Goal: Task Accomplishment & Management: Use online tool/utility

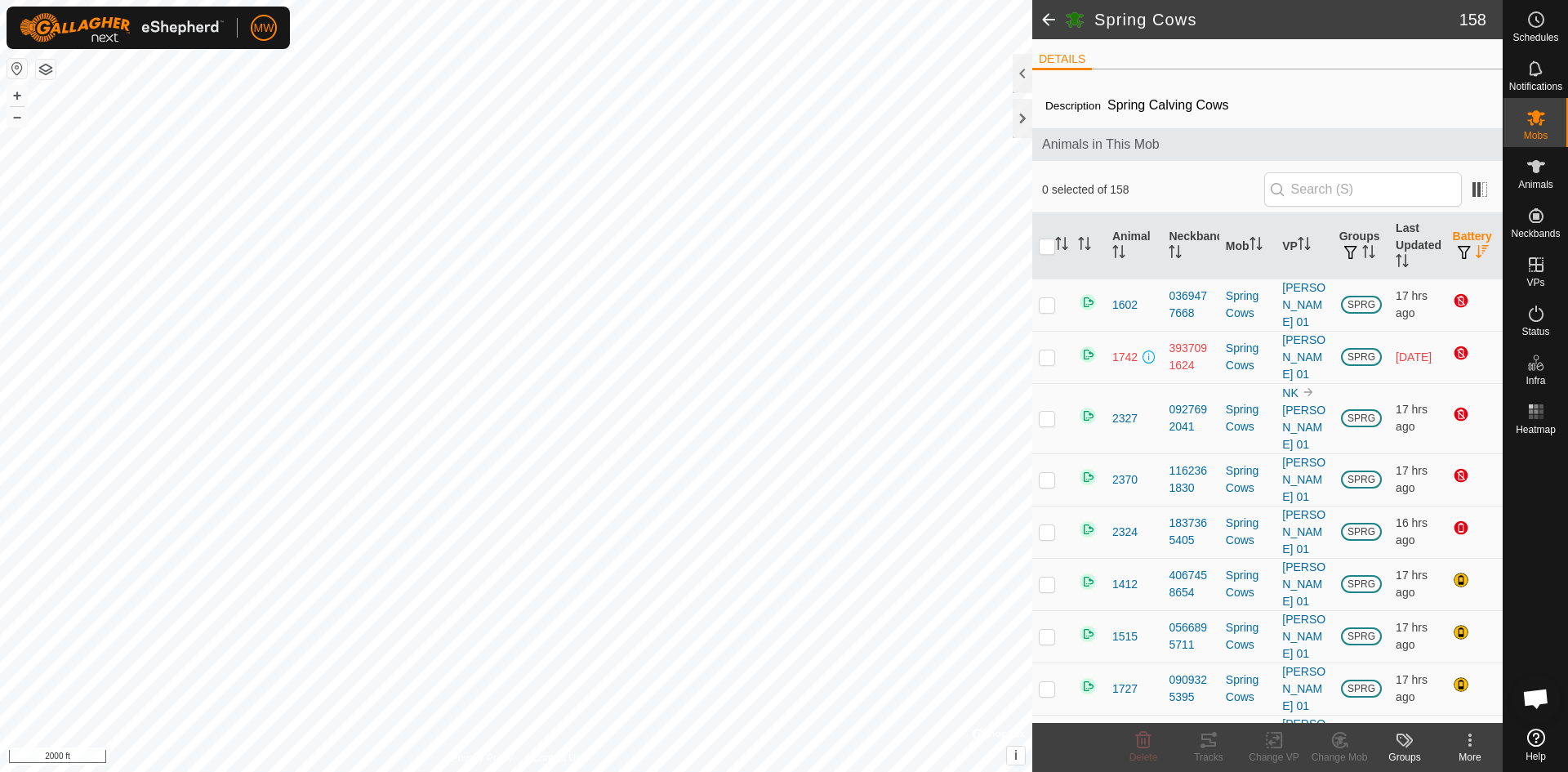
scroll to position [4819, 0]
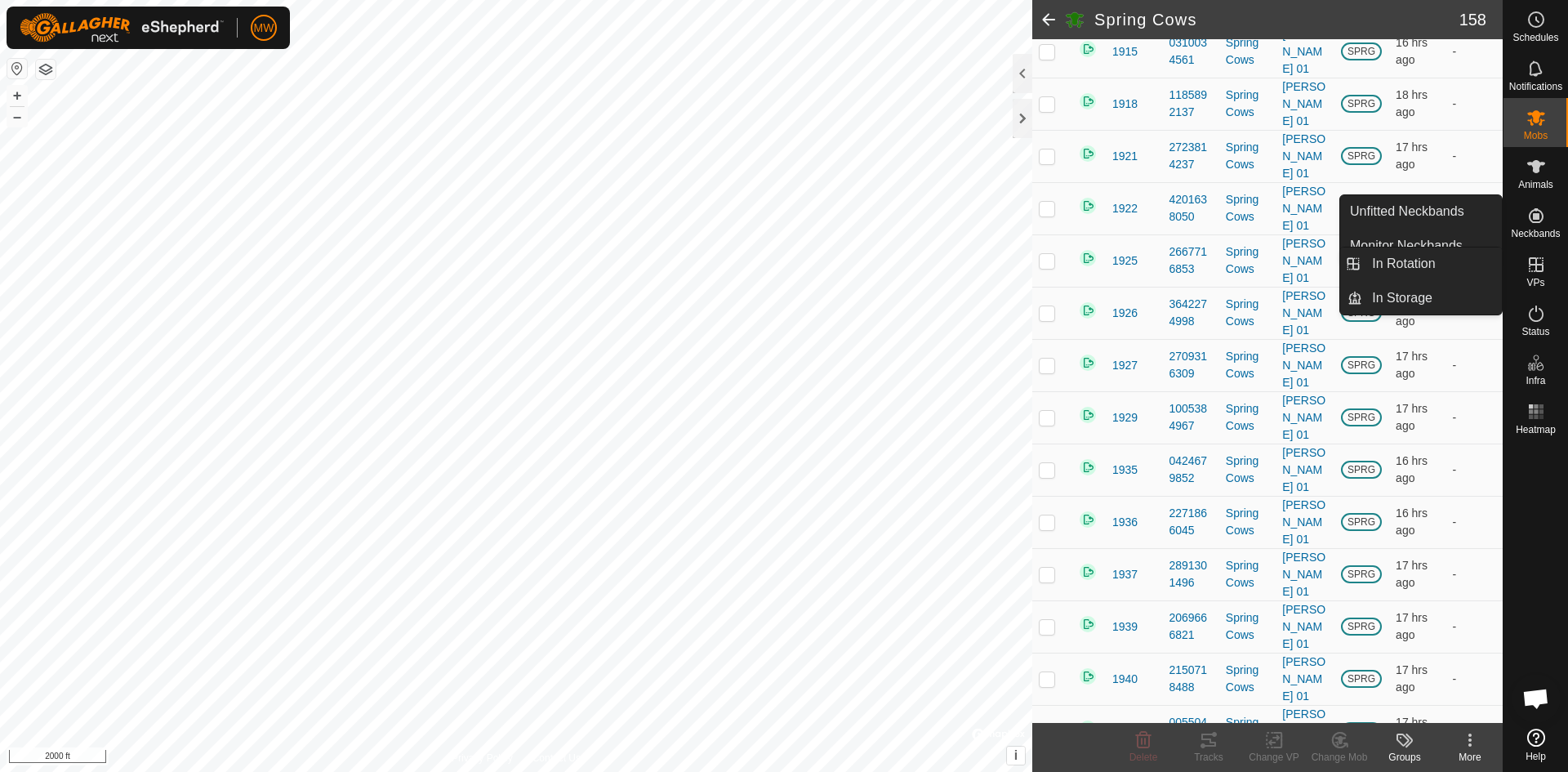
click at [1542, 265] on icon at bounding box center [1536, 264] width 15 height 15
click at [1395, 270] on link "In Rotation" at bounding box center [1432, 264] width 140 height 32
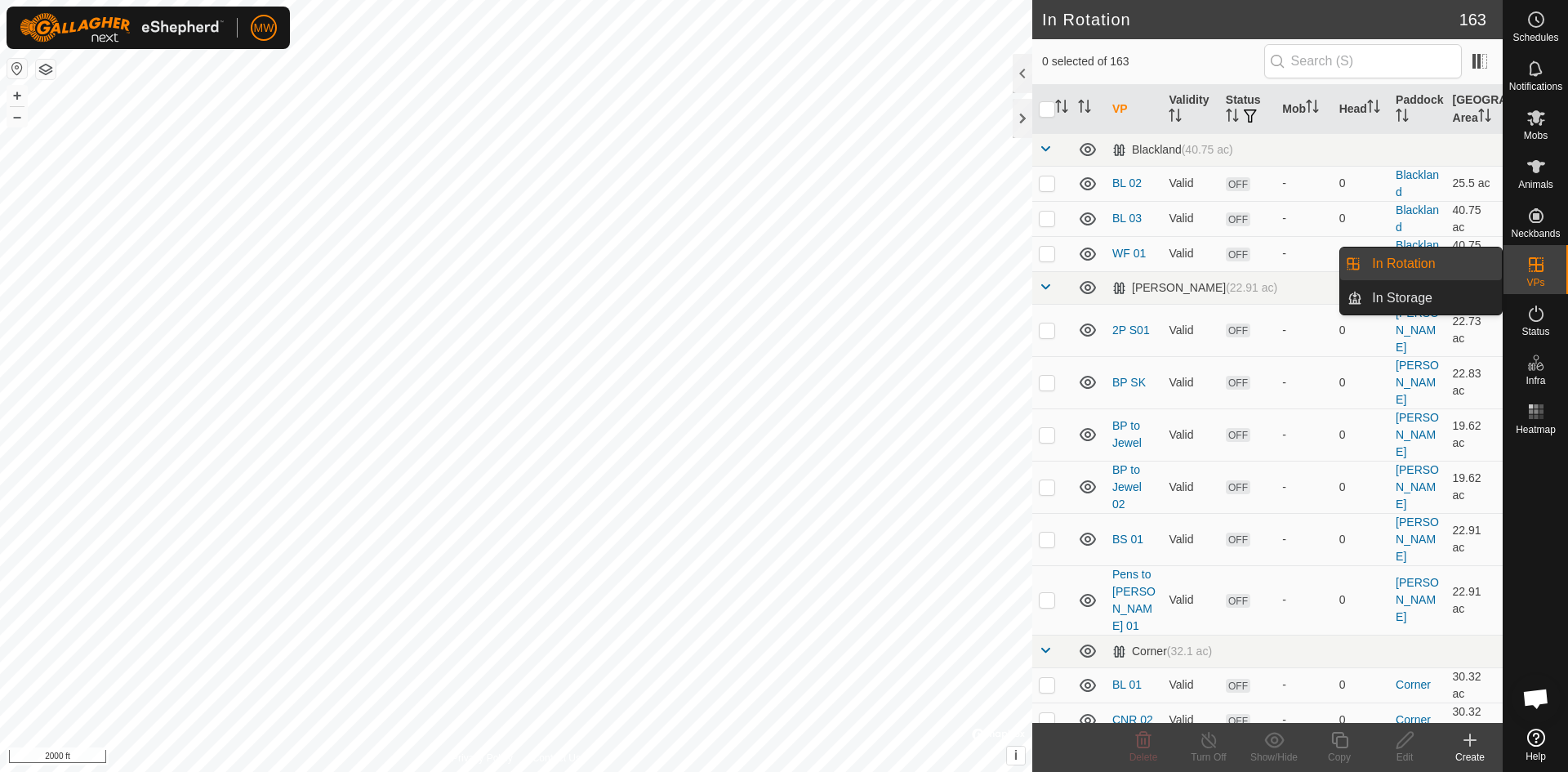
click at [1388, 270] on span "In Rotation" at bounding box center [1404, 264] width 63 height 20
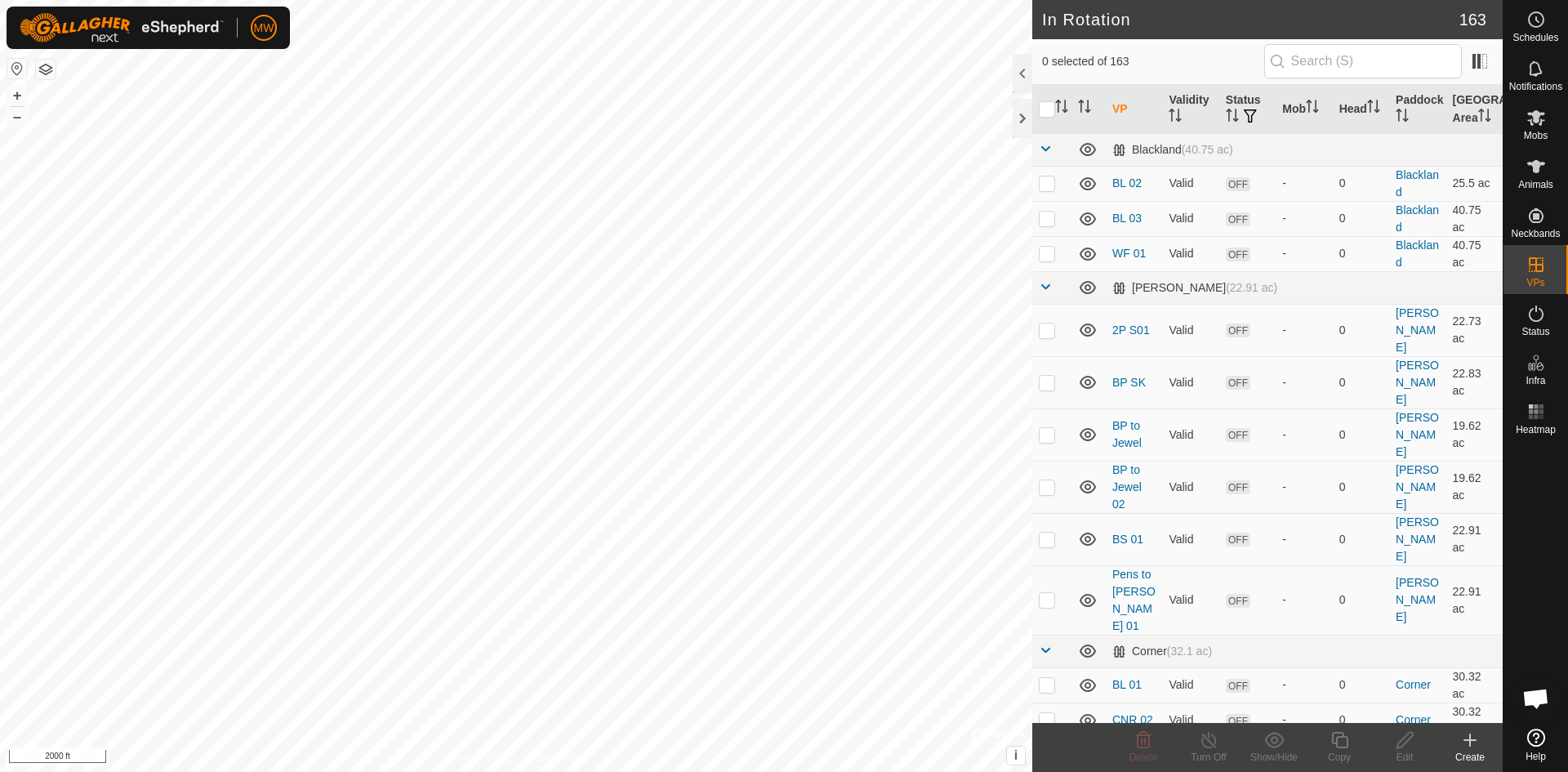
click at [1473, 739] on icon at bounding box center [1470, 740] width 20 height 20
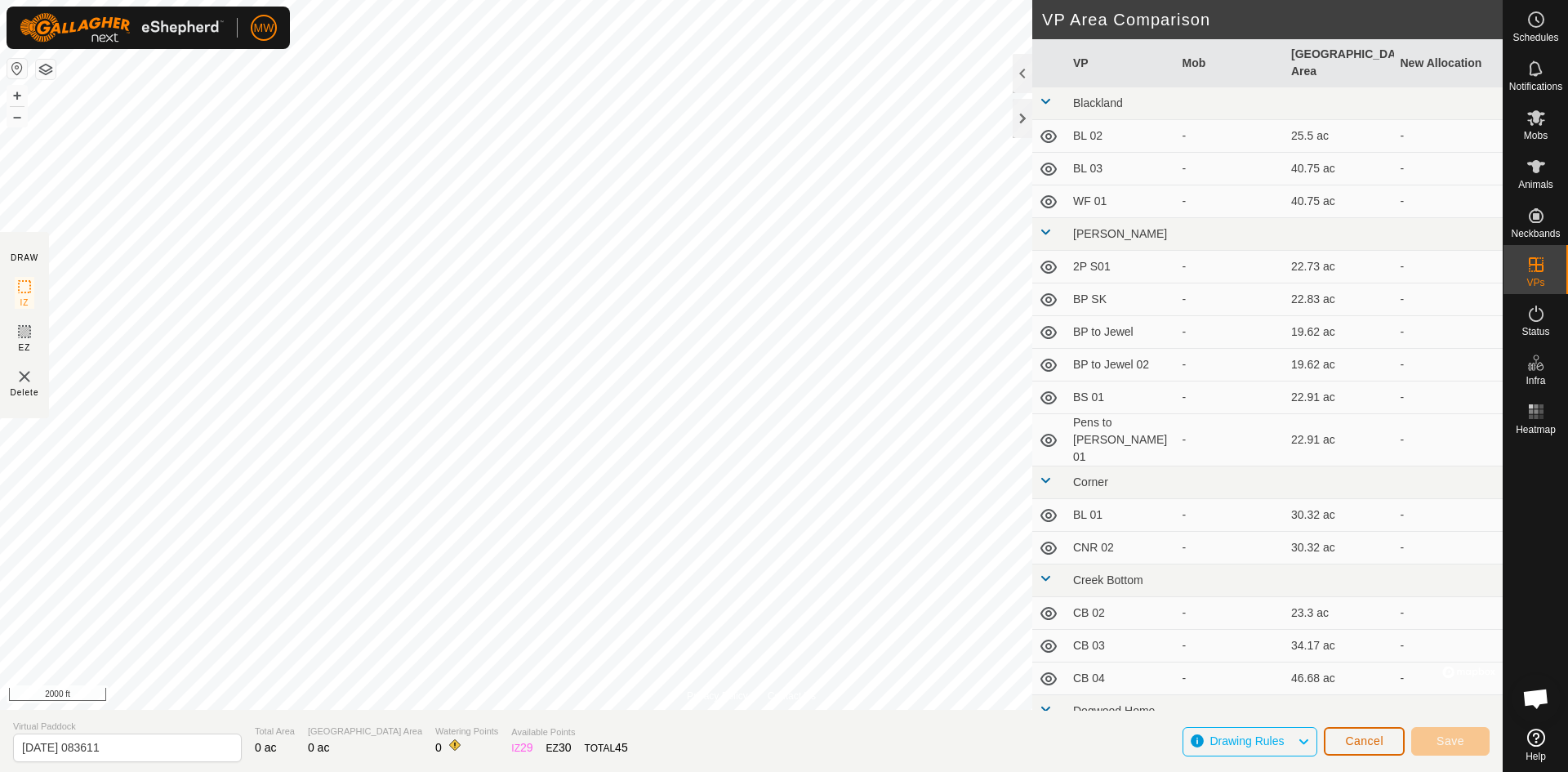
click at [1369, 740] on span "Cancel" at bounding box center [1364, 740] width 38 height 13
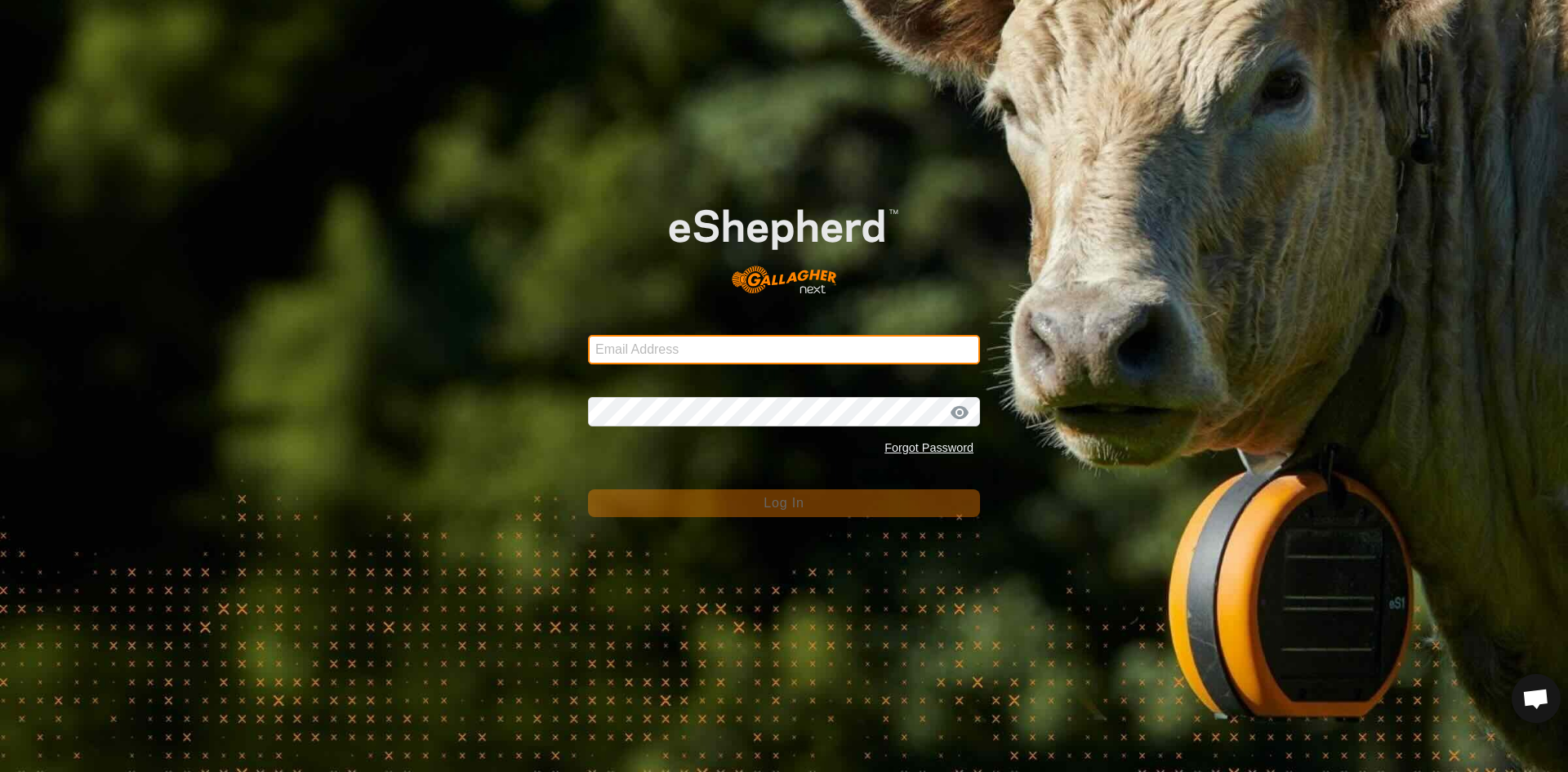
type input "maherfarmsllc@gmail.com"
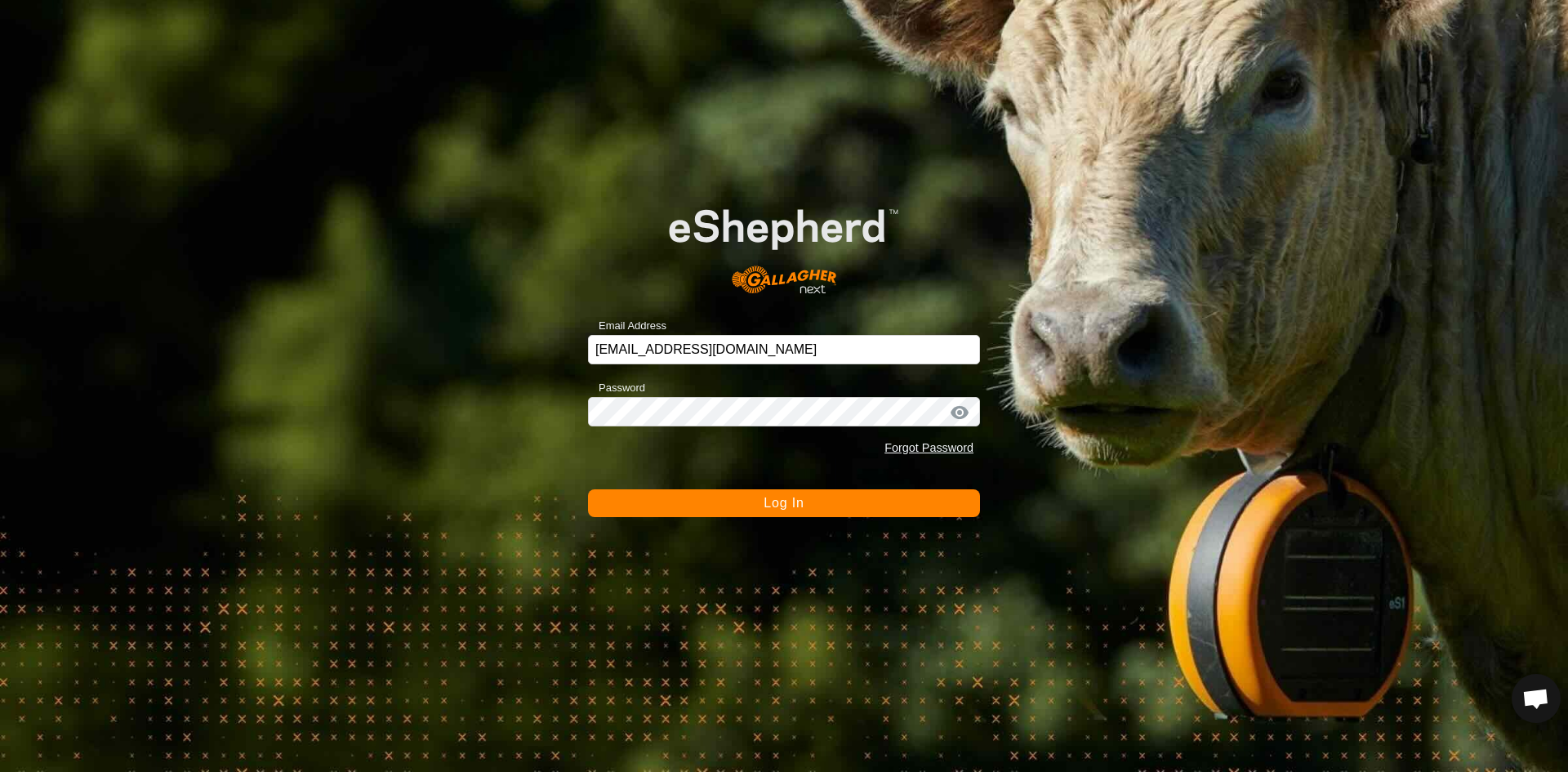
click at [760, 504] on button "Log In" at bounding box center [784, 503] width 392 height 28
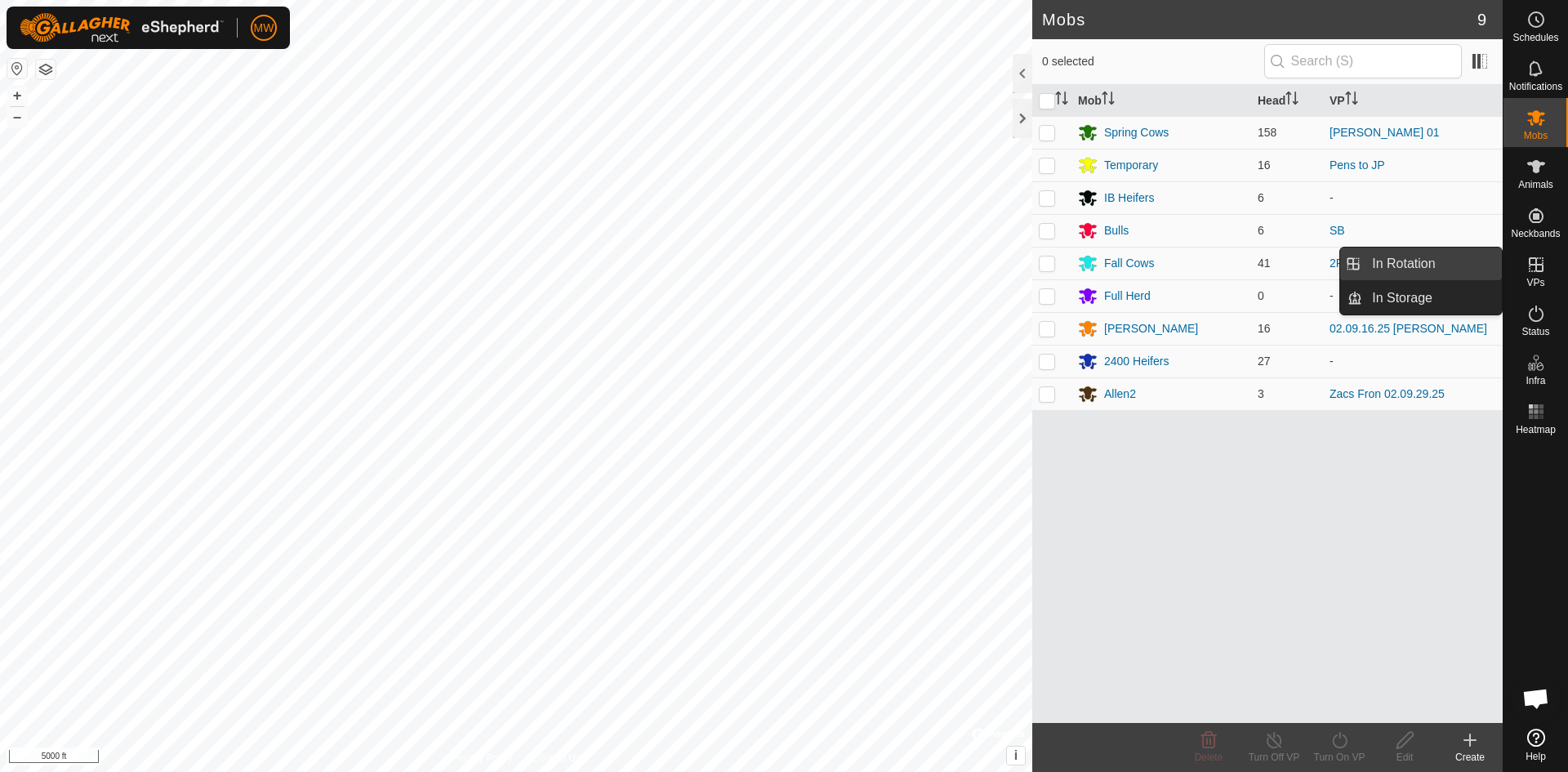
click at [1403, 260] on link "In Rotation" at bounding box center [1432, 264] width 140 height 32
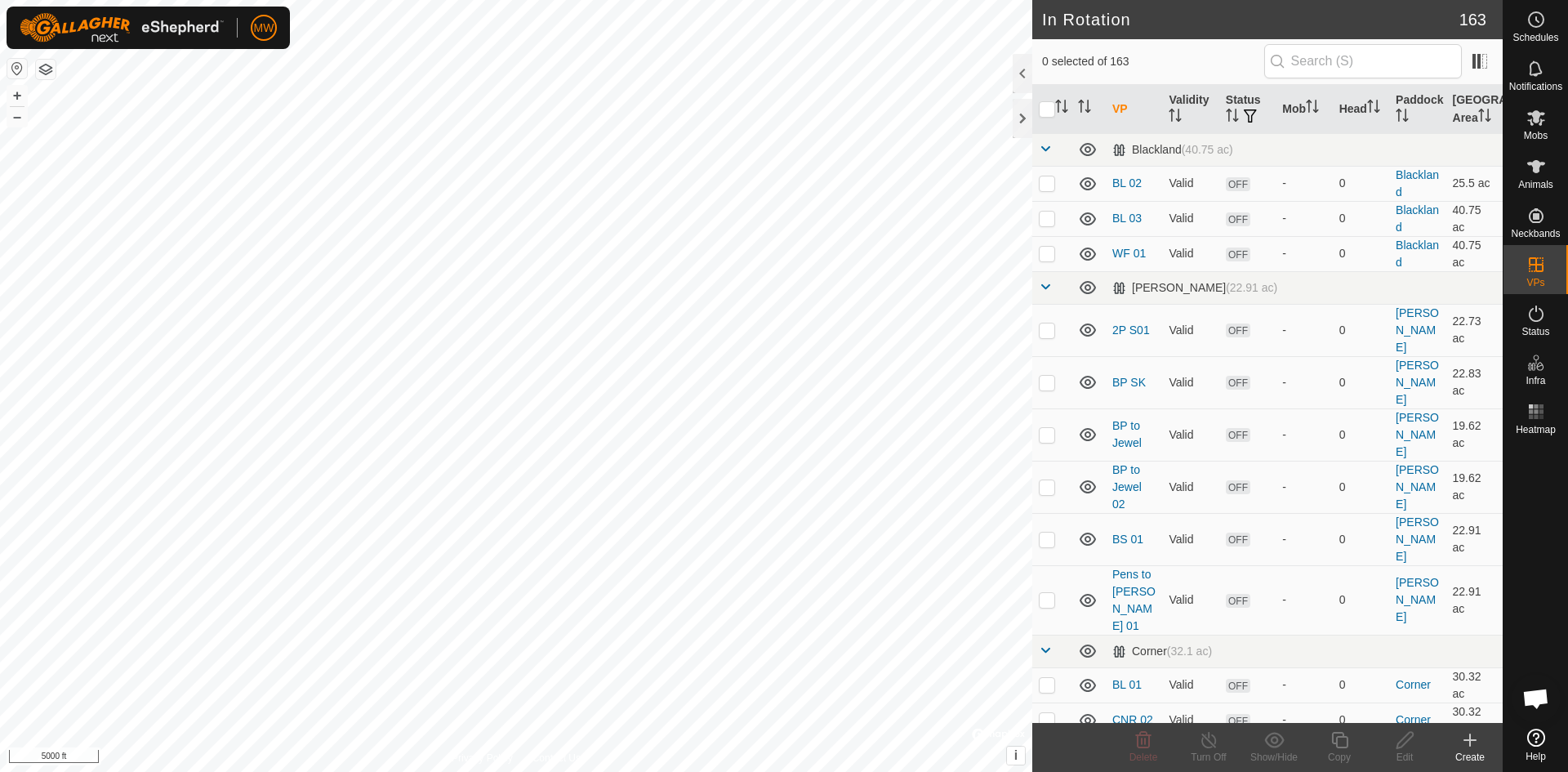
click at [1466, 746] on icon at bounding box center [1470, 740] width 20 height 20
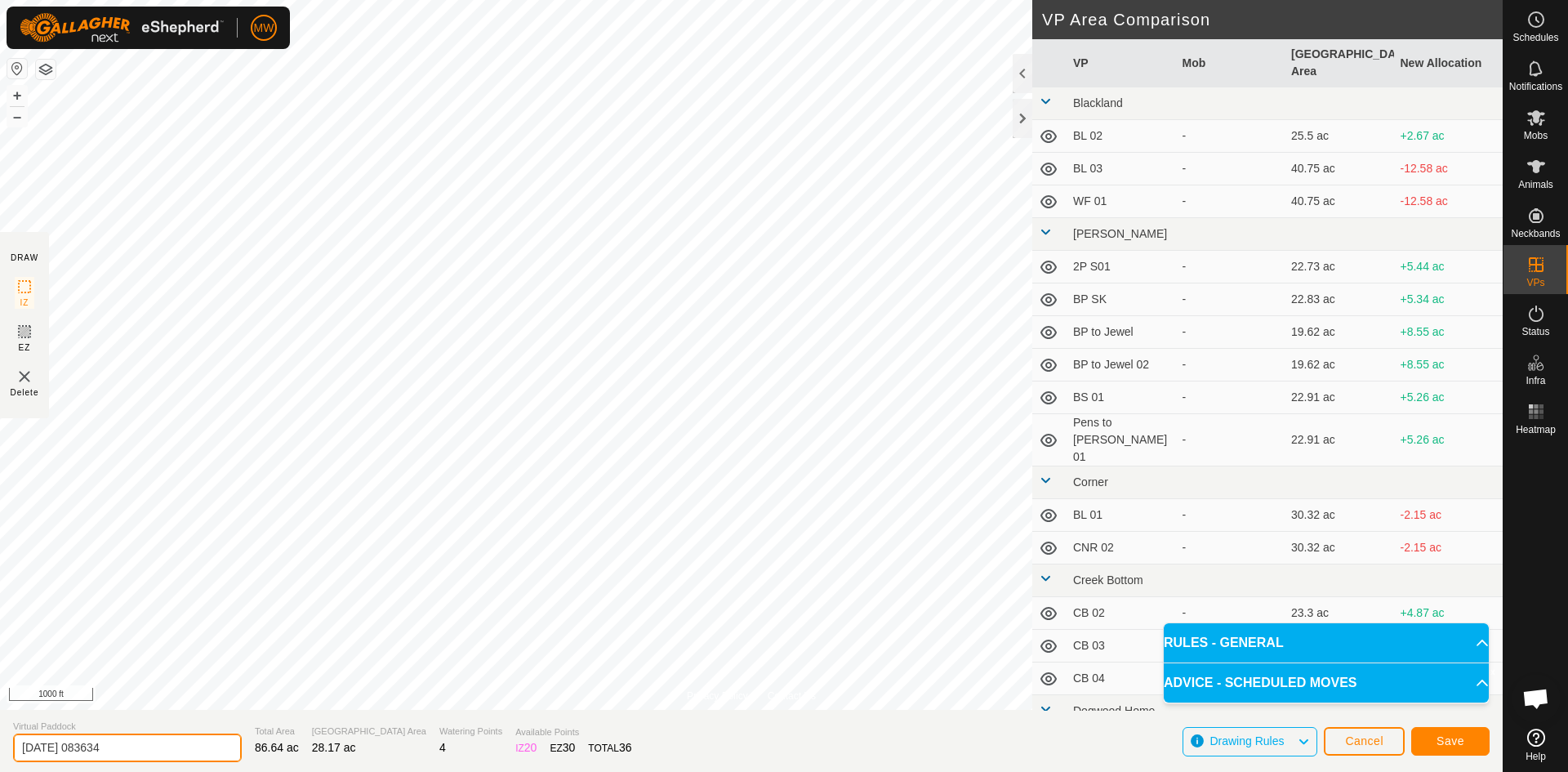
drag, startPoint x: 136, startPoint y: 750, endPoint x: 0, endPoint y: 749, distance: 136.0
click at [0, 749] on section "Virtual Paddock 2025-09-30 083634 Total Area 86.64 ac Grazing Area 28.17 ac Wat…" at bounding box center [752, 740] width 1503 height 62
type input "NK 01 to Pens"
click at [1441, 743] on span "Save" at bounding box center [1450, 740] width 28 height 13
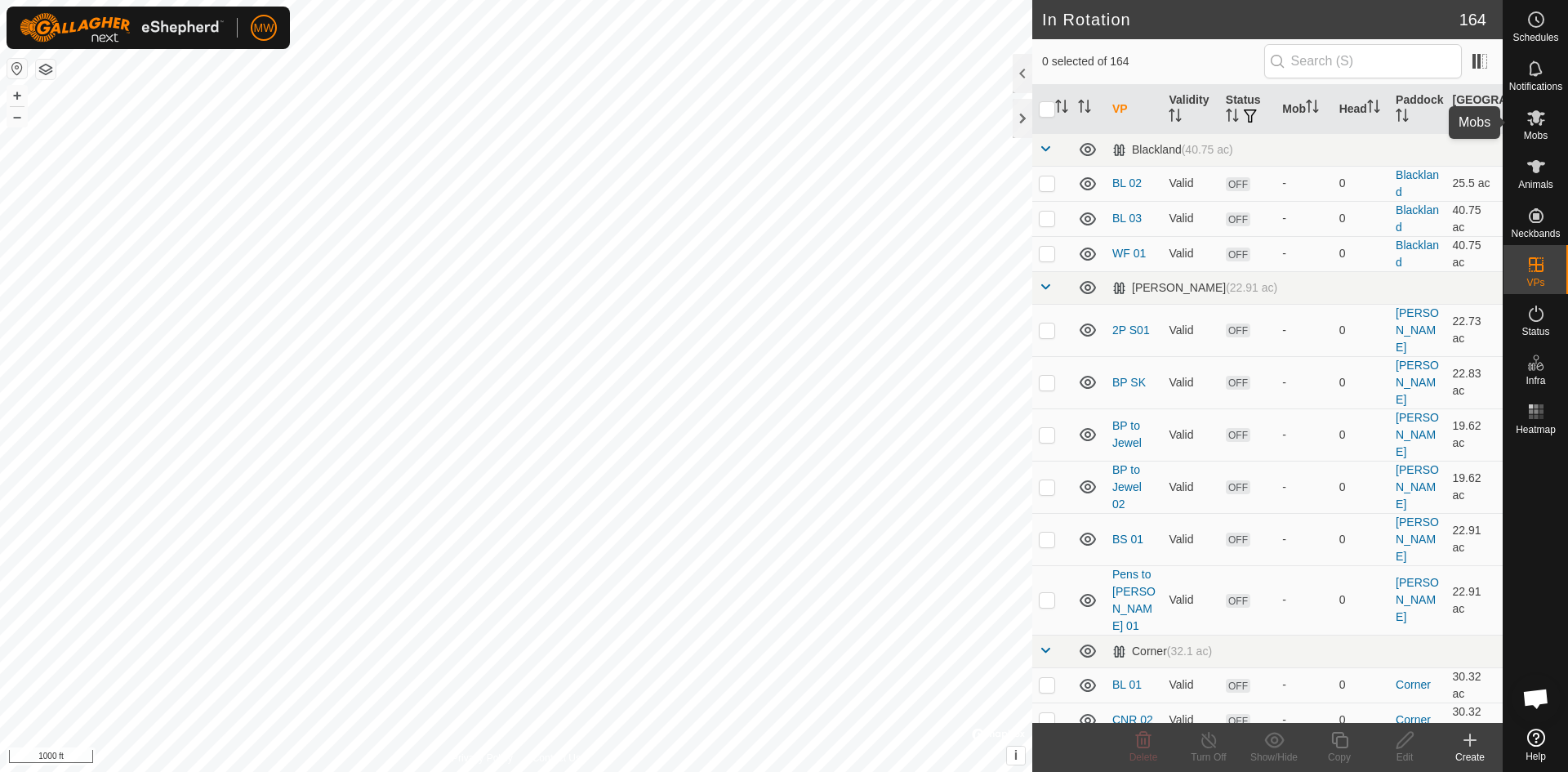
click at [1542, 119] on icon at bounding box center [1536, 117] width 20 height 20
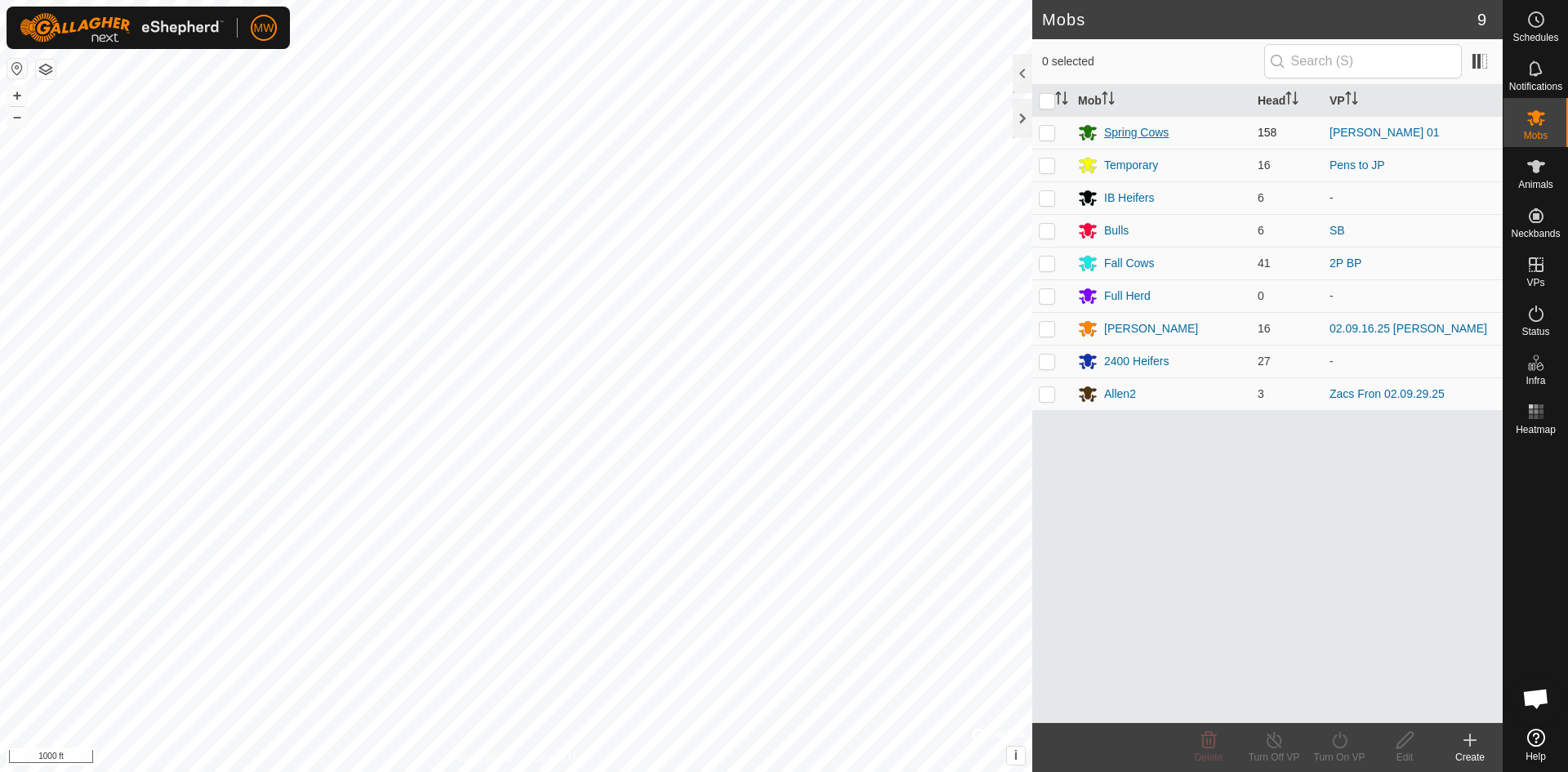
click at [1130, 131] on div "Spring Cows" at bounding box center [1136, 133] width 65 height 17
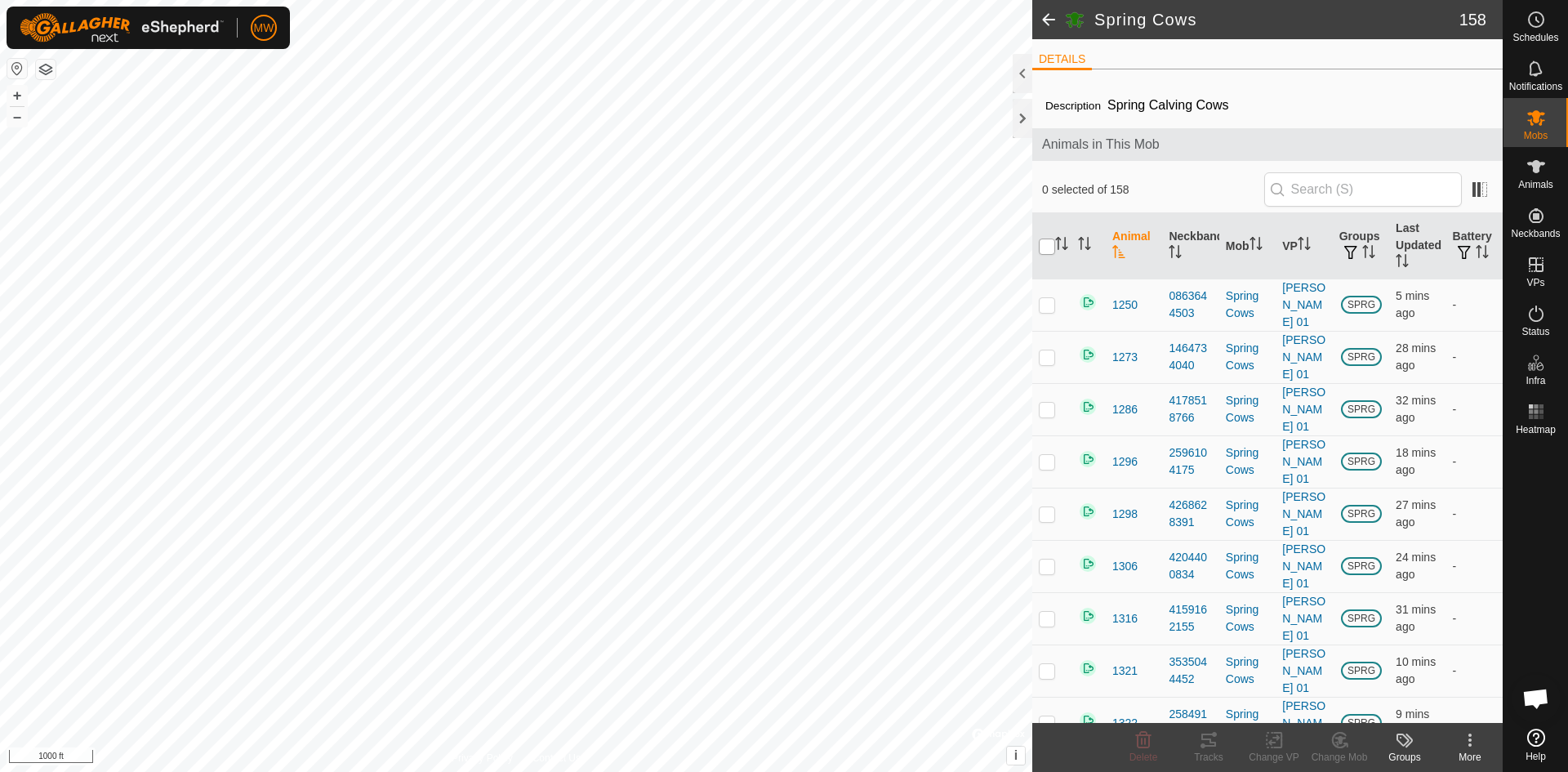
click at [1052, 245] on input "checkbox" at bounding box center [1047, 247] width 16 height 16
checkbox input "true"
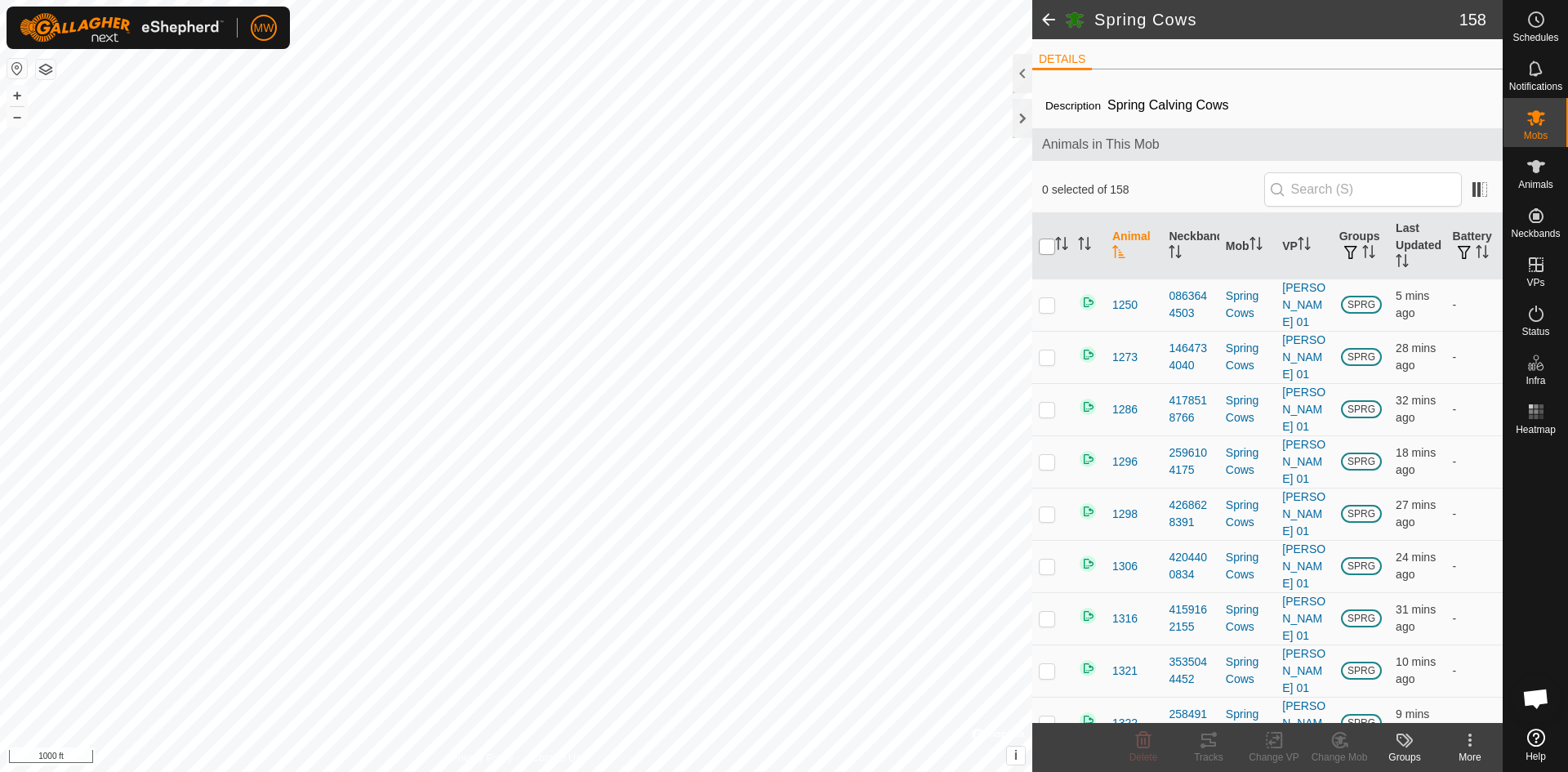
checkbox input "true"
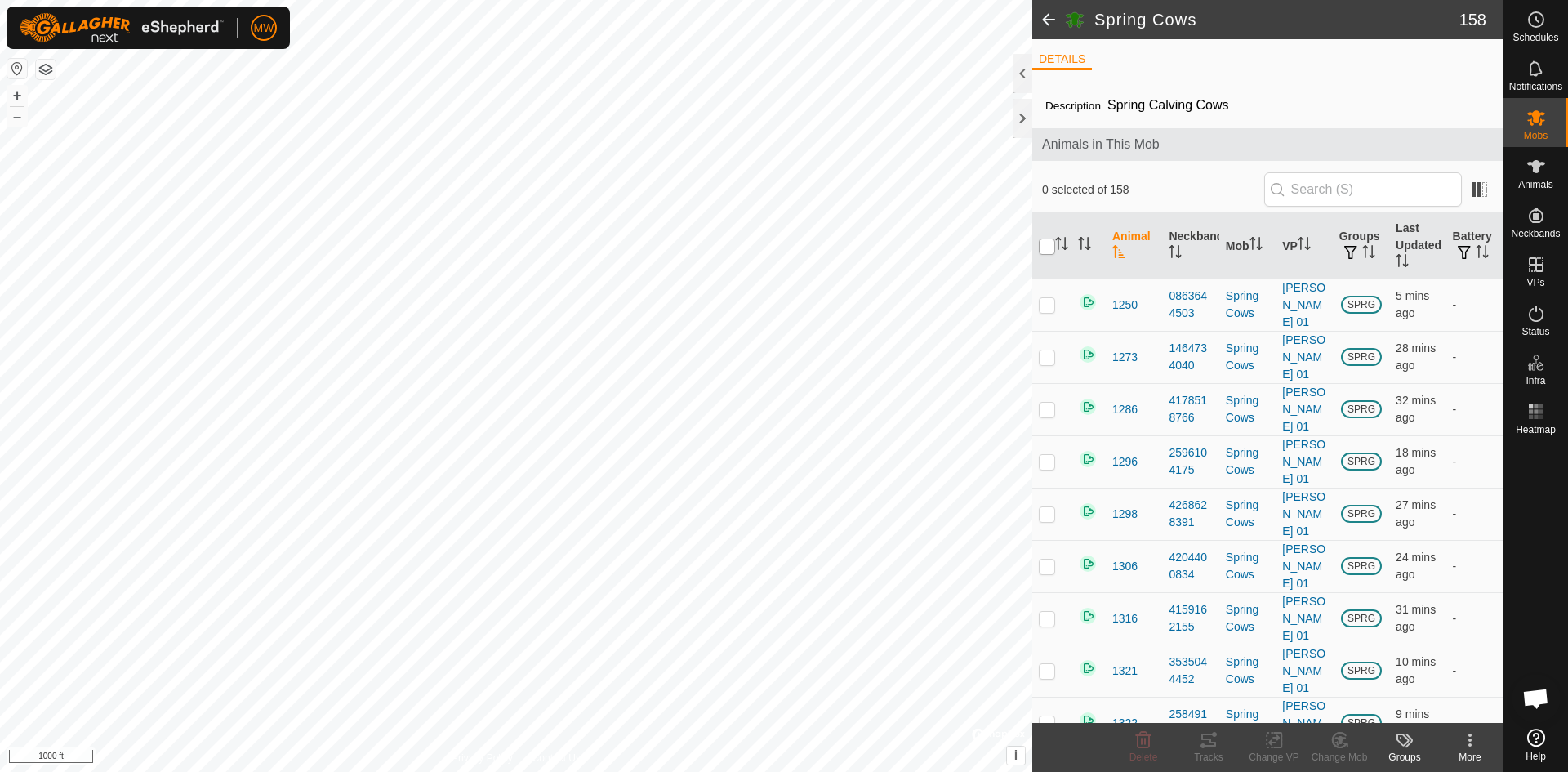
checkbox input "true"
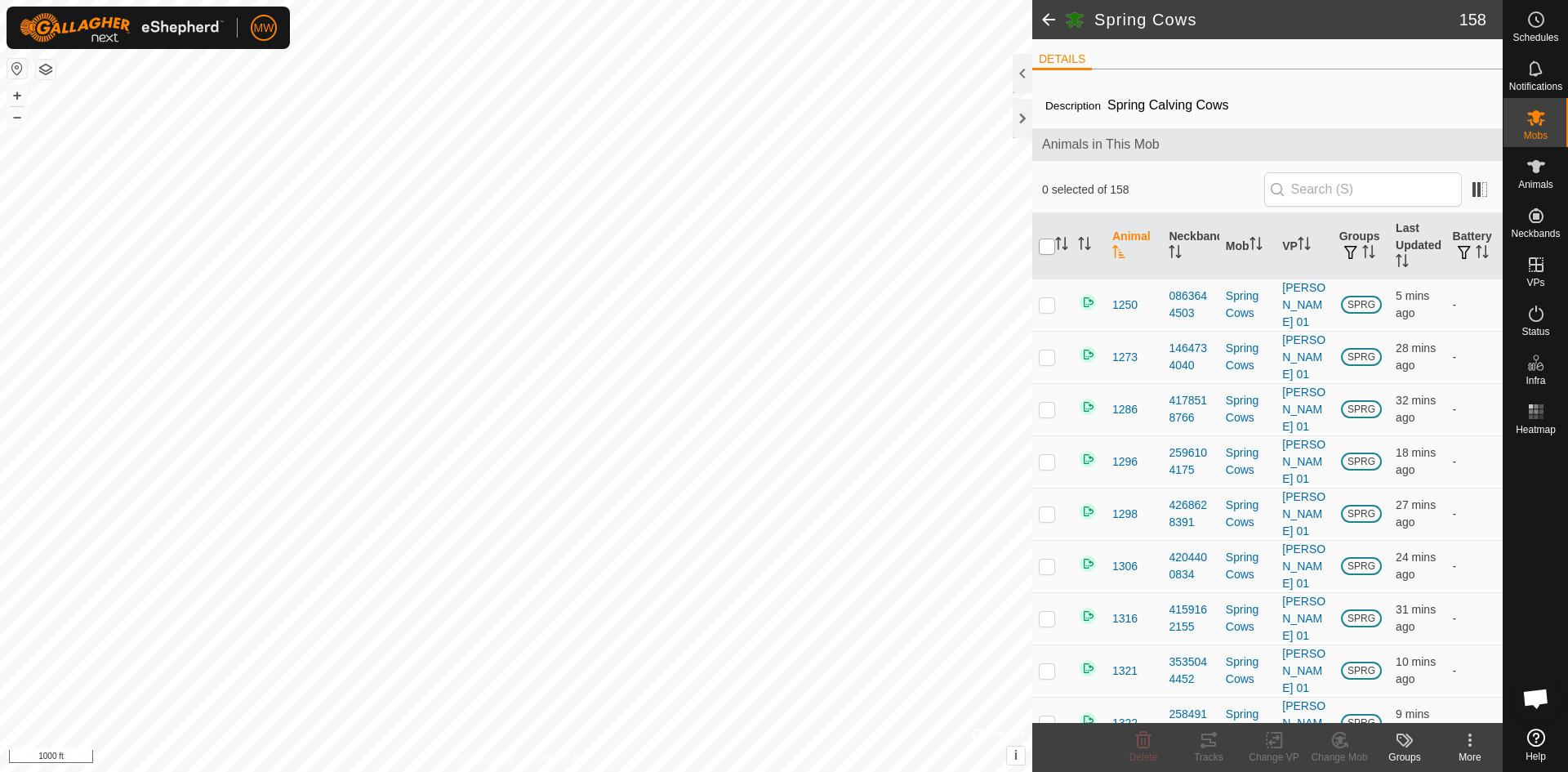
checkbox input "true"
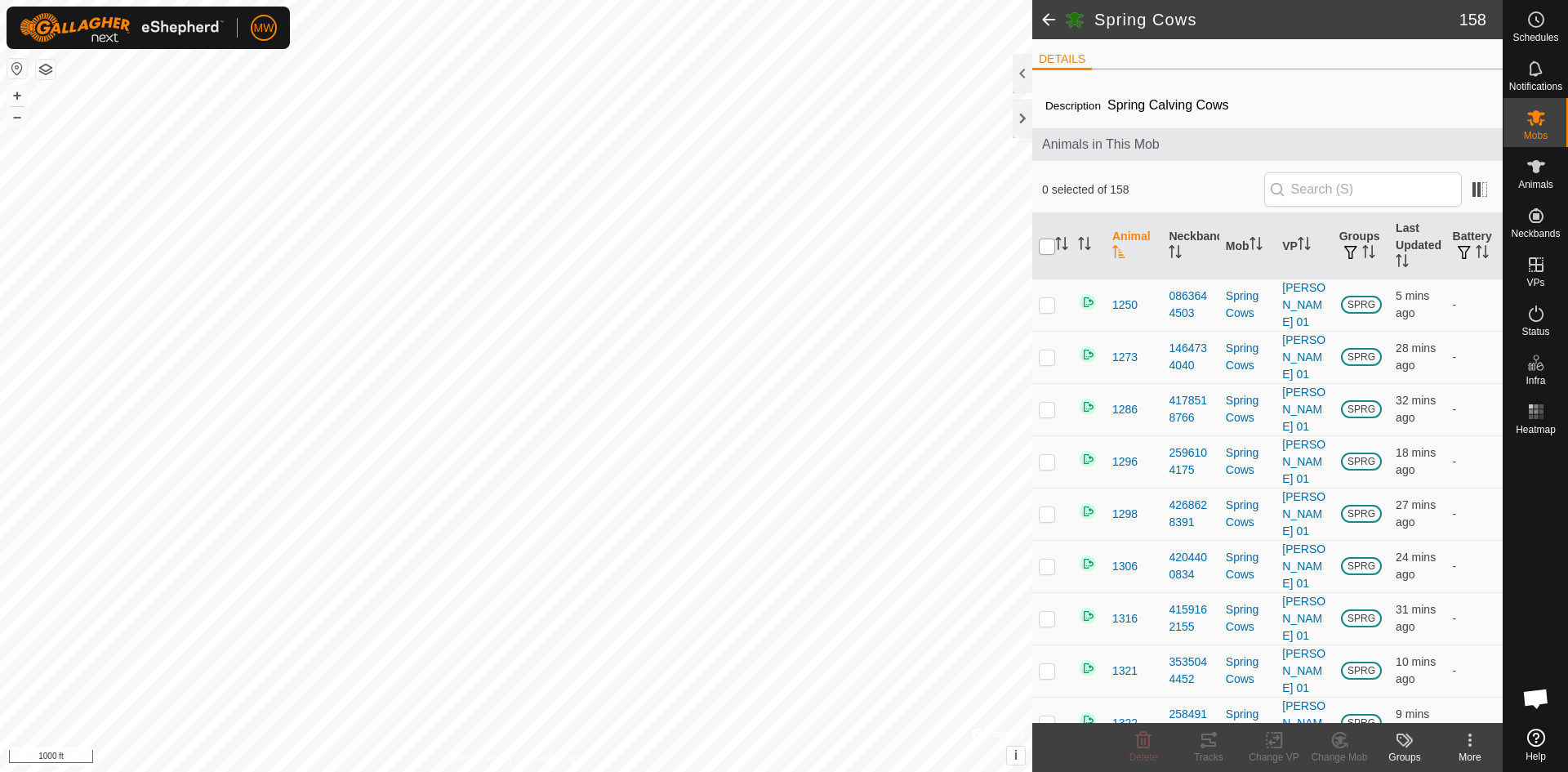
checkbox input "true"
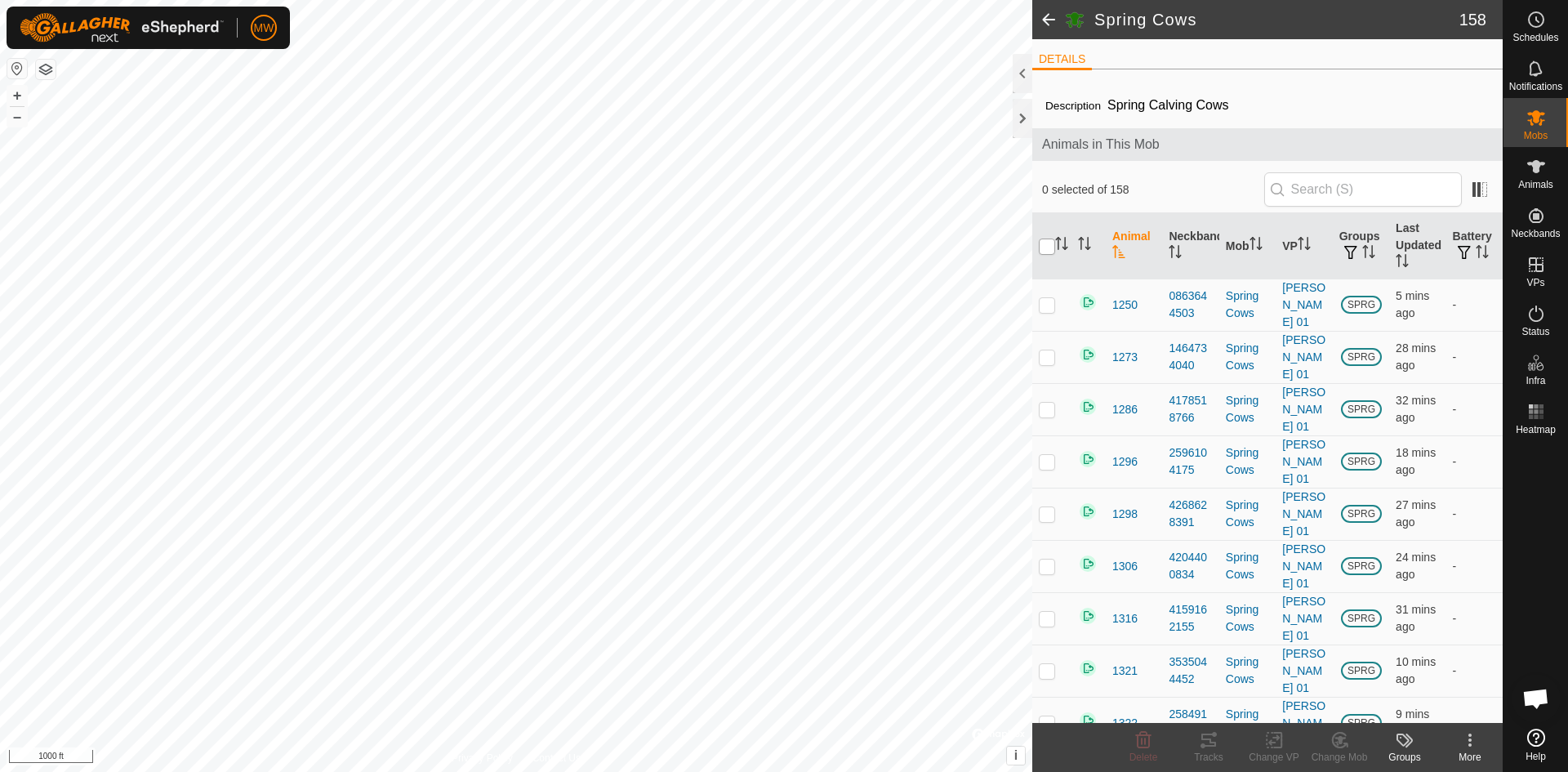
checkbox input "true"
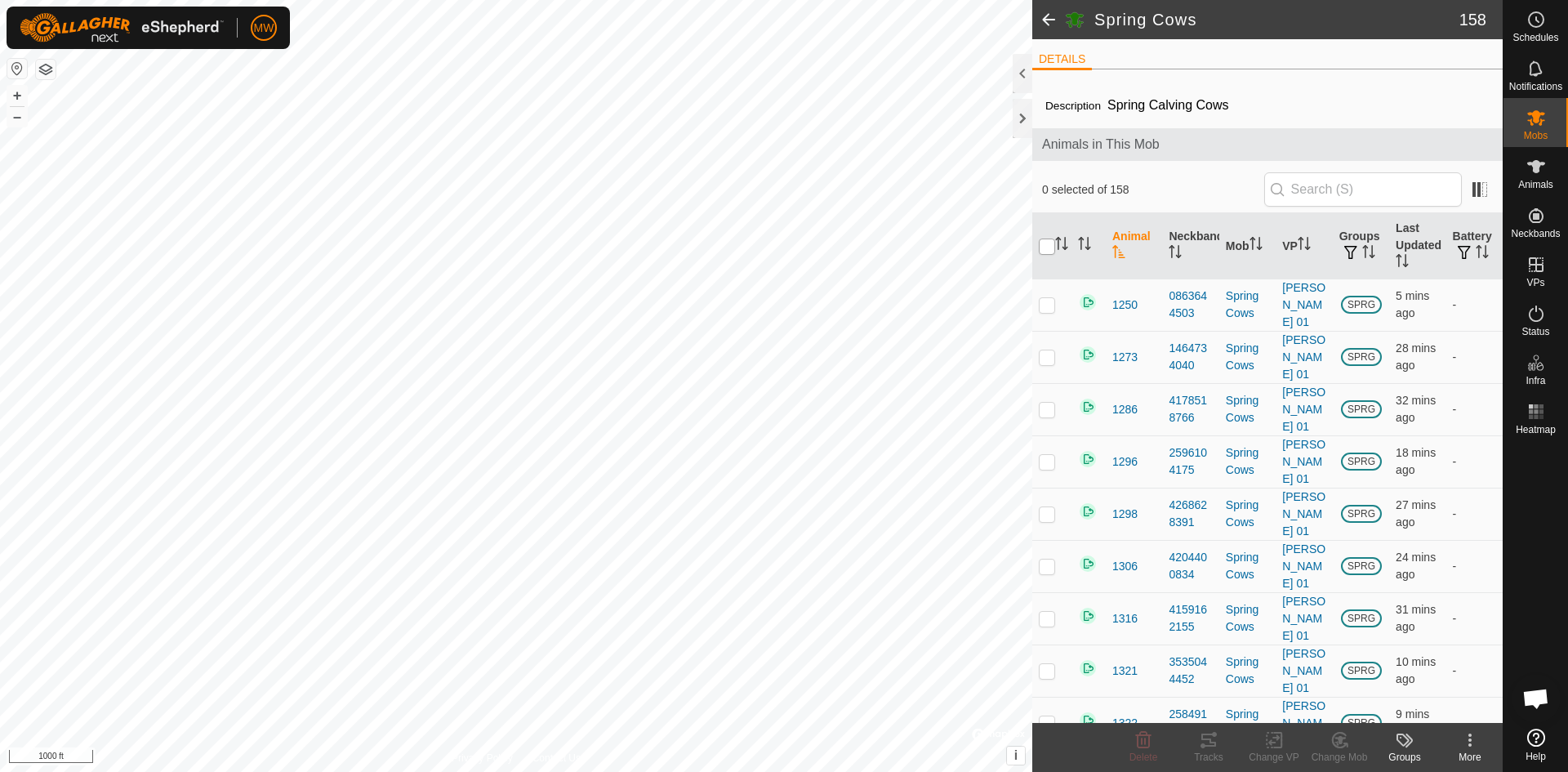
checkbox input "true"
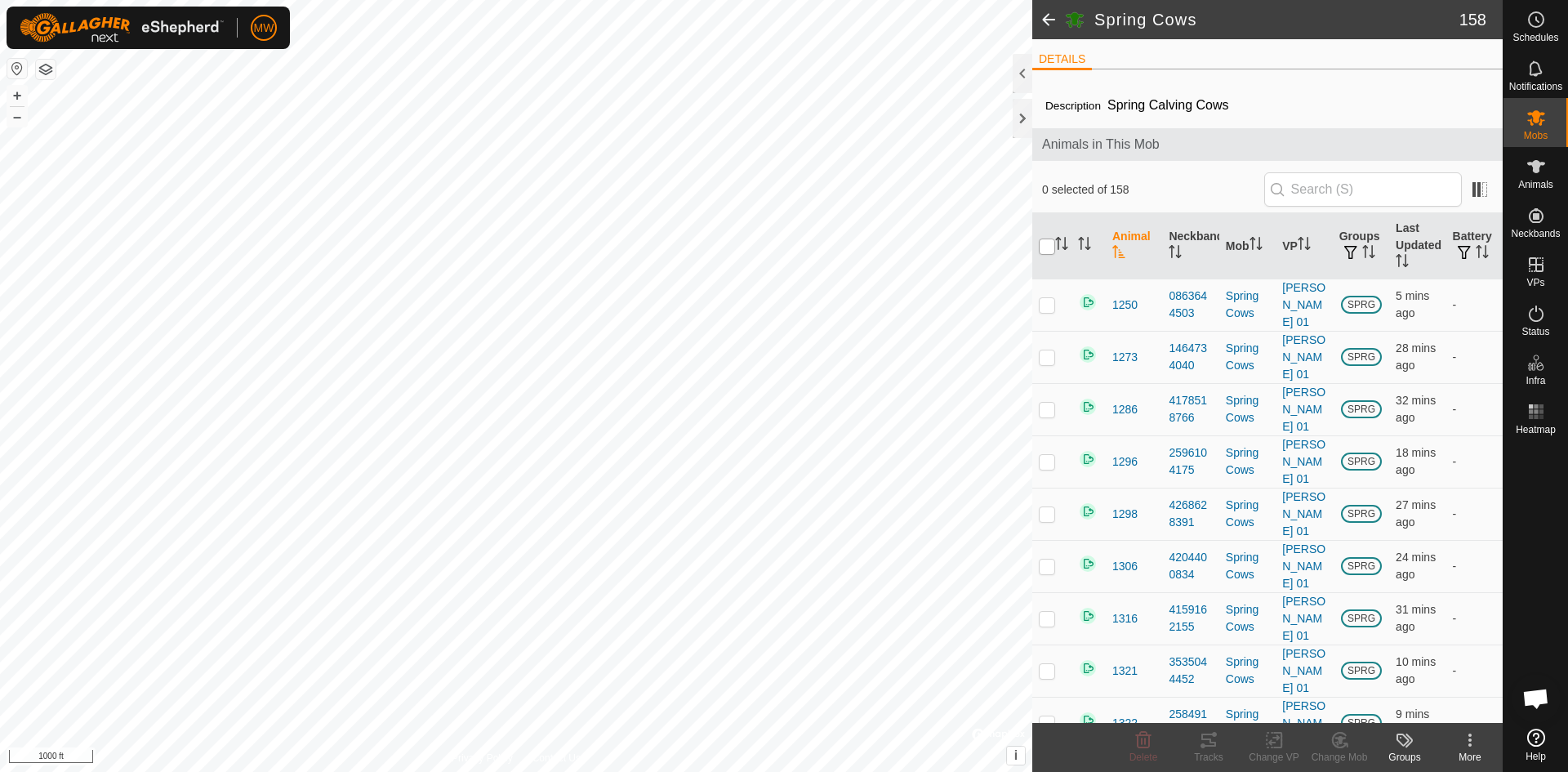
checkbox input "true"
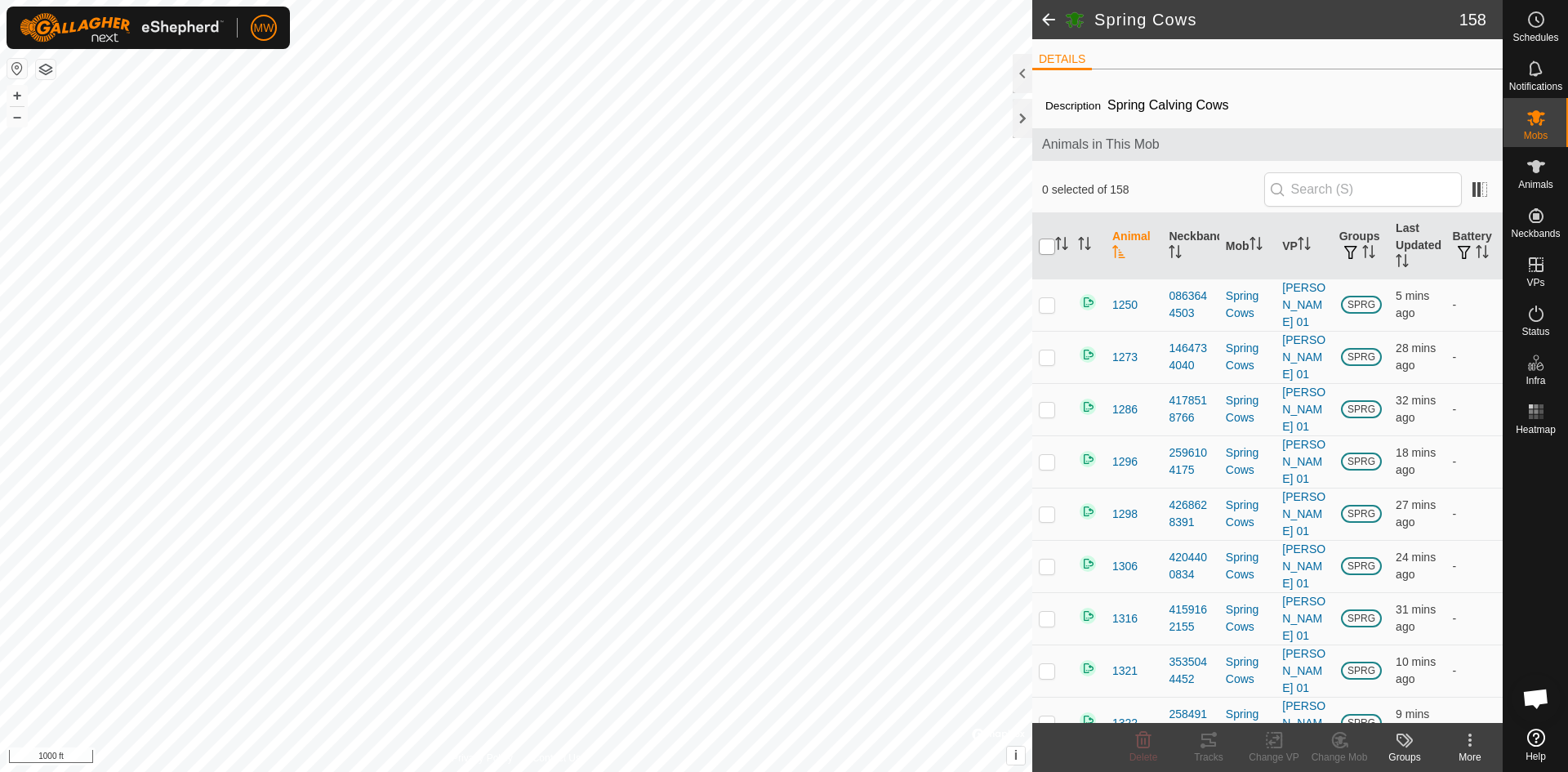
checkbox input "true"
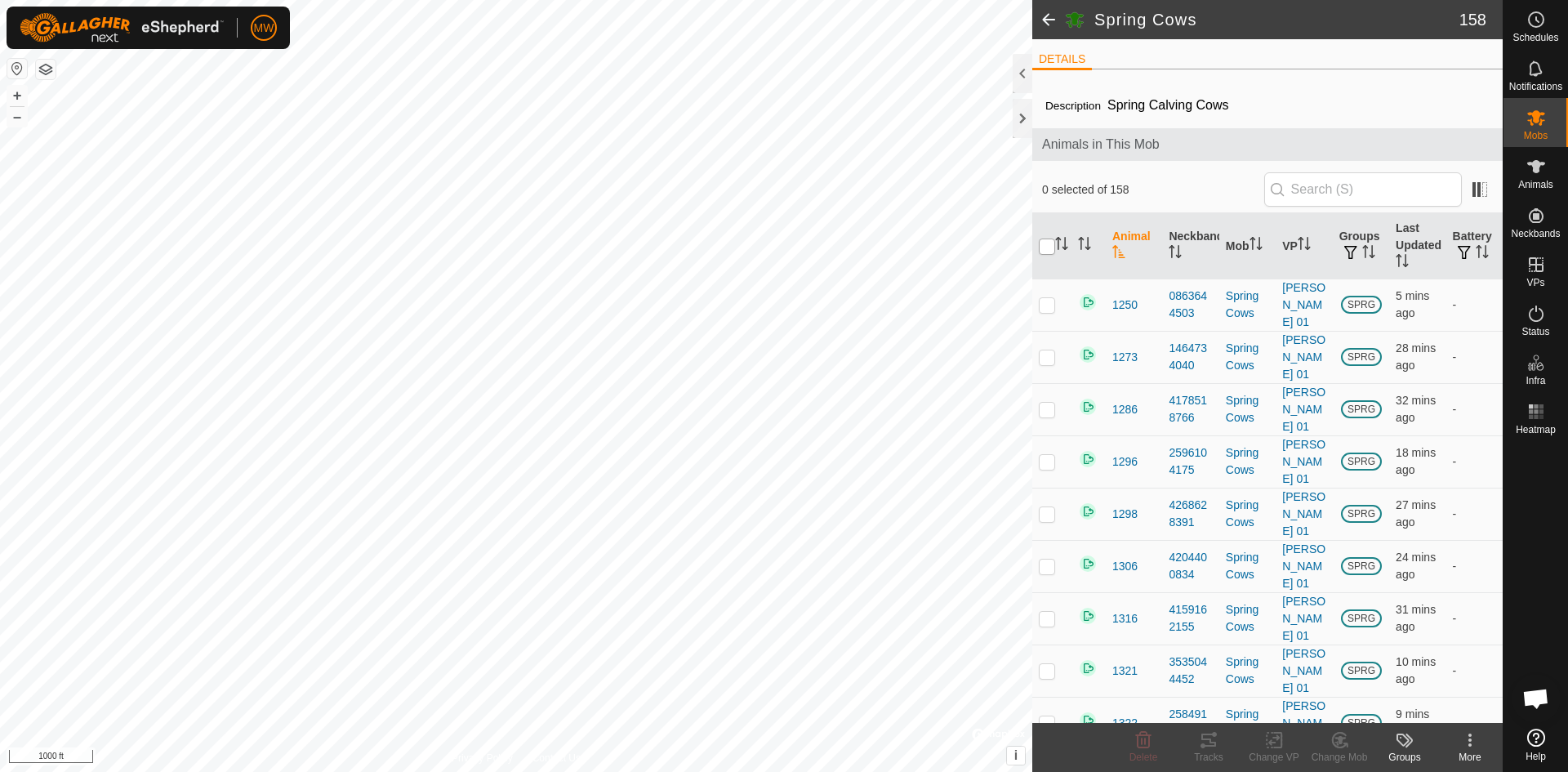
checkbox input "true"
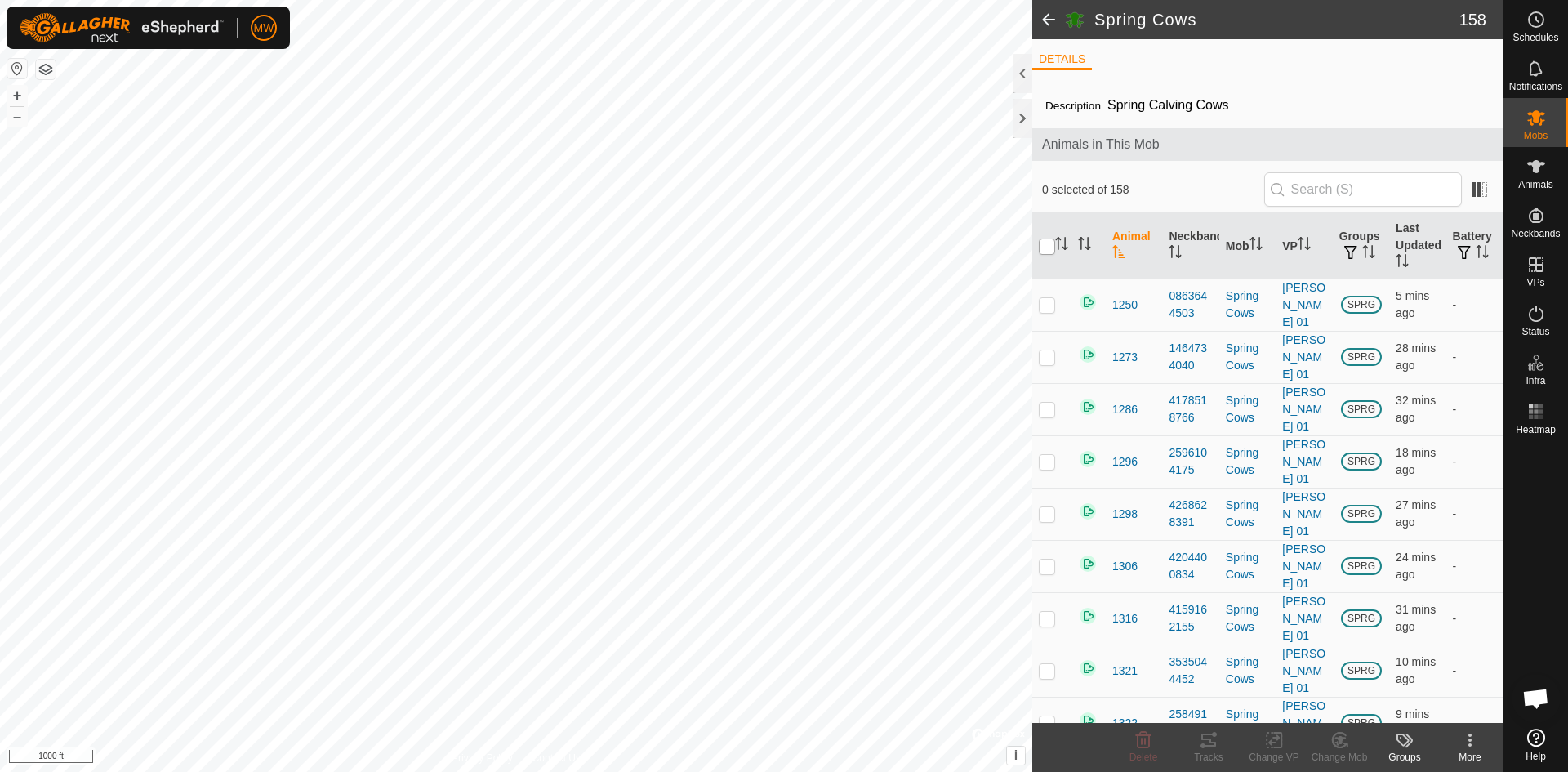
checkbox input "true"
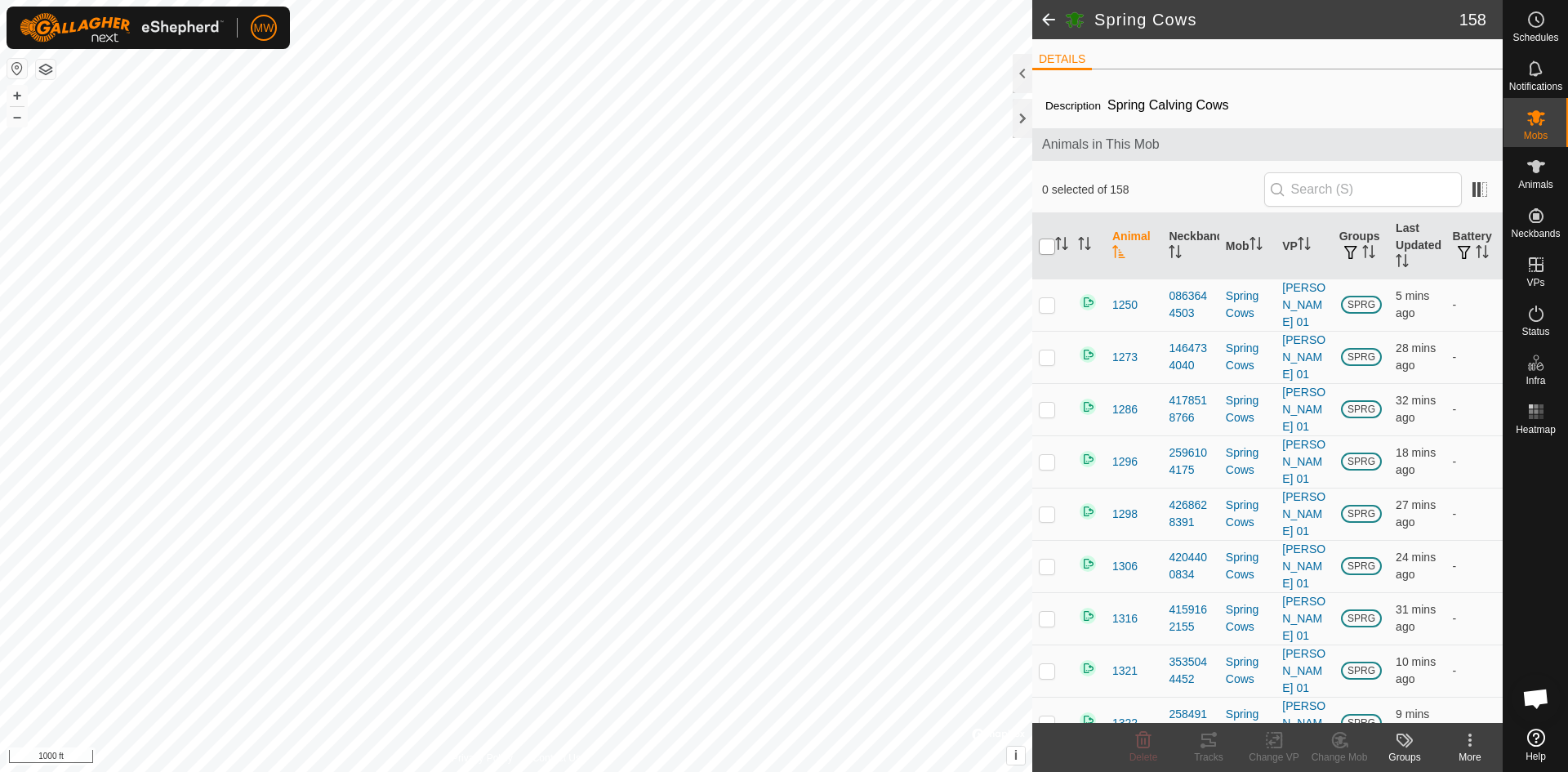
checkbox input "true"
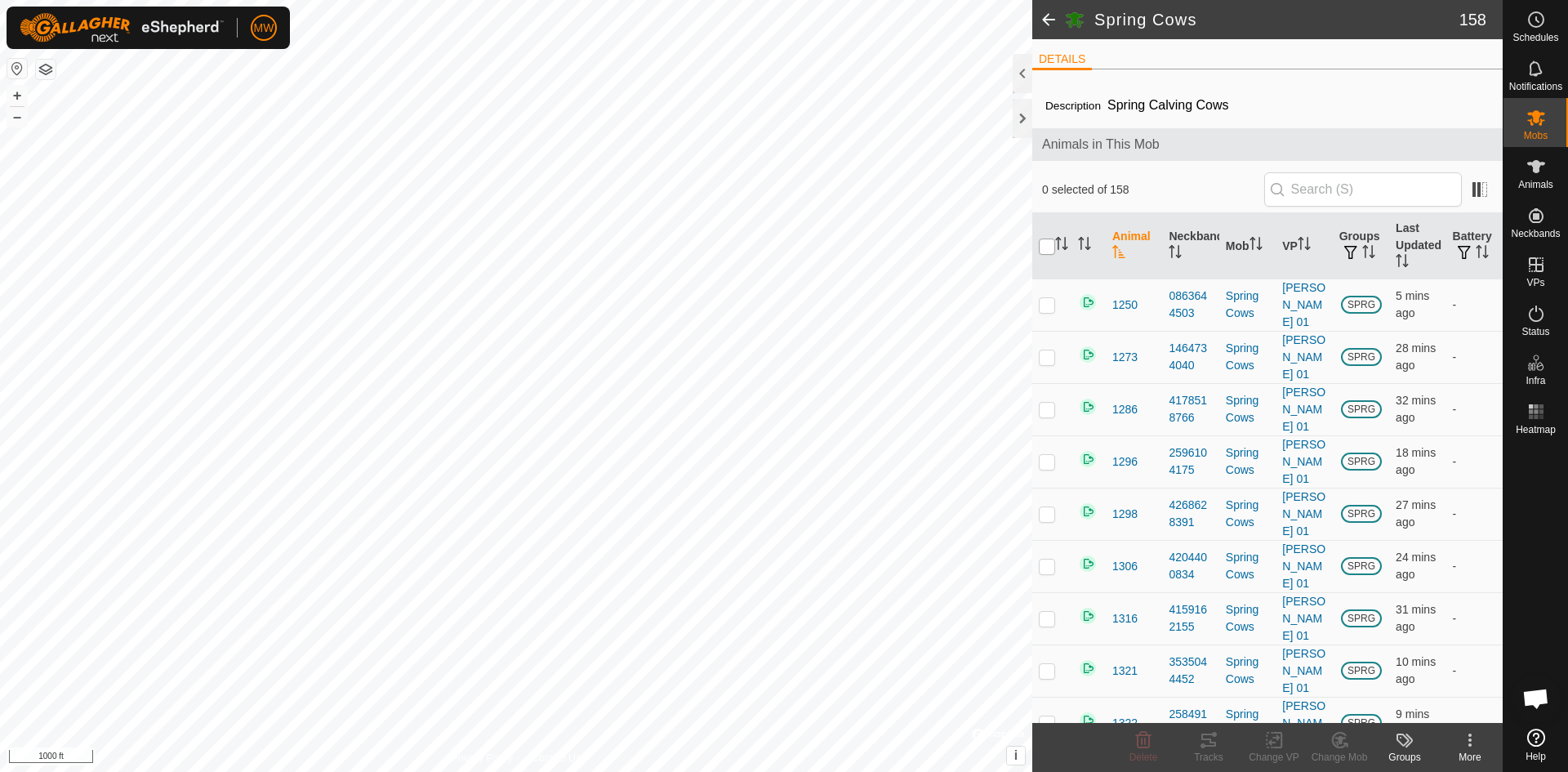
checkbox input "true"
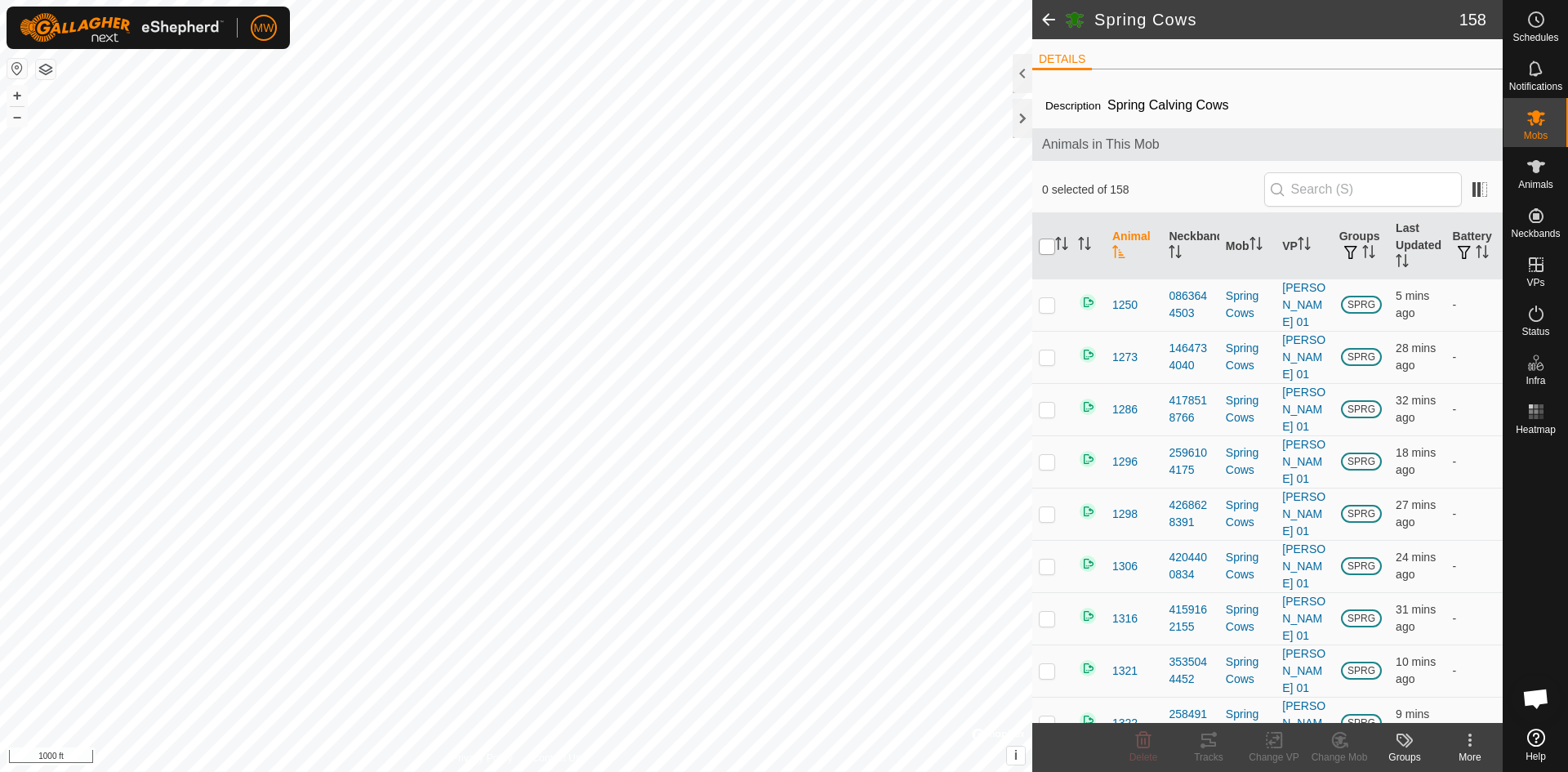
checkbox input "true"
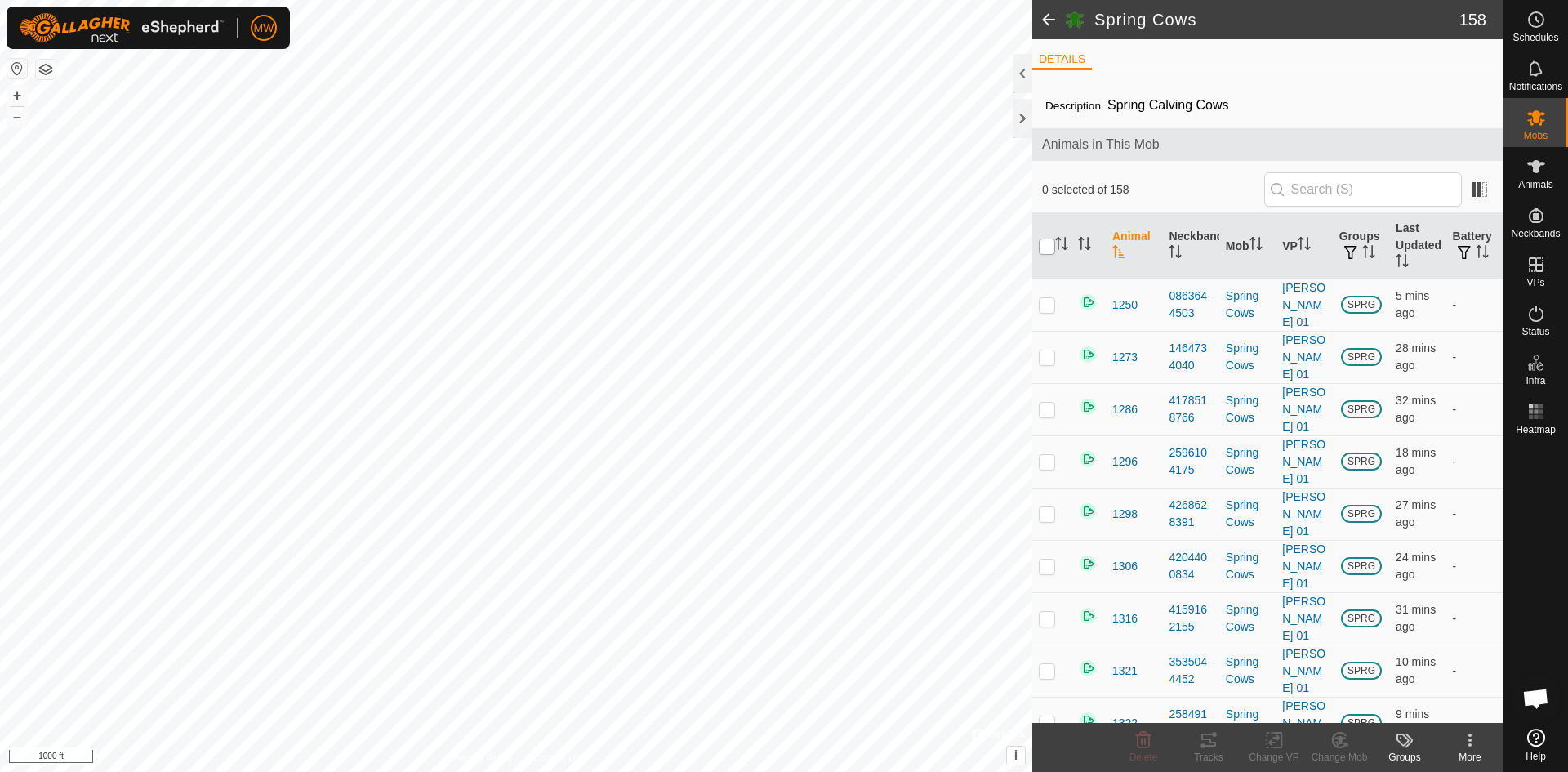
checkbox input "true"
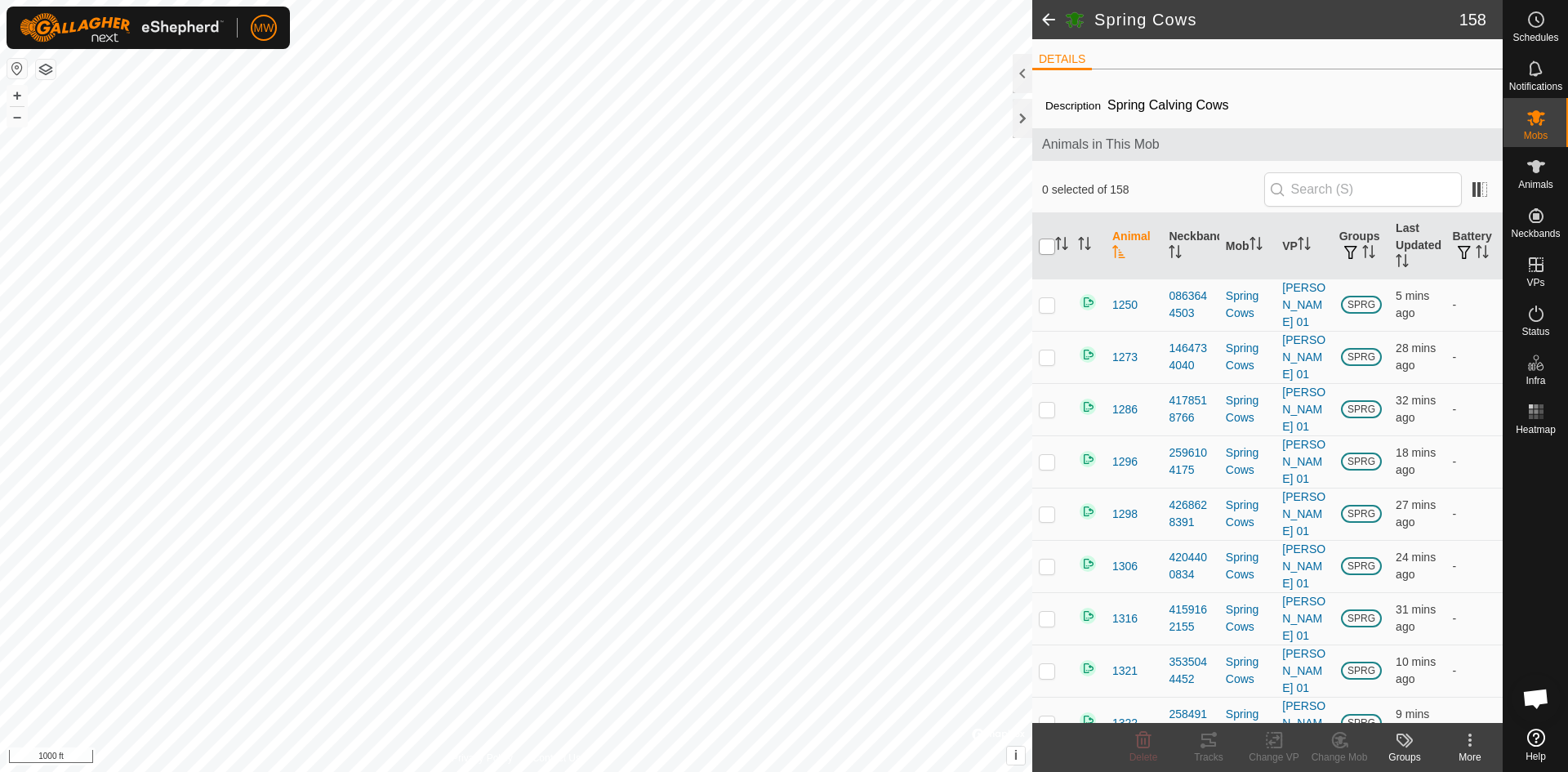
checkbox input "true"
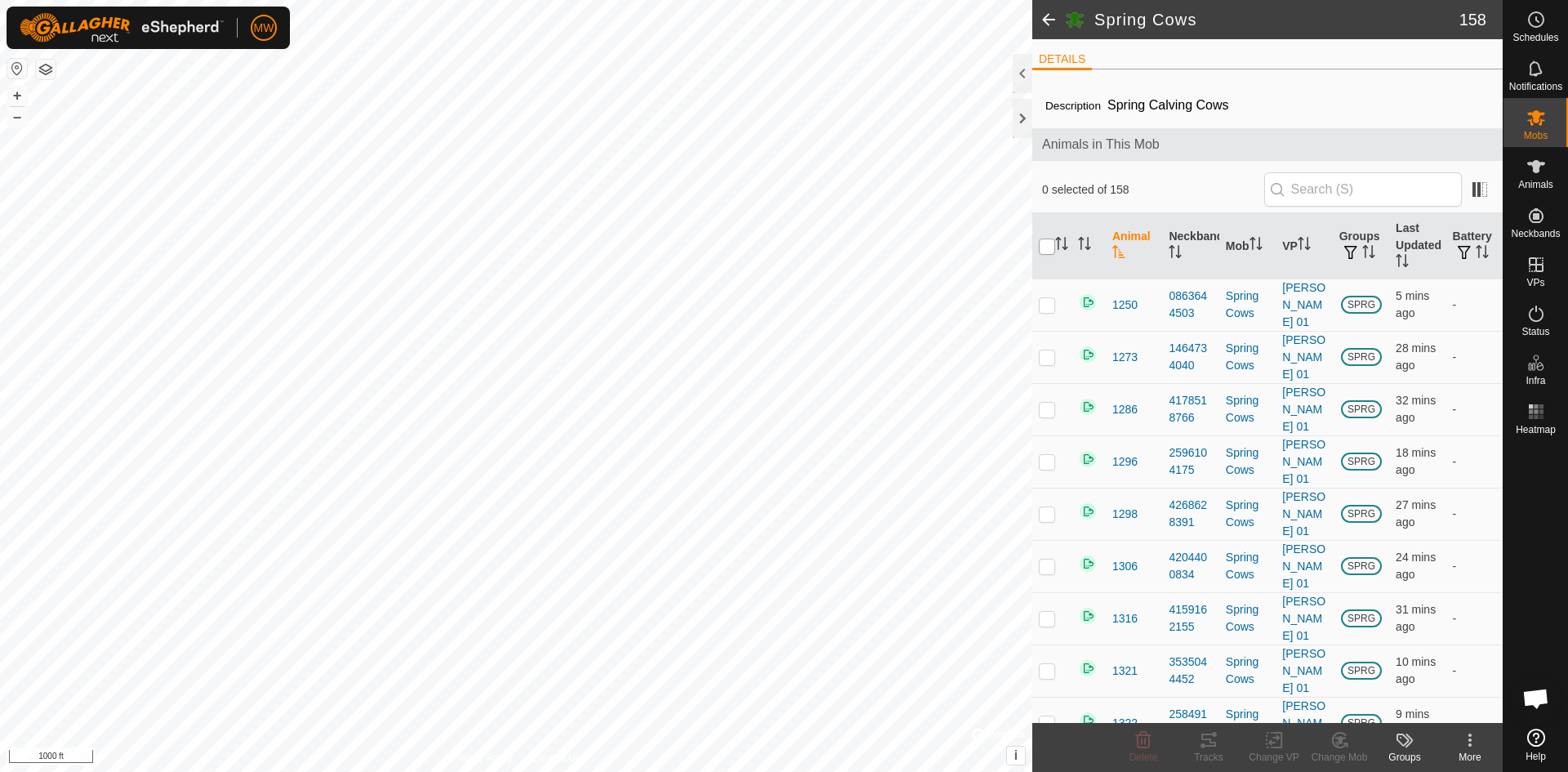
checkbox input "true"
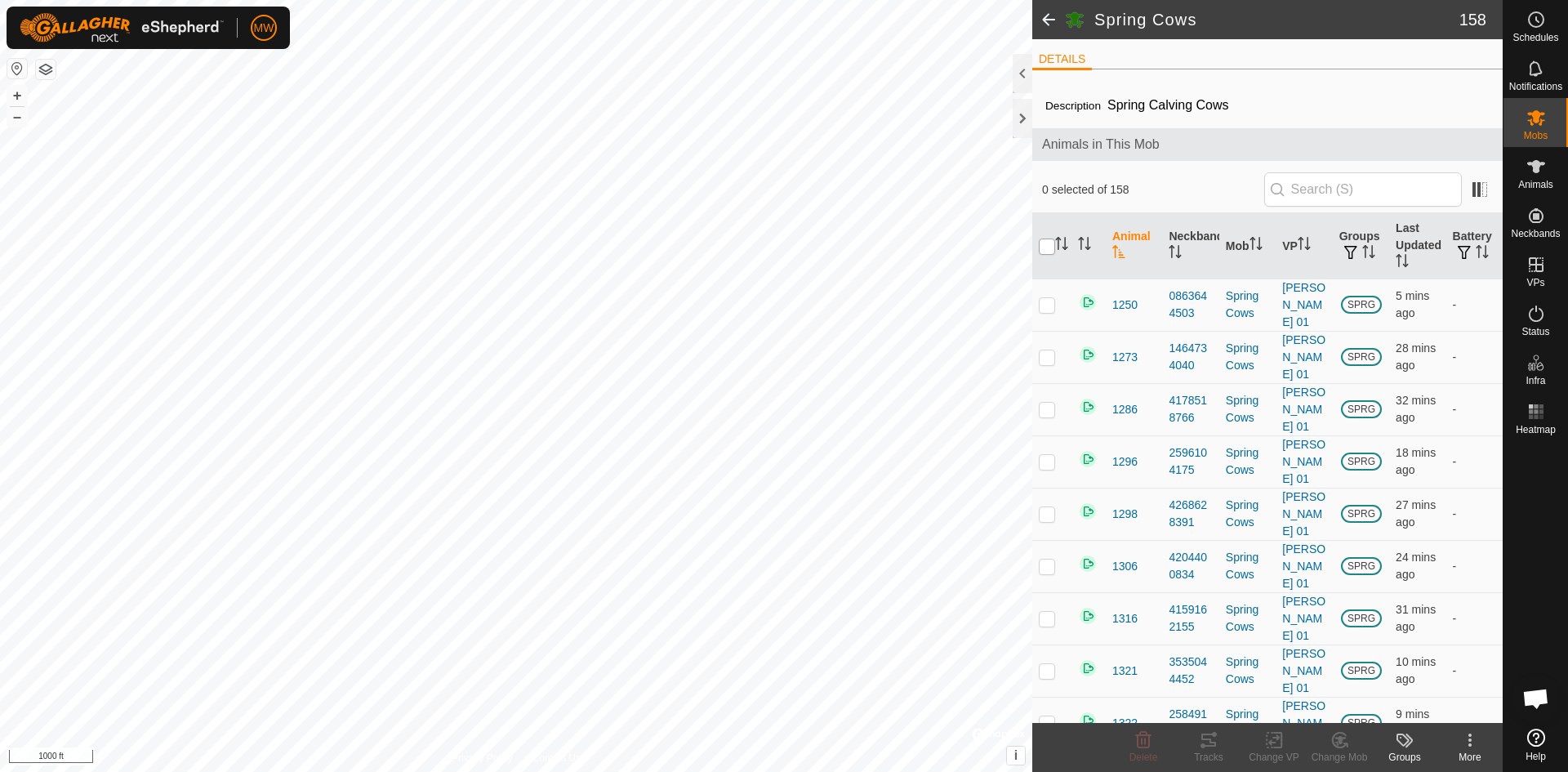
checkbox input "true"
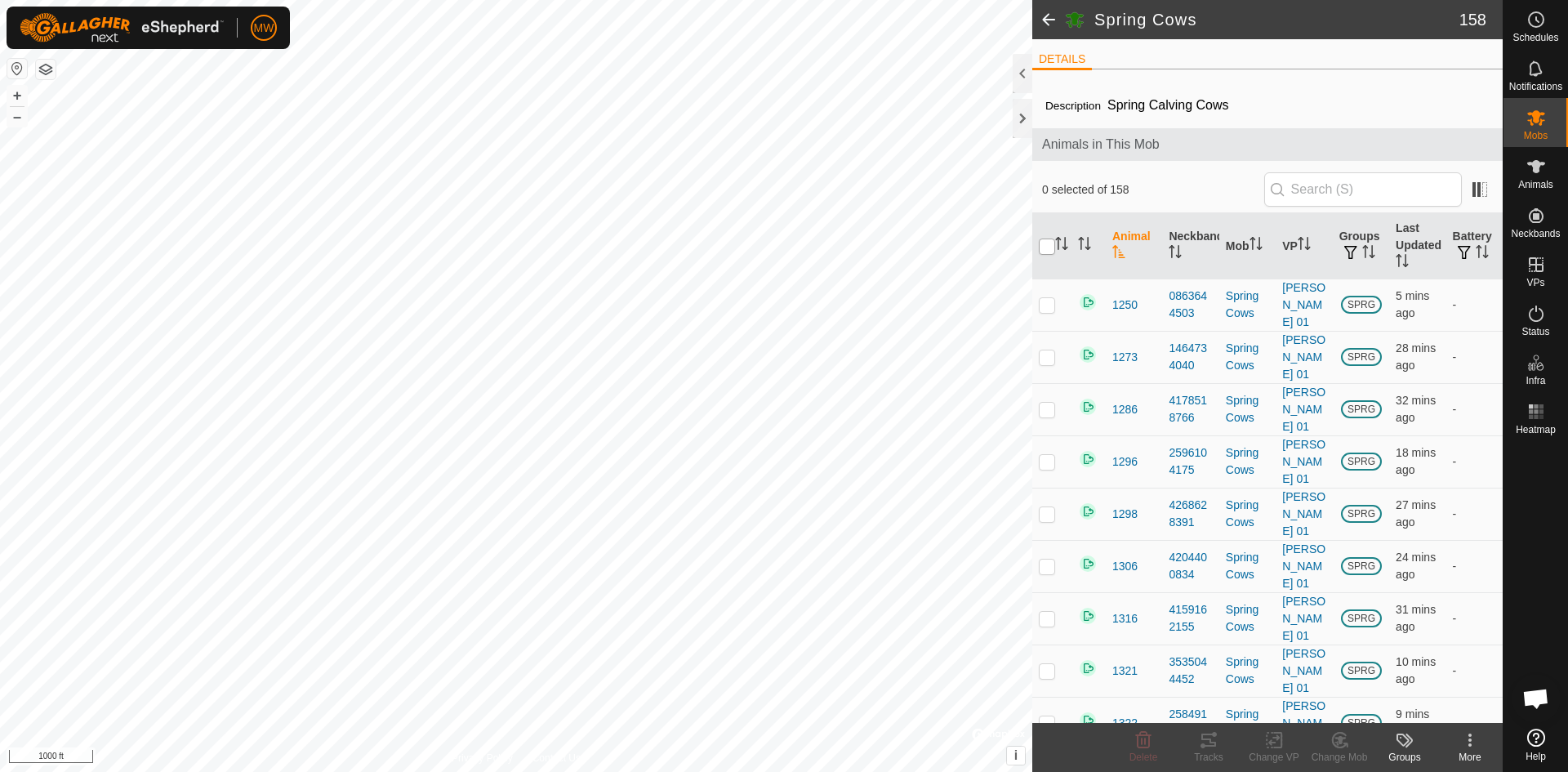
checkbox input "true"
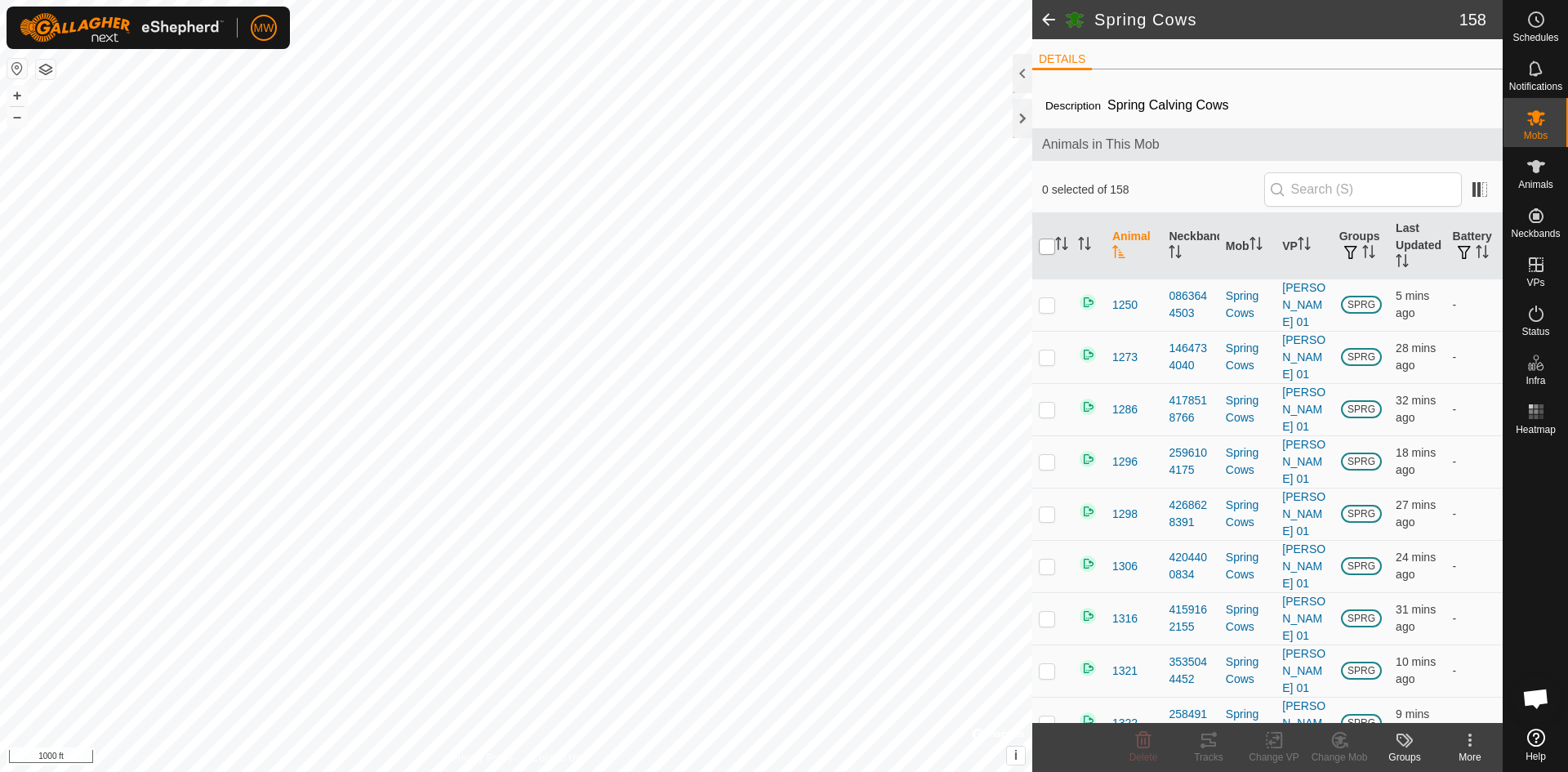
checkbox input "true"
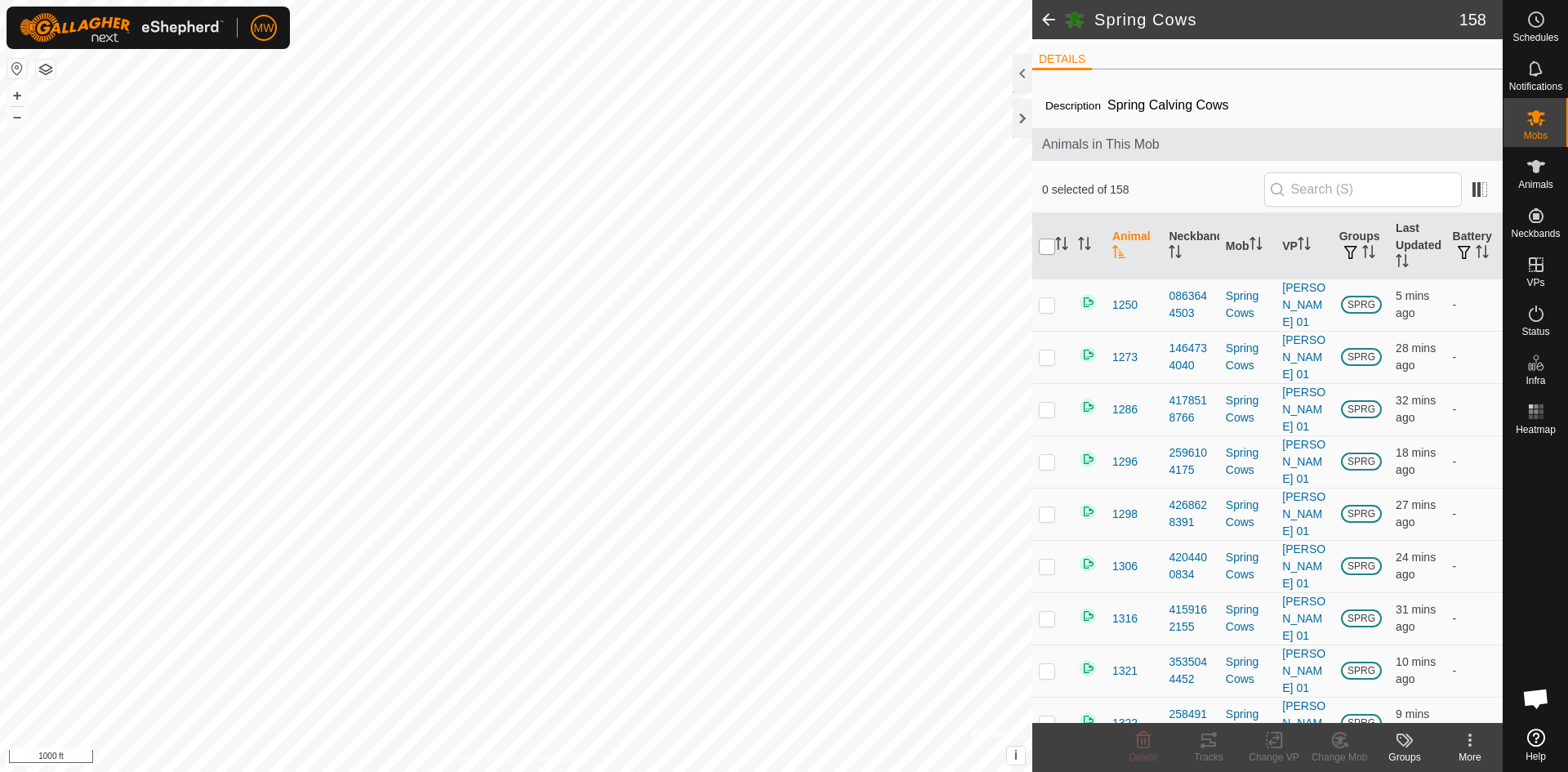
checkbox input "true"
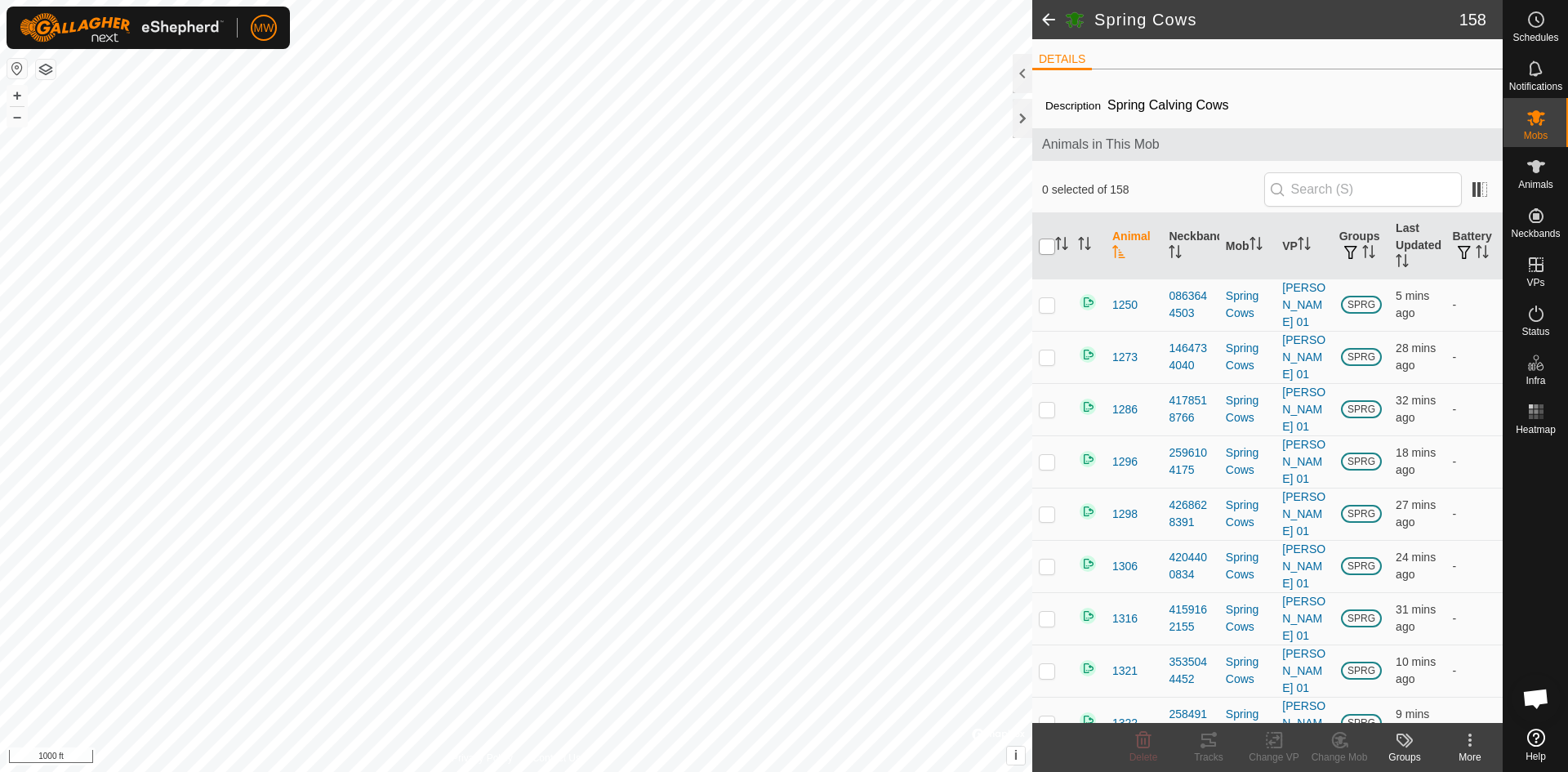
checkbox input "true"
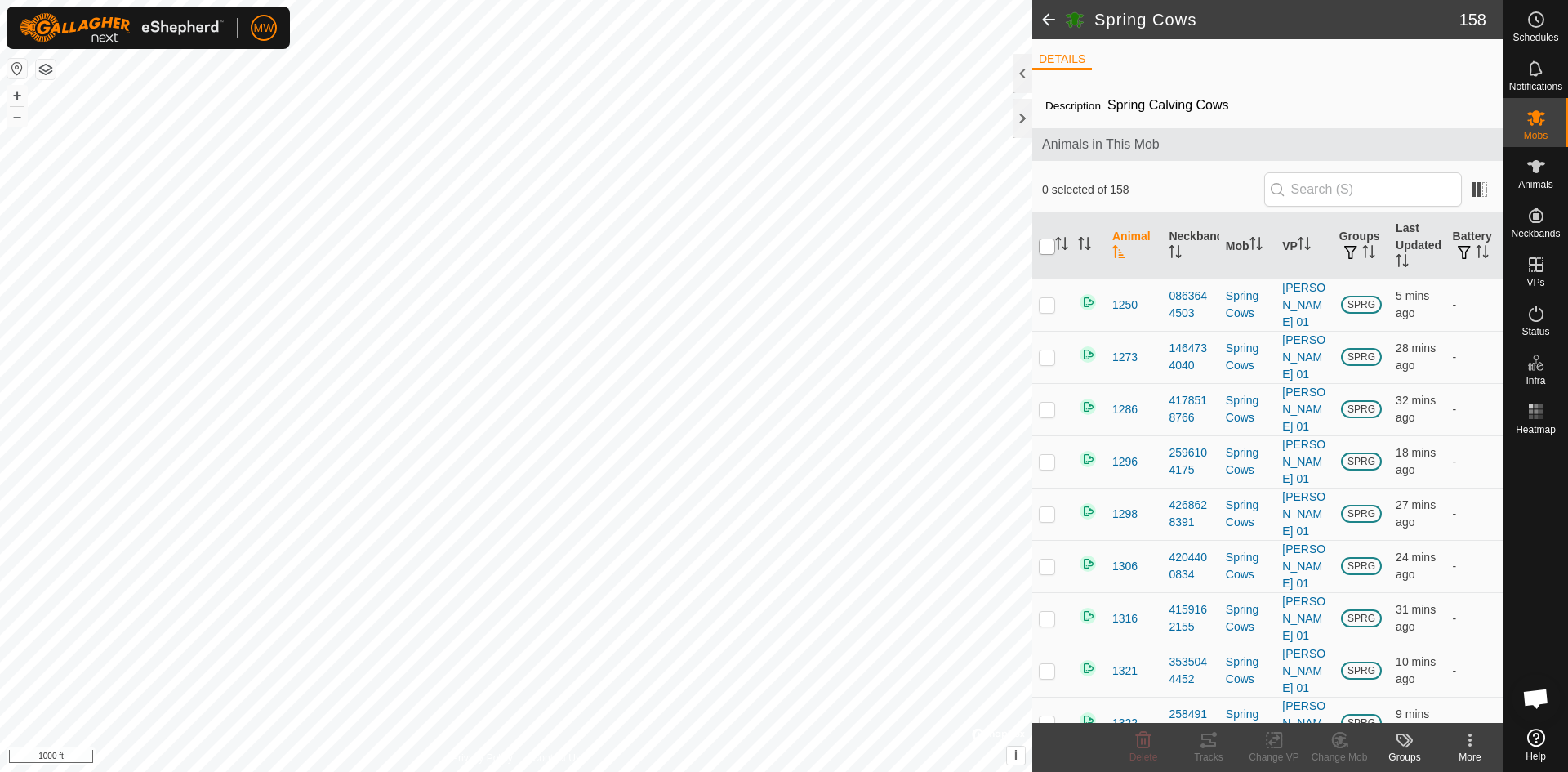
checkbox input "true"
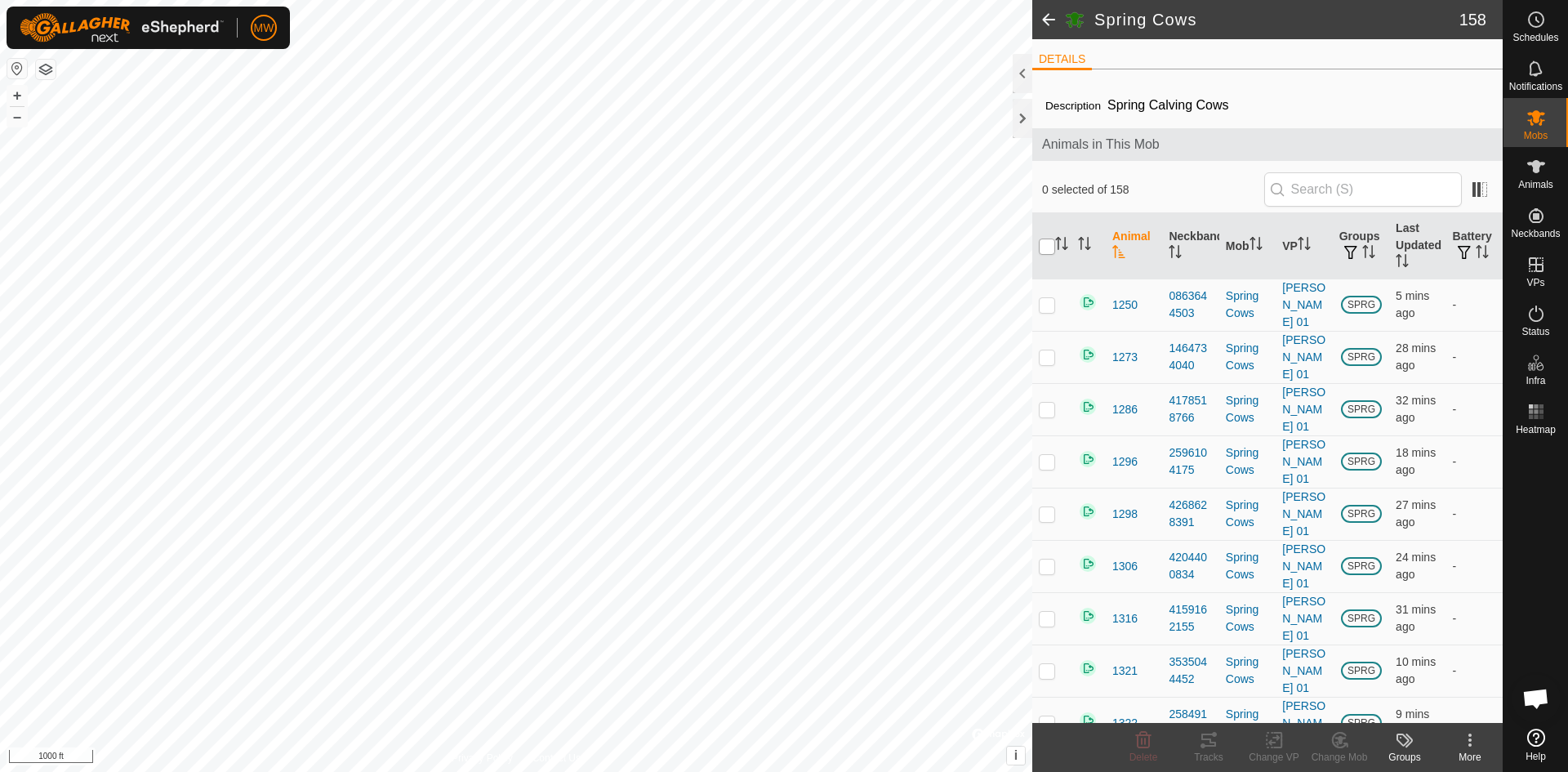
checkbox input "true"
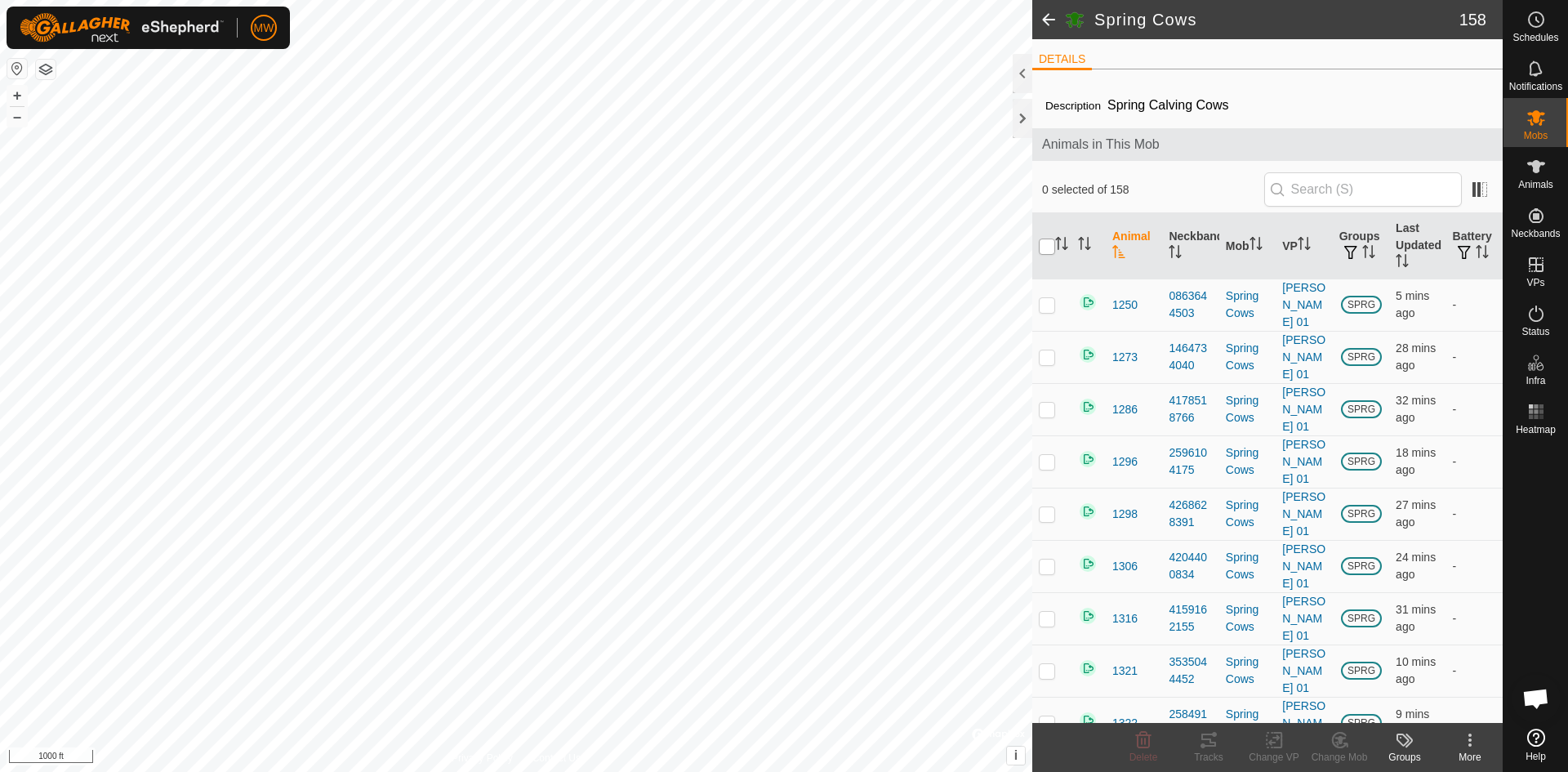
checkbox input "true"
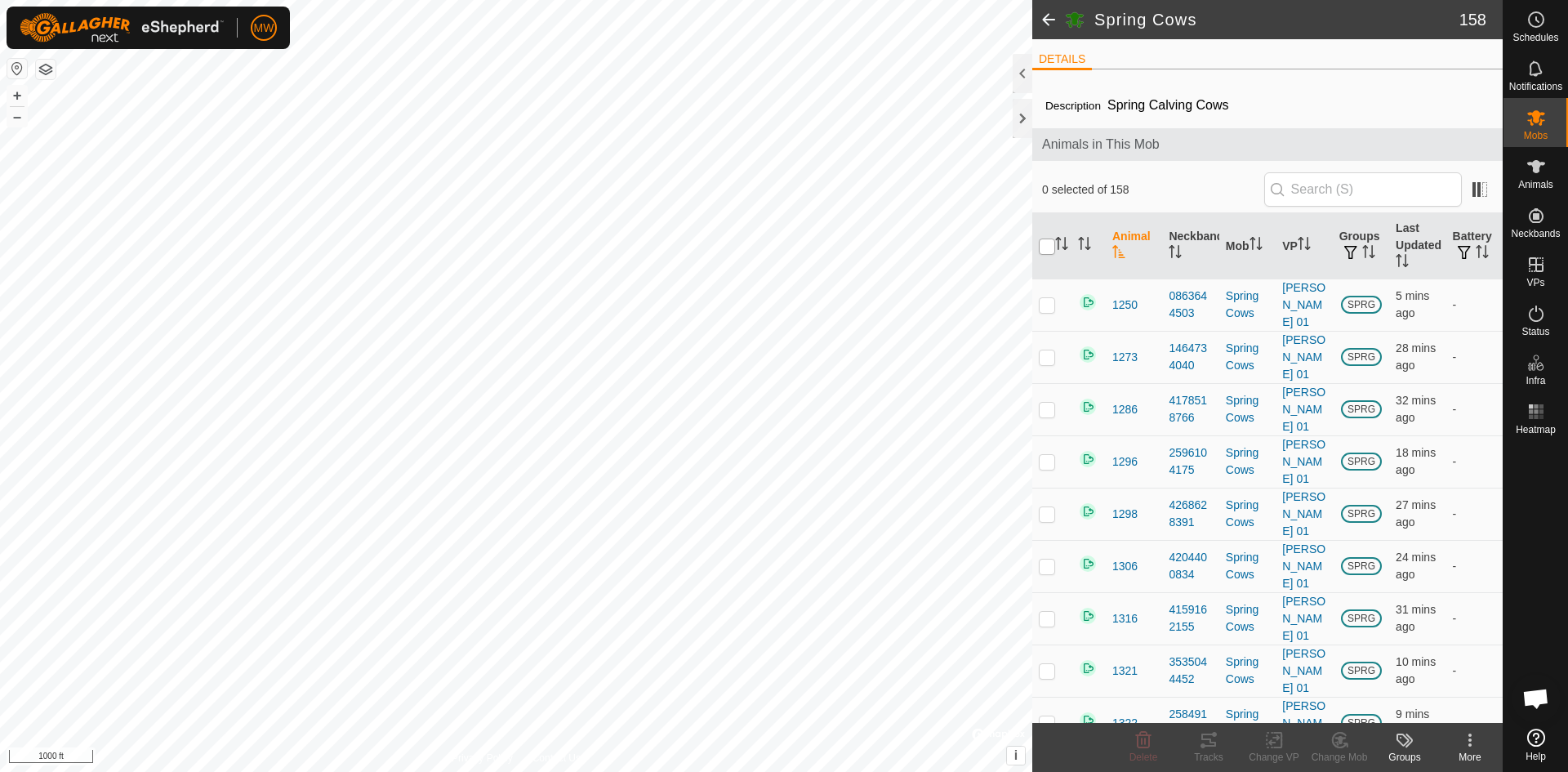
checkbox input "true"
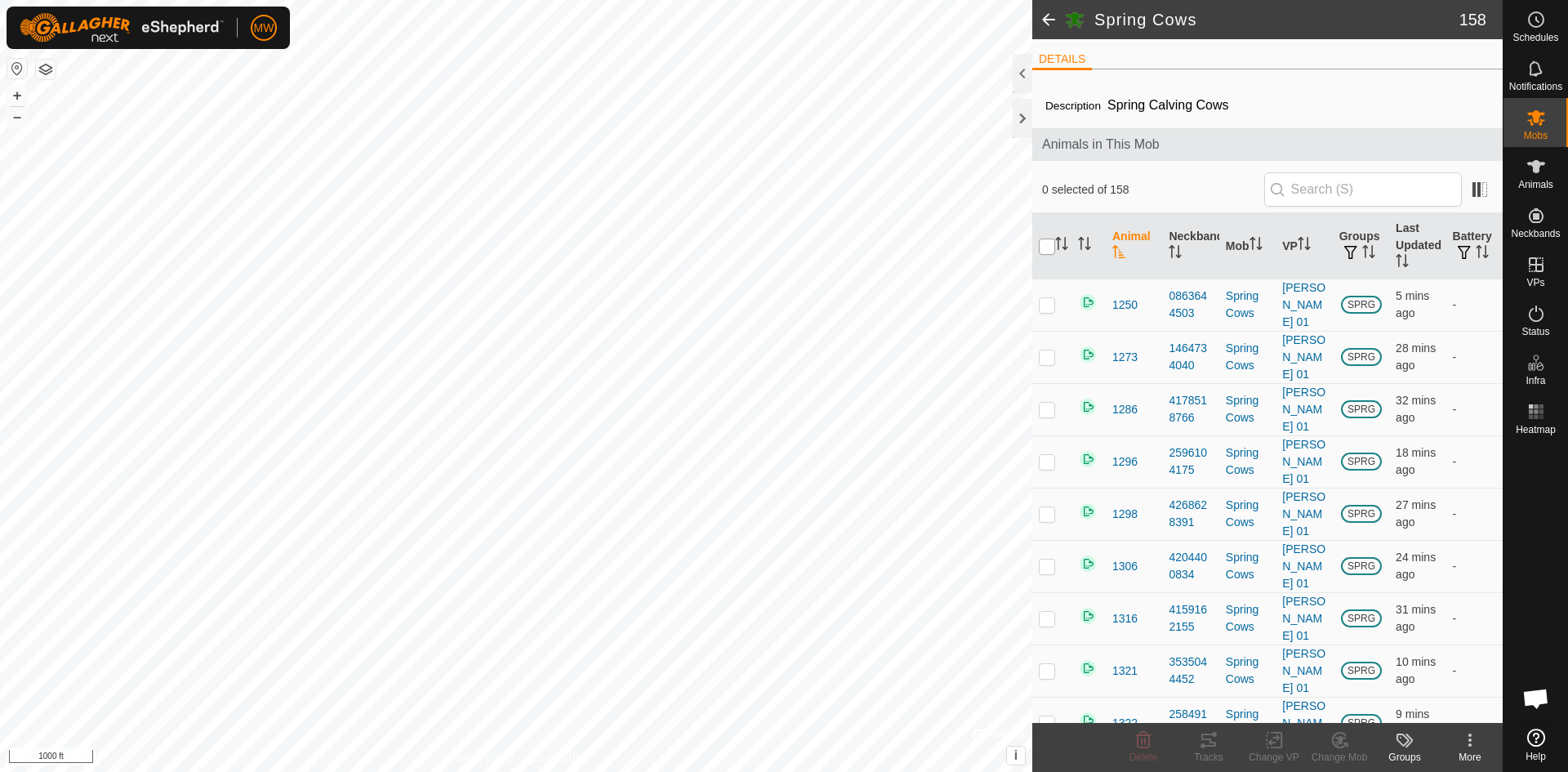
checkbox input "true"
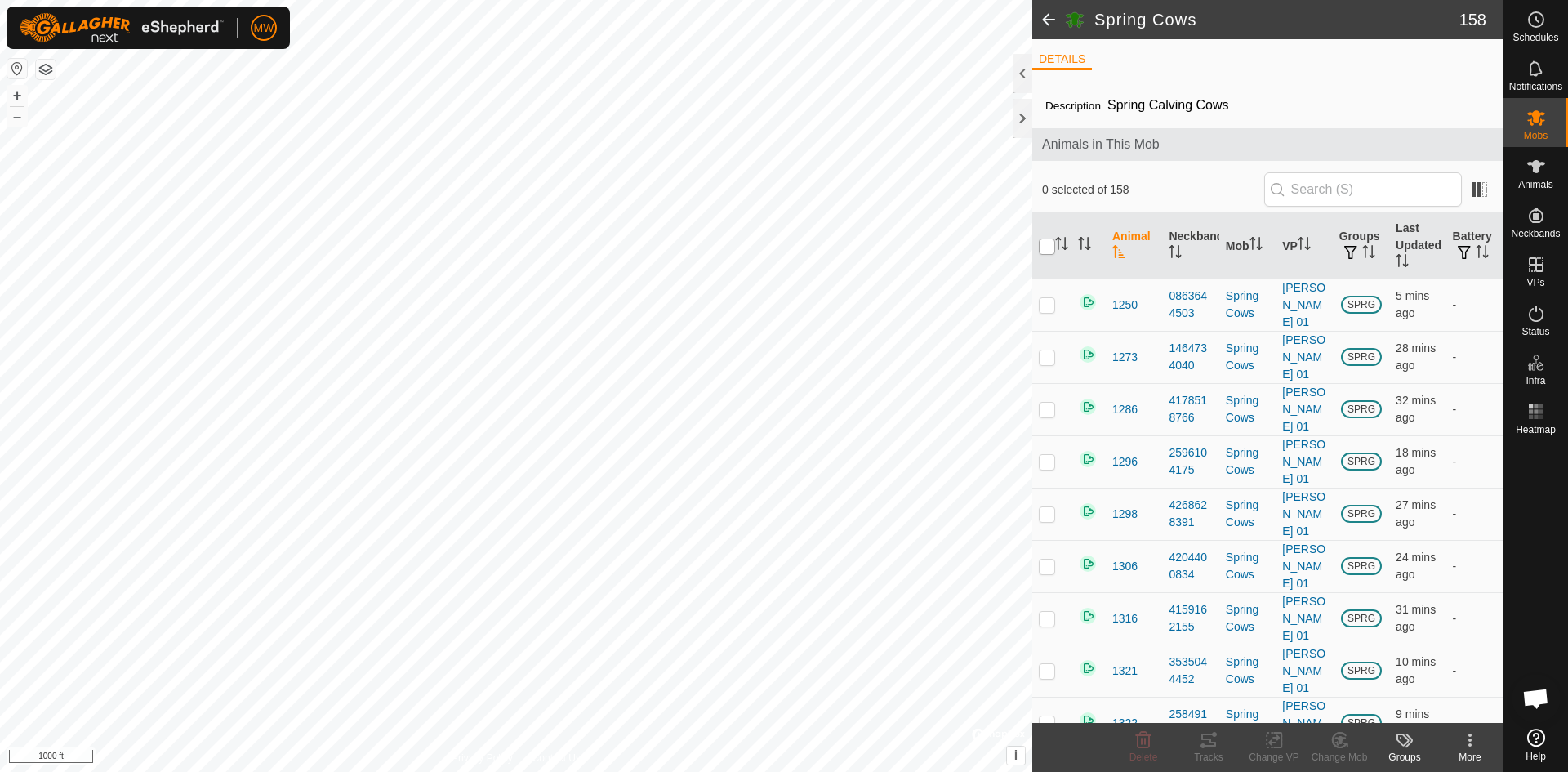
checkbox input "true"
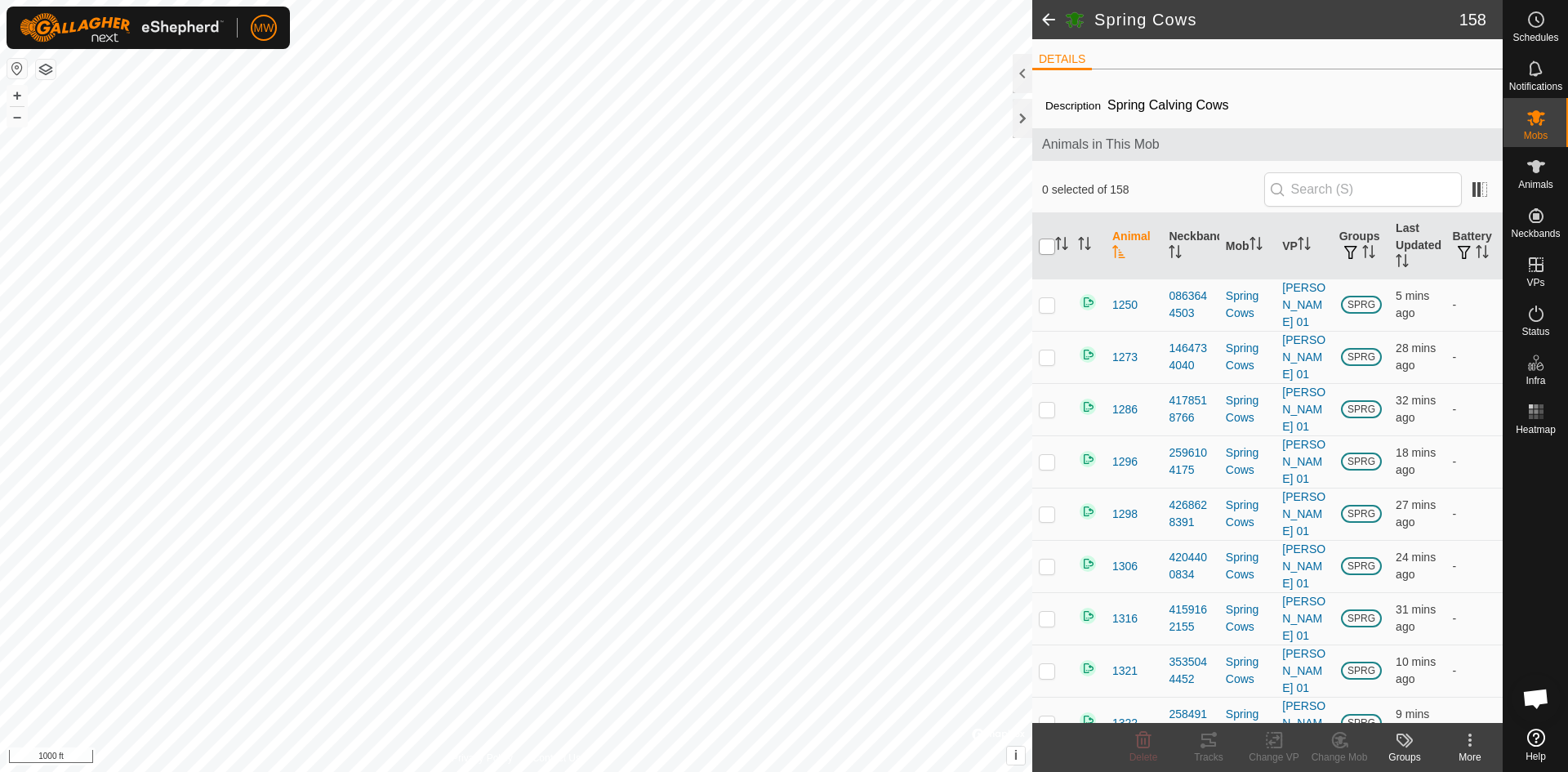
checkbox input "true"
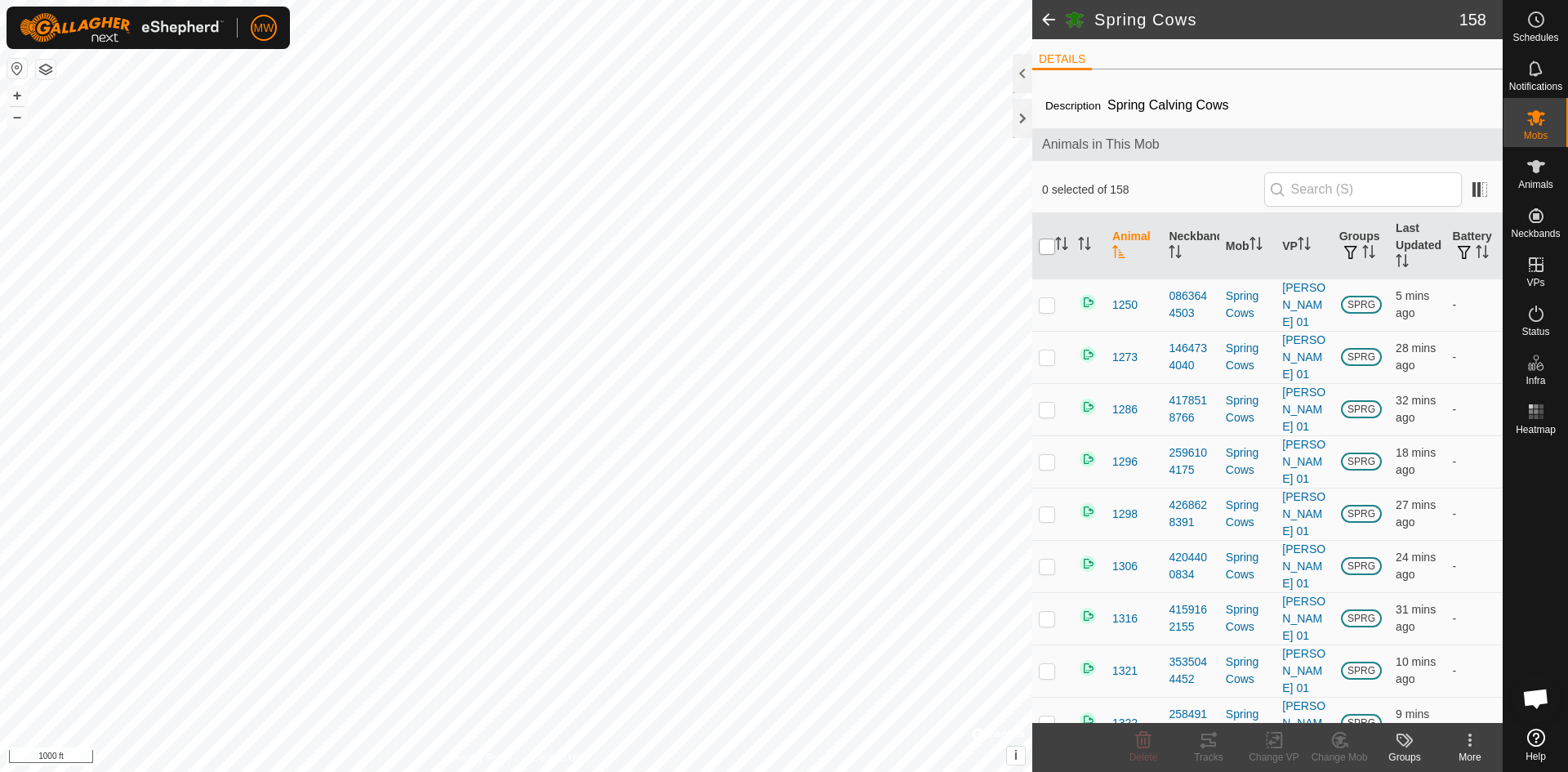
checkbox input "true"
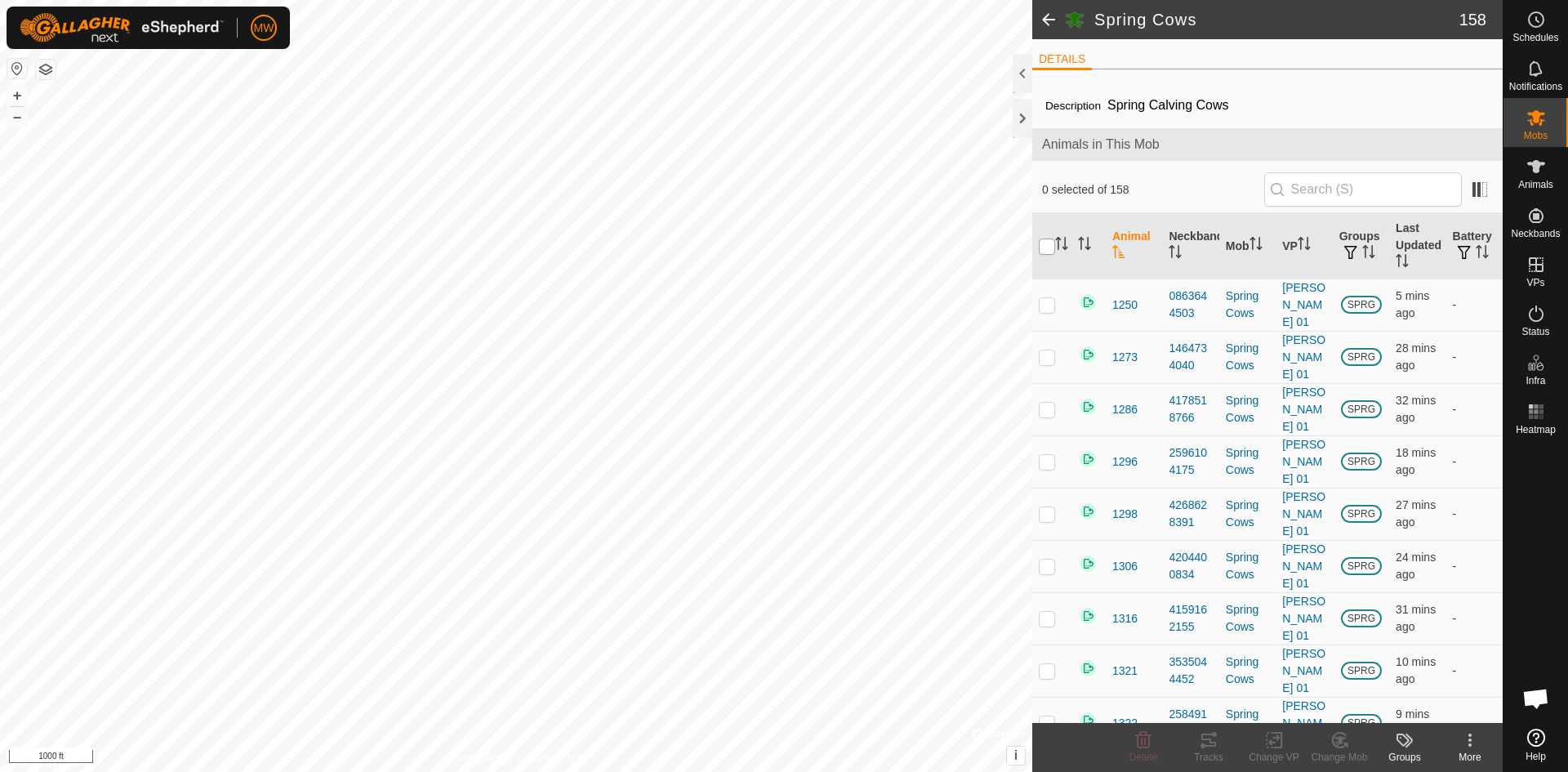
checkbox input "true"
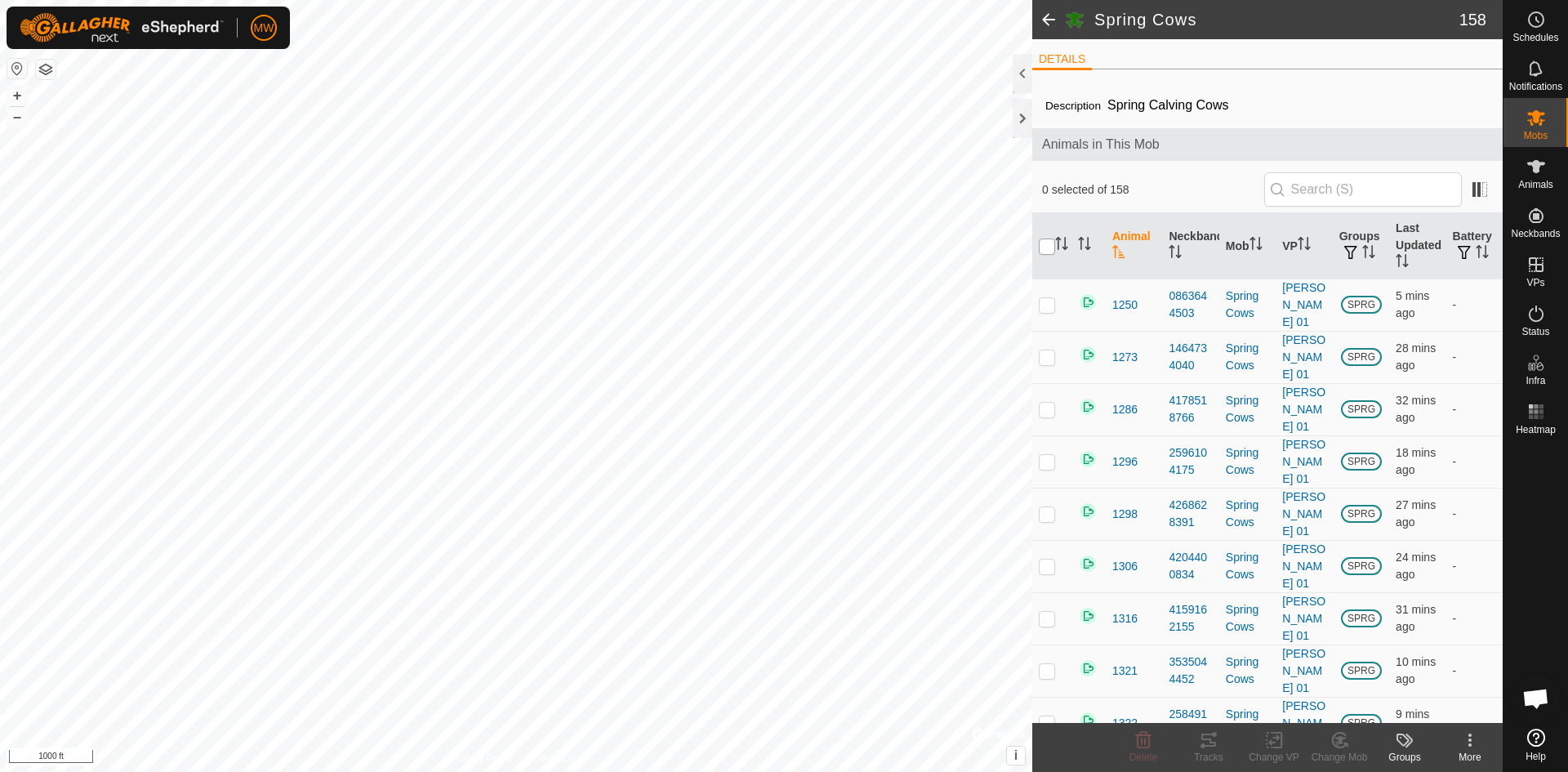
checkbox input "true"
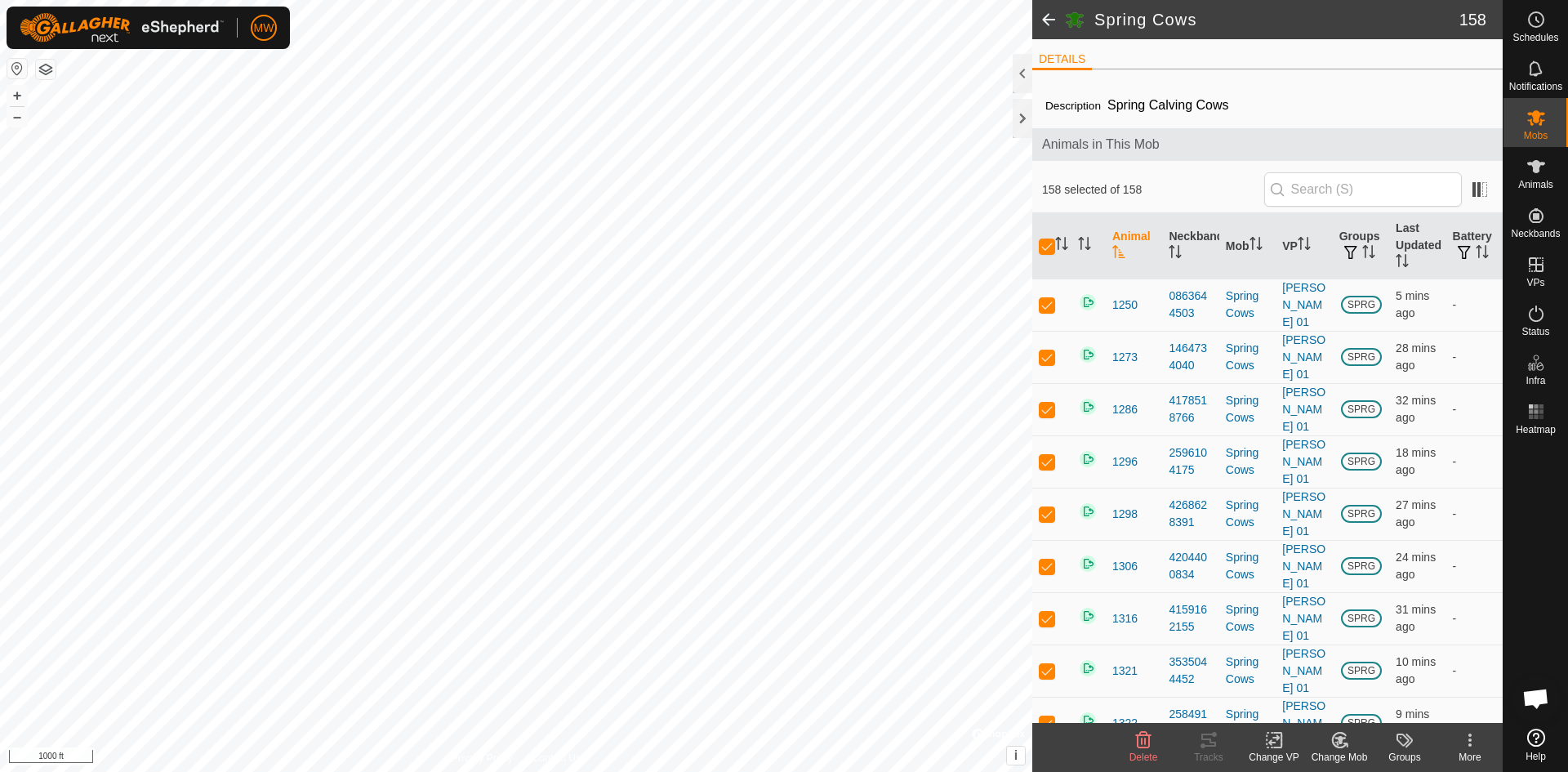
click at [1286, 749] on change-vp-svg-icon at bounding box center [1274, 740] width 66 height 20
click at [1316, 667] on link "Choose VP..." at bounding box center [1323, 670] width 162 height 32
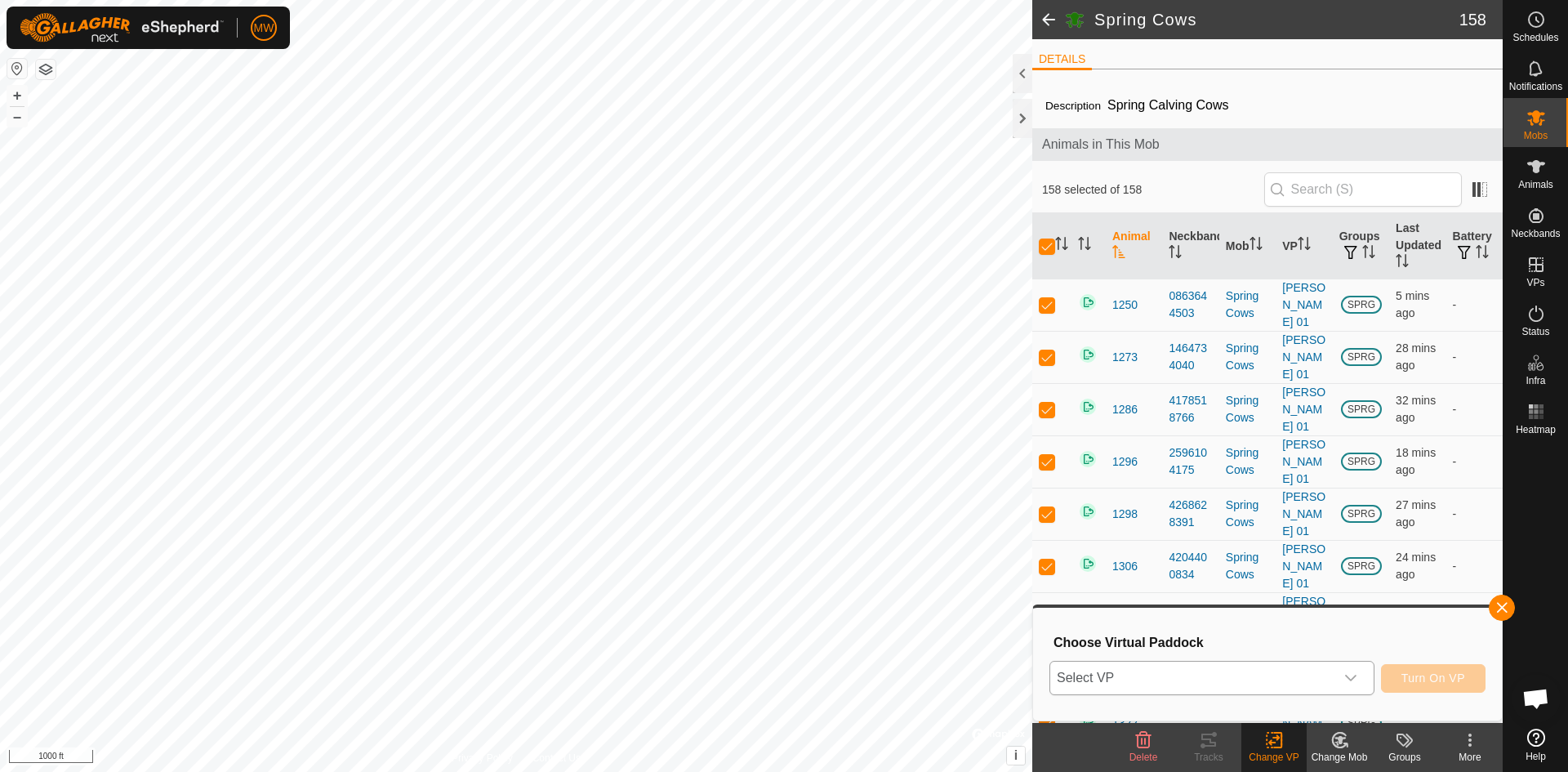
click at [1188, 682] on span "Select VP" at bounding box center [1192, 678] width 284 height 32
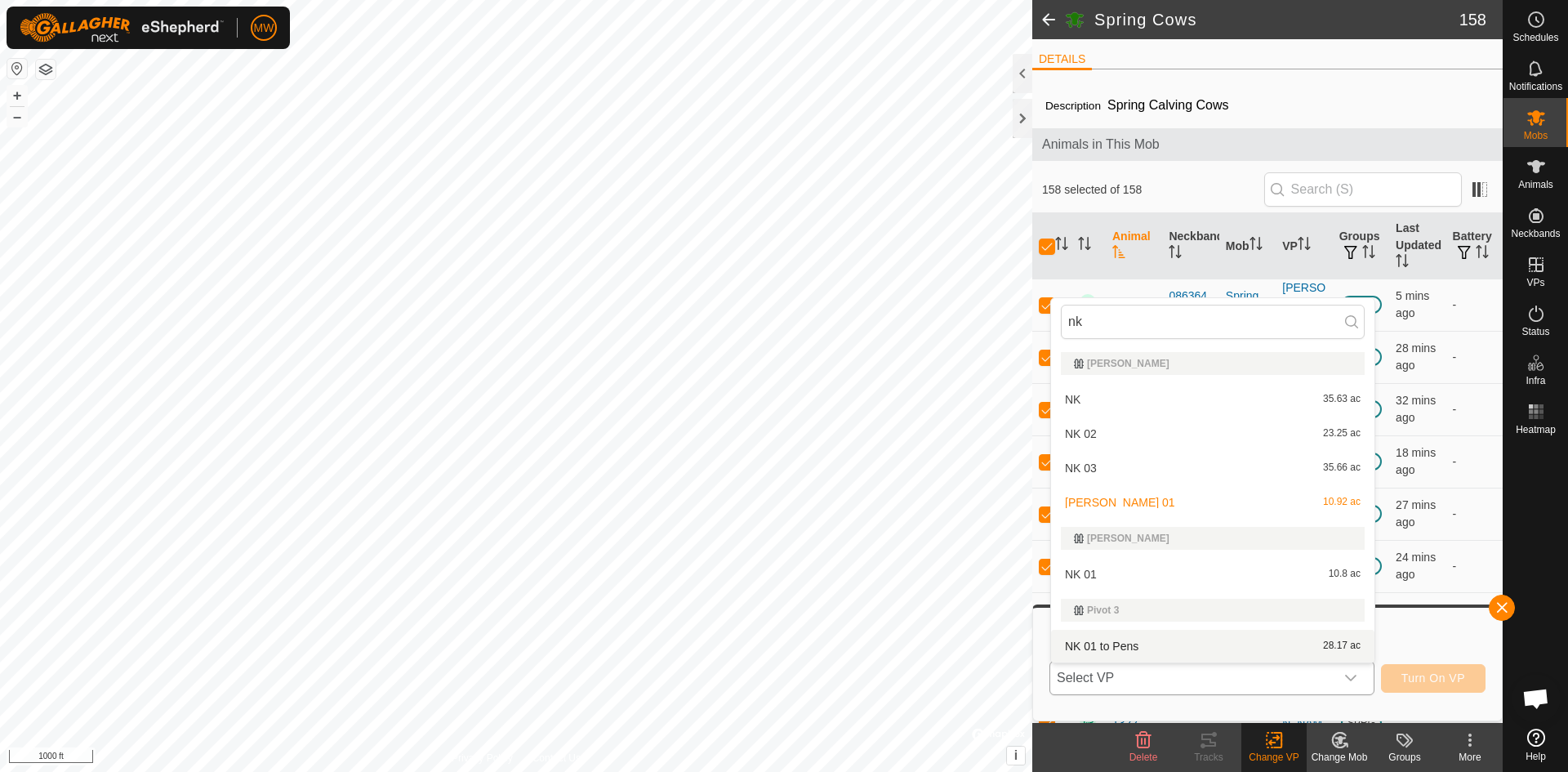
type input "nk"
click at [1108, 650] on li "NK 01 to Pens 28.17 ac" at bounding box center [1212, 646] width 323 height 32
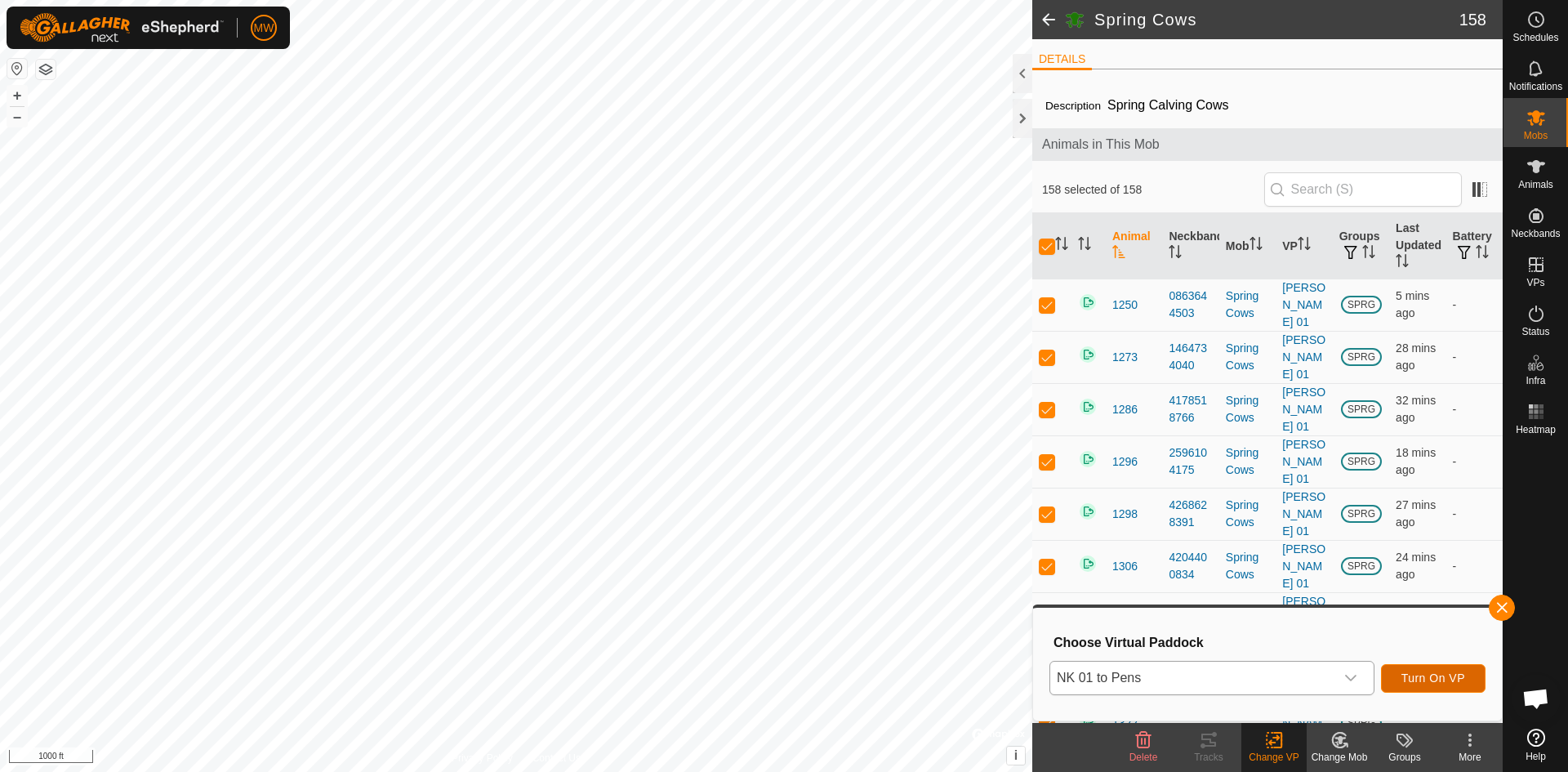
click at [1435, 676] on span "Turn On VP" at bounding box center [1433, 677] width 64 height 13
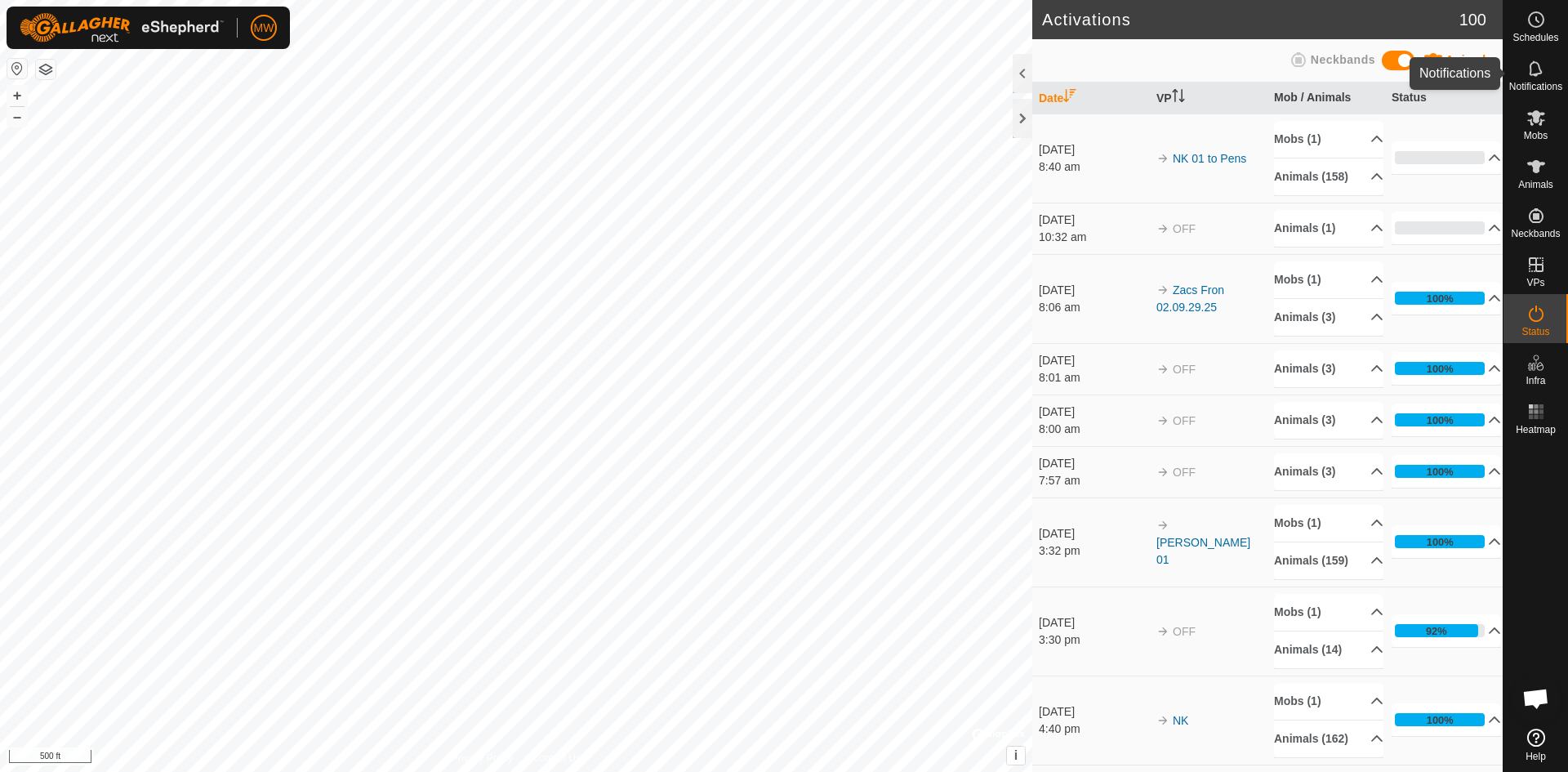
click at [1535, 73] on icon at bounding box center [1536, 68] width 20 height 20
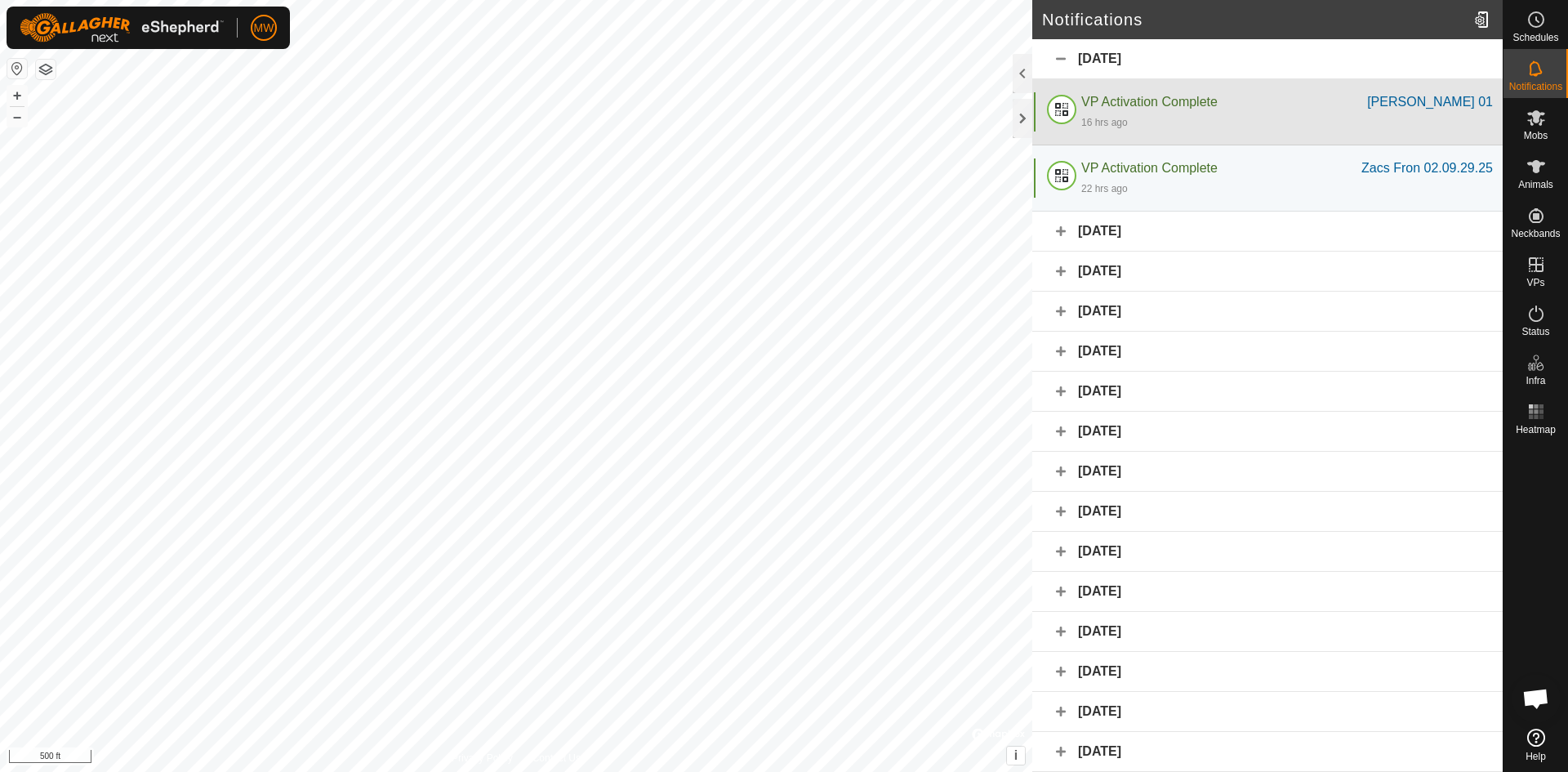
click at [1135, 102] on span "VP Activation Complete" at bounding box center [1150, 102] width 136 height 14
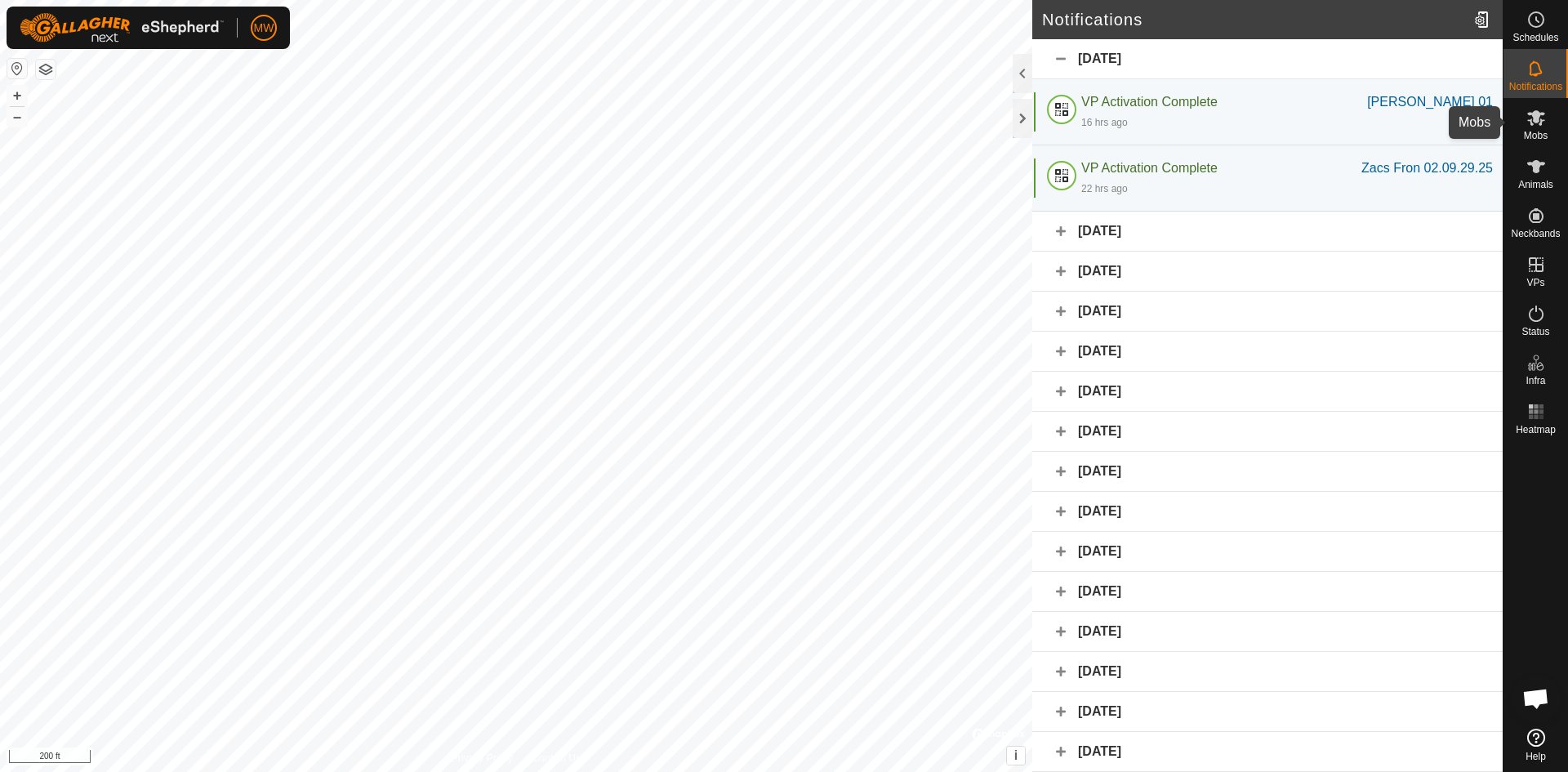
click at [1536, 125] on icon at bounding box center [1536, 117] width 20 height 20
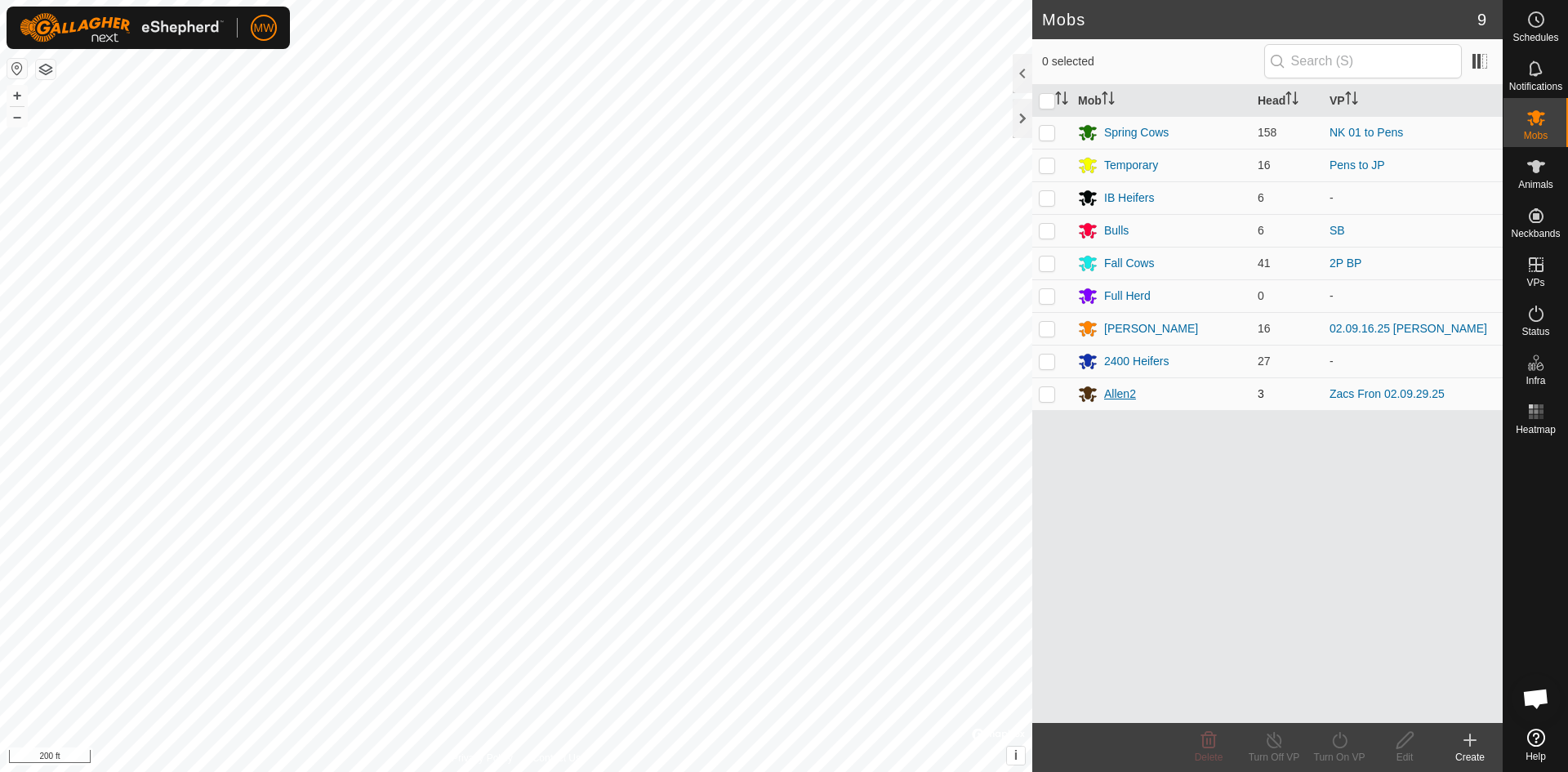
click at [1087, 393] on icon at bounding box center [1088, 395] width 18 height 15
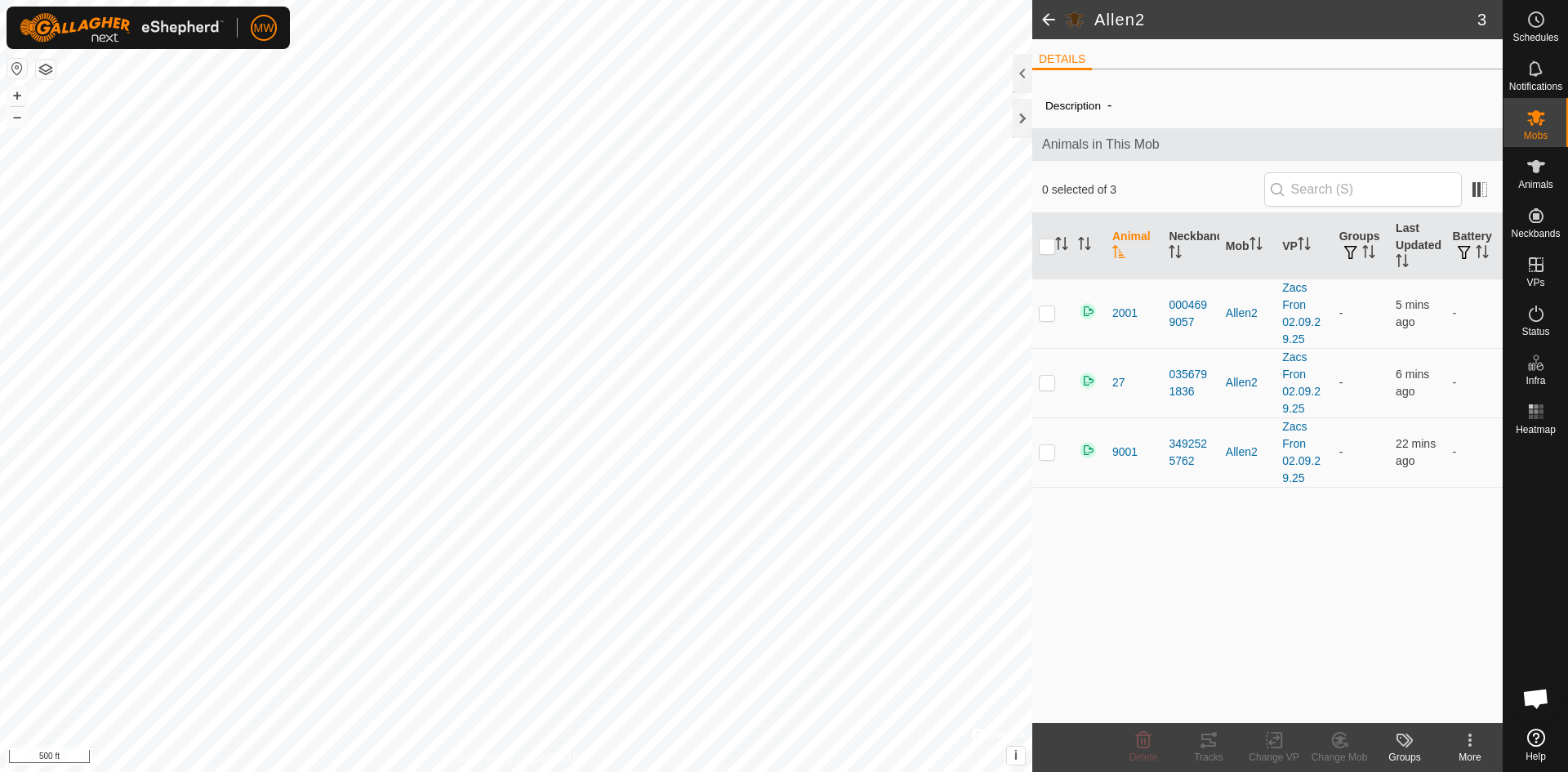
click at [1043, 14] on span at bounding box center [1048, 20] width 32 height 39
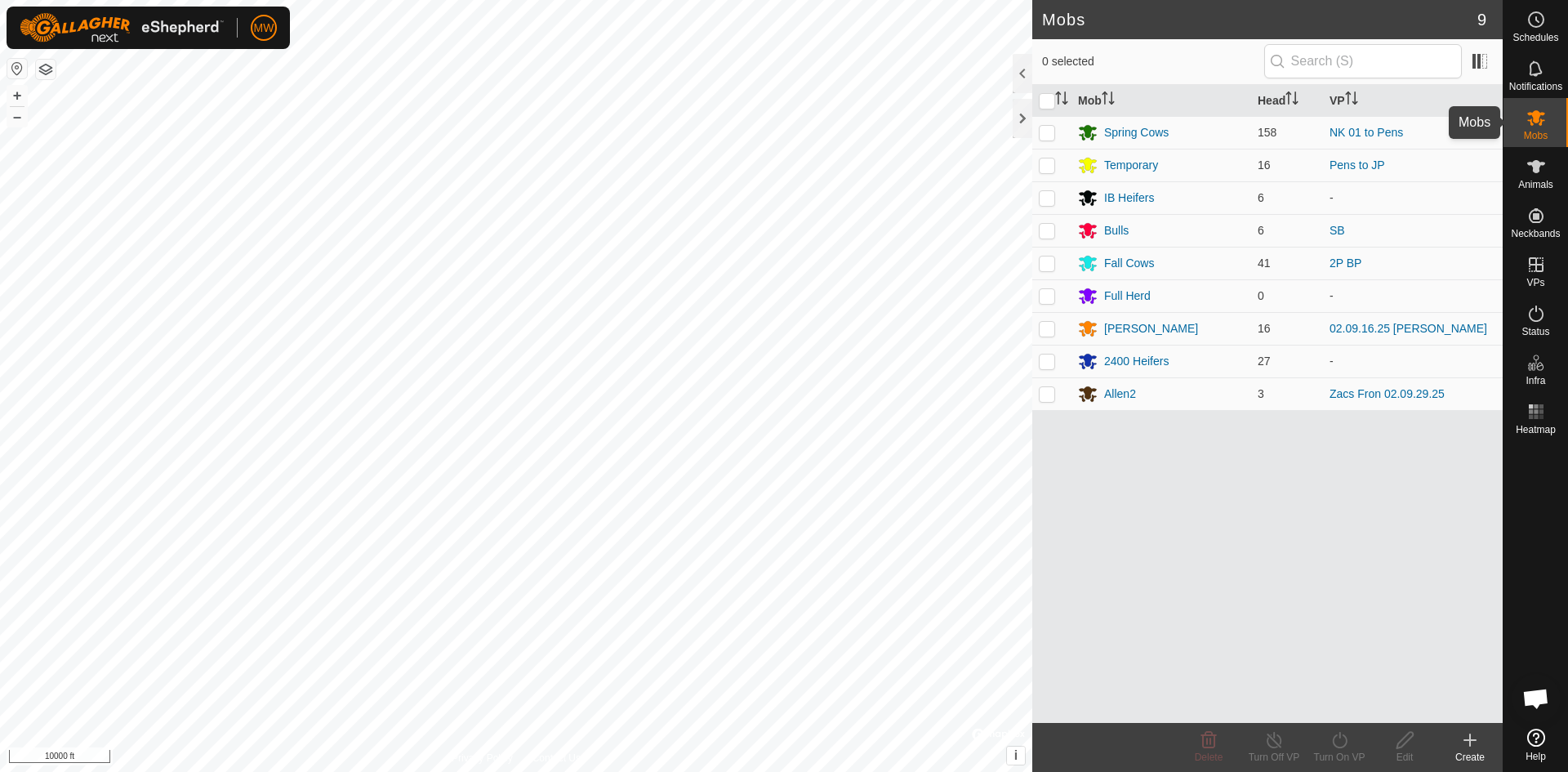
click at [1522, 116] on es-mob-svg-icon at bounding box center [1536, 118] width 29 height 26
click at [1355, 131] on link "NK 01 to Pens" at bounding box center [1367, 131] width 73 height 13
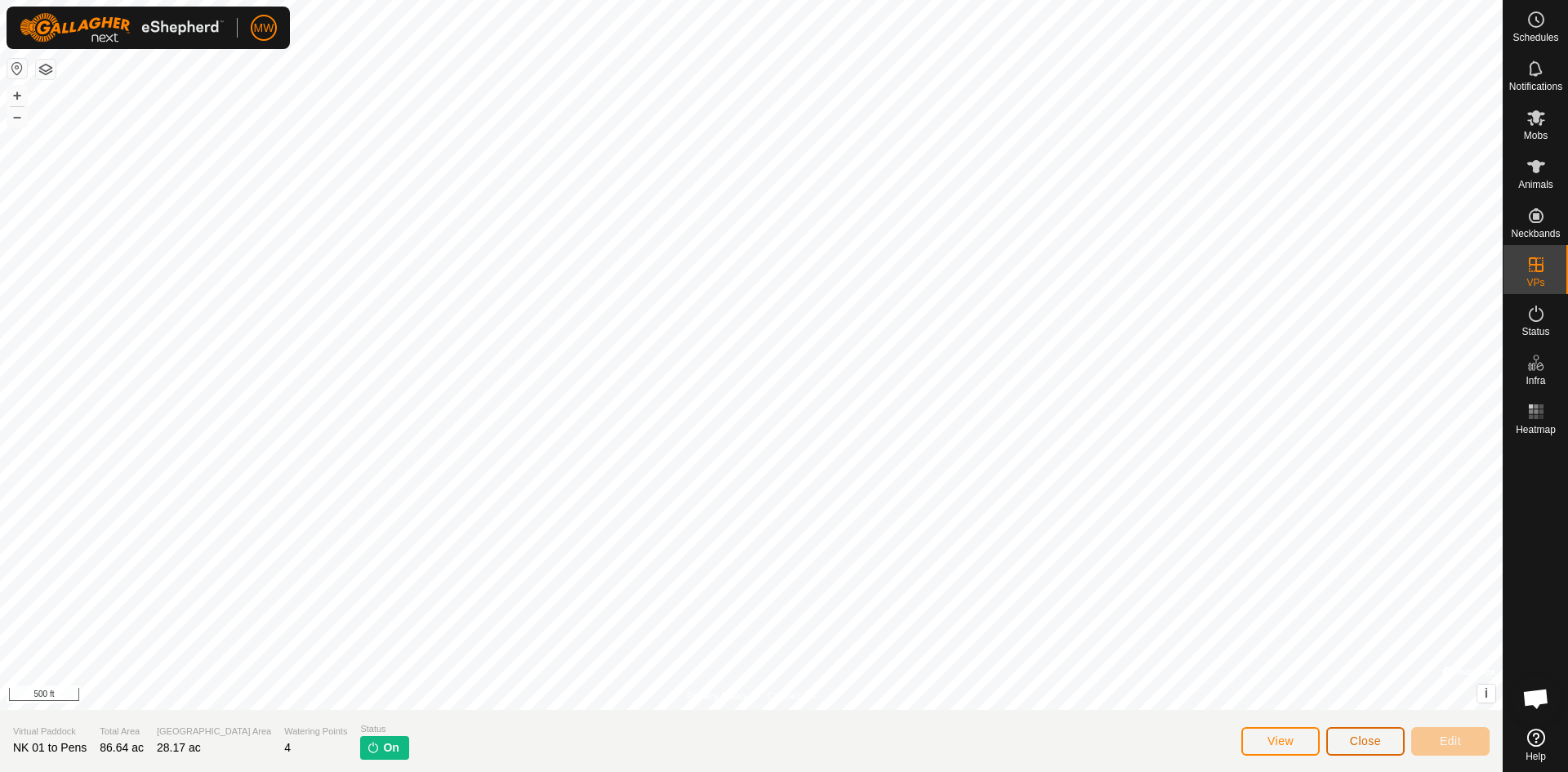
click at [1359, 739] on span "Close" at bounding box center [1366, 740] width 31 height 13
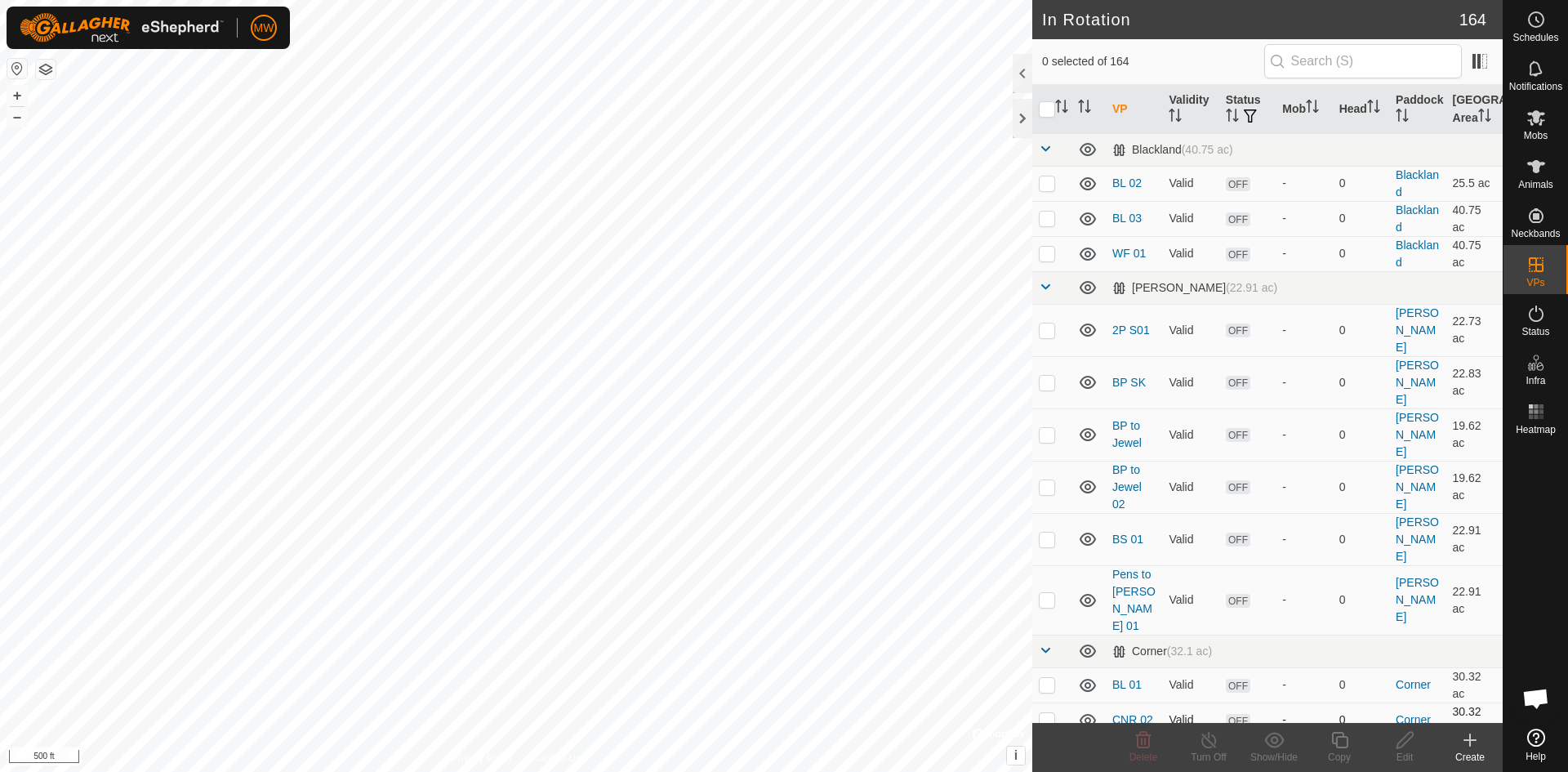
checkbox input "true"
click at [1339, 746] on icon at bounding box center [1340, 740] width 20 height 20
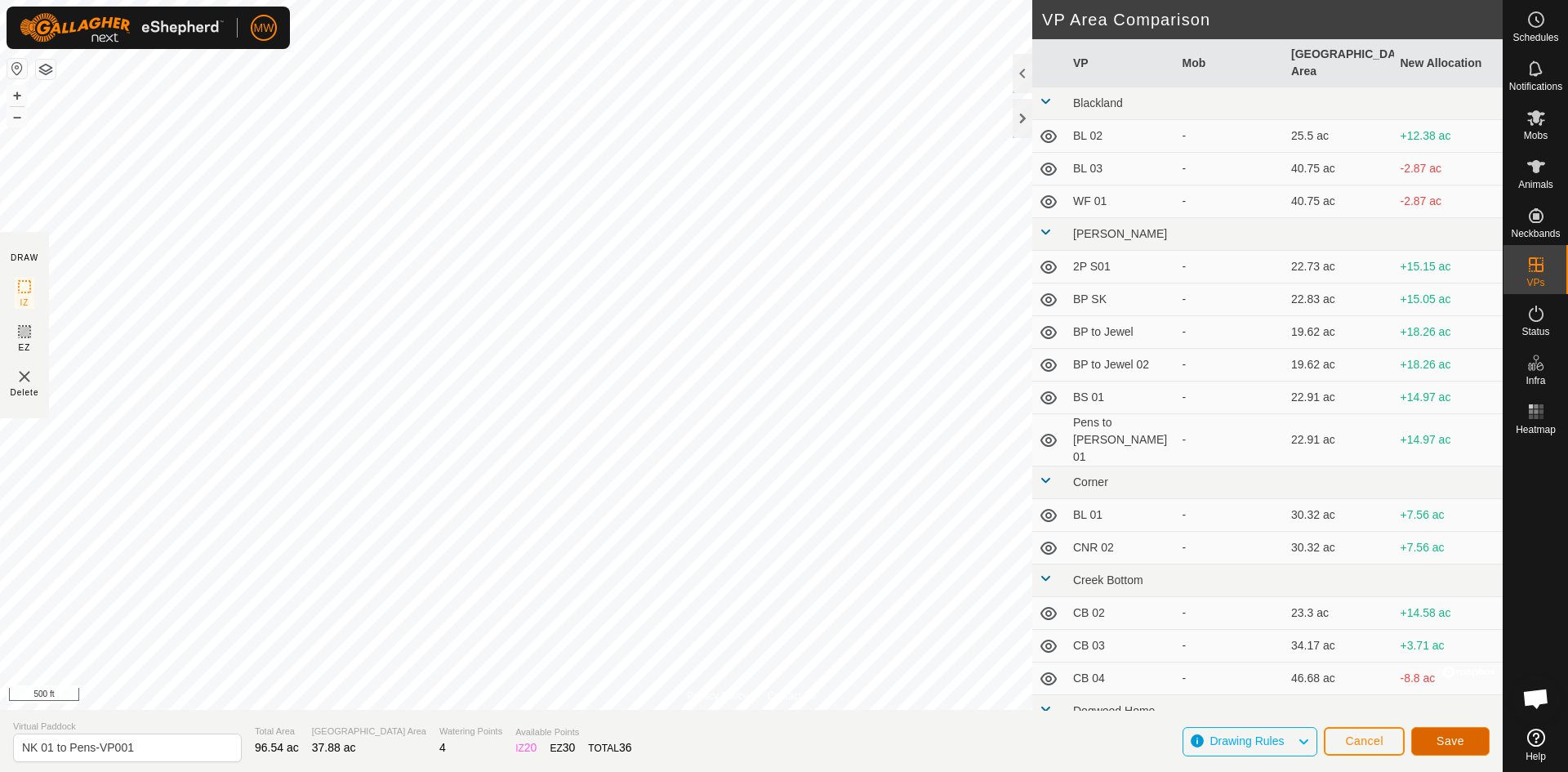
click at [1455, 740] on span "Save" at bounding box center [1450, 740] width 28 height 13
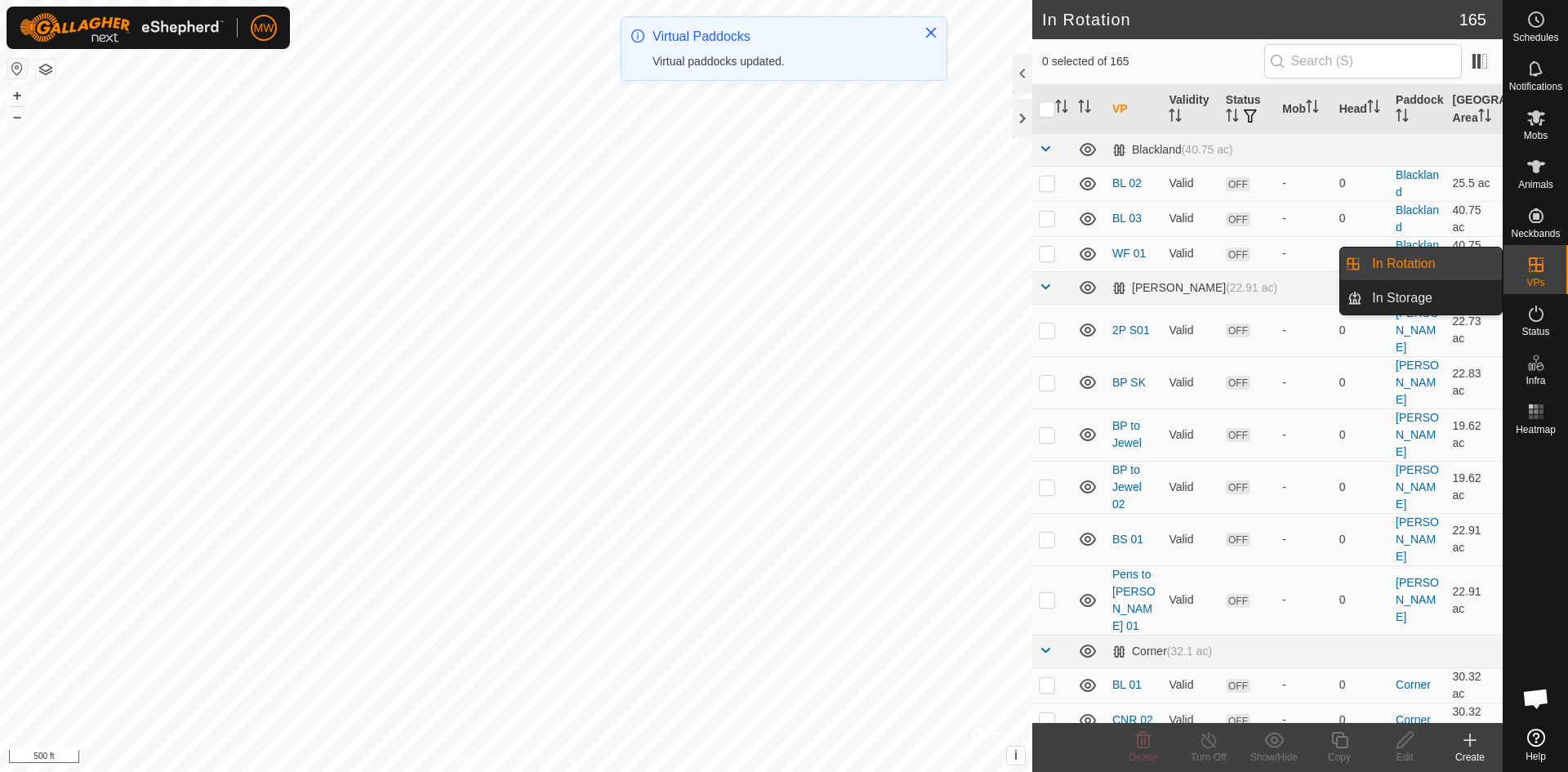
click at [1449, 265] on link "In Rotation" at bounding box center [1432, 264] width 140 height 32
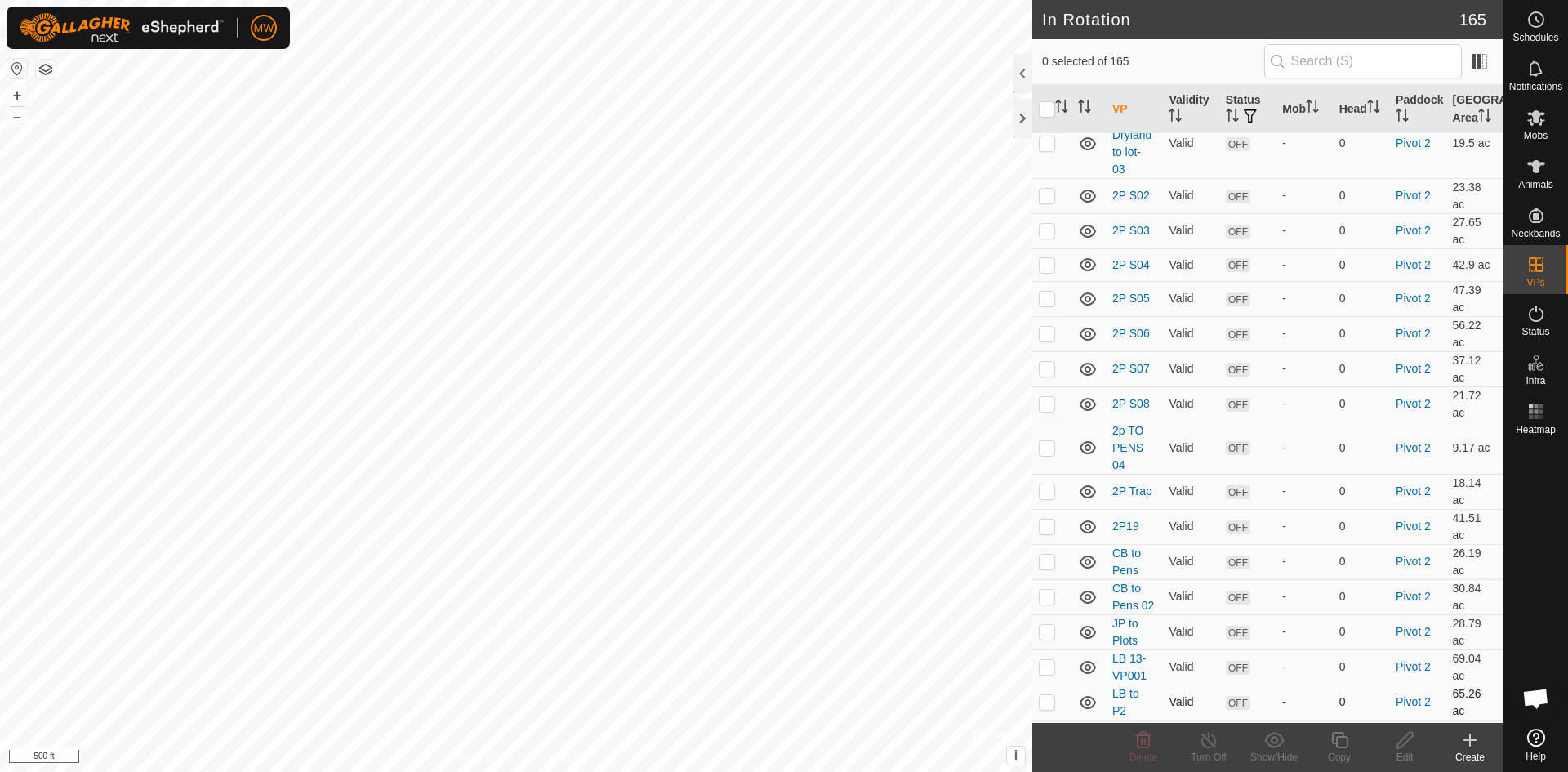
scroll to position [5881, 0]
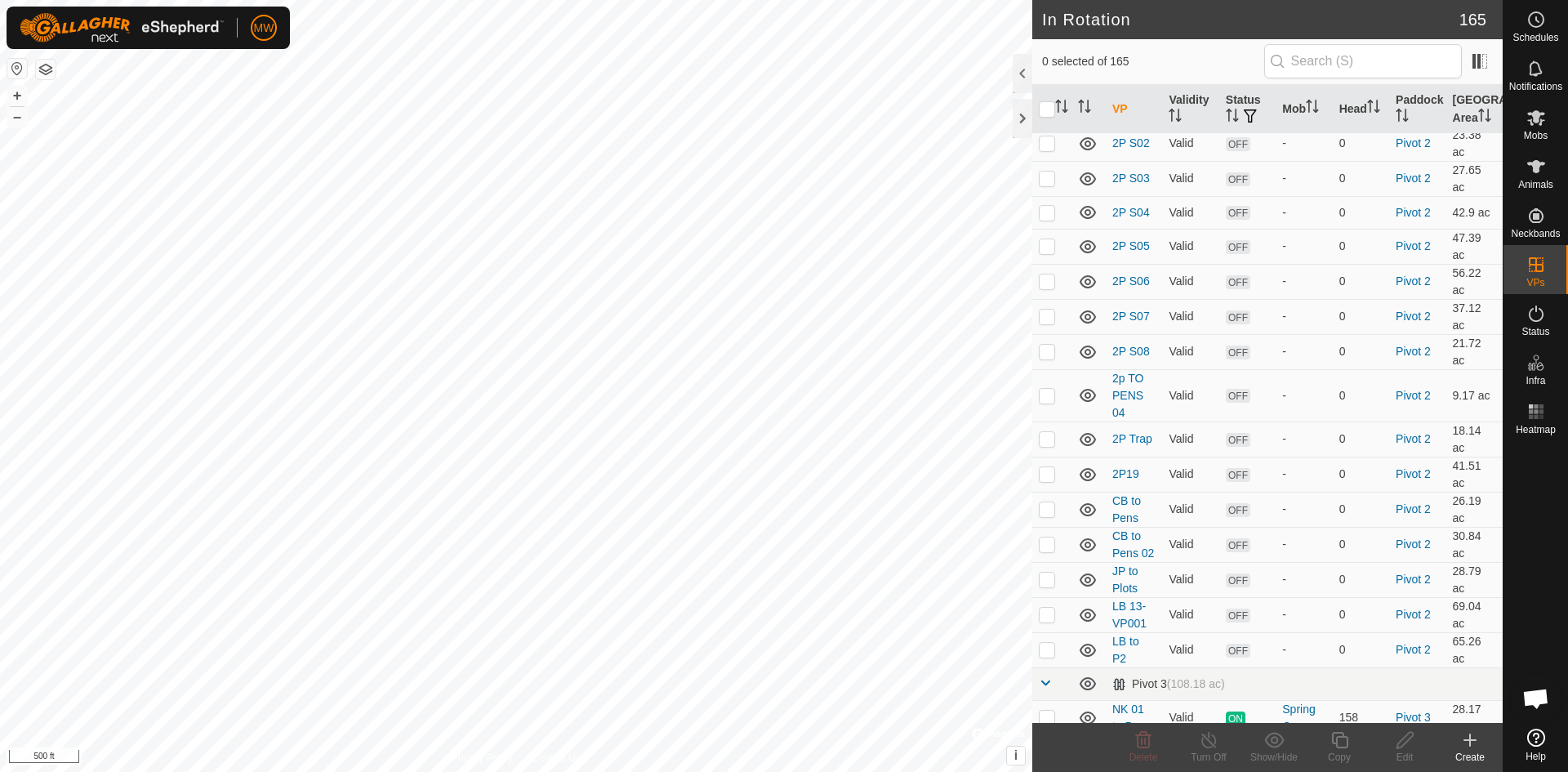
click at [1047, 755] on p-checkbox at bounding box center [1047, 761] width 16 height 13
checkbox input "true"
click at [1403, 740] on icon at bounding box center [1404, 740] width 16 height 16
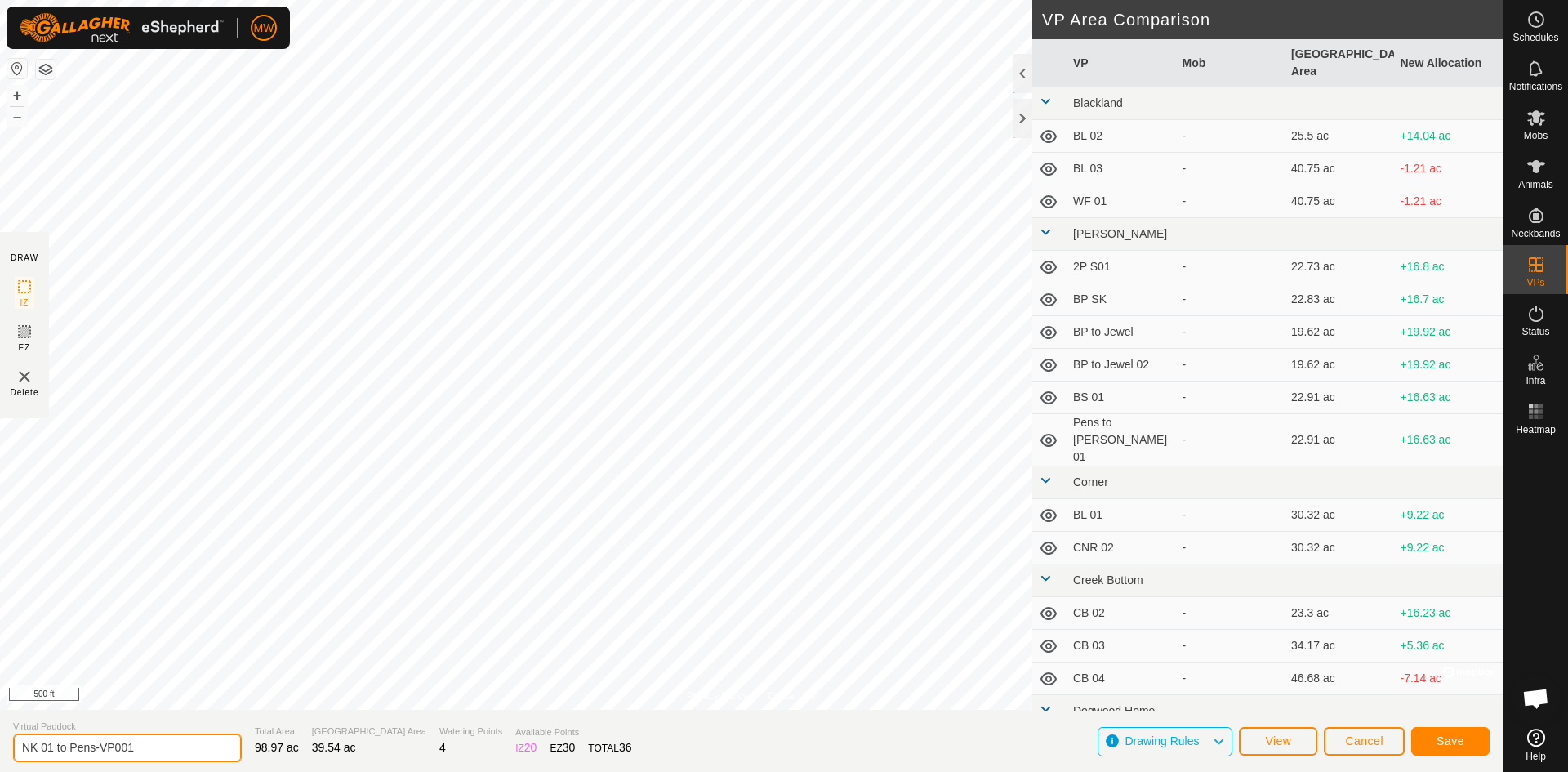
drag, startPoint x: 147, startPoint y: 746, endPoint x: 102, endPoint y: 754, distance: 45.7
click at [102, 754] on input "NK 01 to Pens-VP001" at bounding box center [127, 748] width 229 height 29
click at [55, 750] on input "NK 01 to Pens-VP001" at bounding box center [127, 748] width 229 height 29
click at [52, 743] on input "NK 02 to Pens-VP001" at bounding box center [127, 748] width 229 height 29
type input "NK 01 to Pens-VP001"
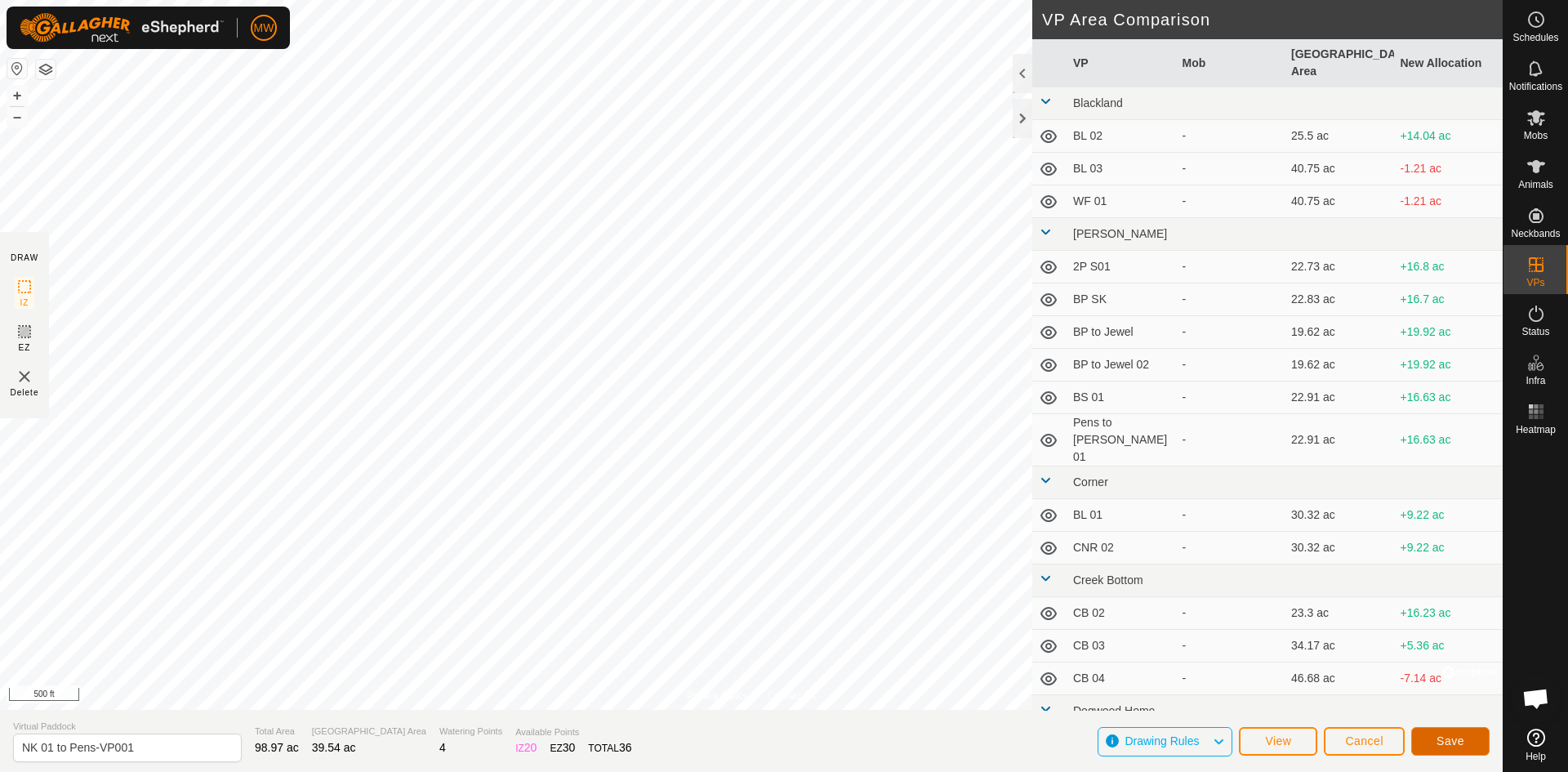
click at [1449, 738] on span "Save" at bounding box center [1450, 740] width 28 height 13
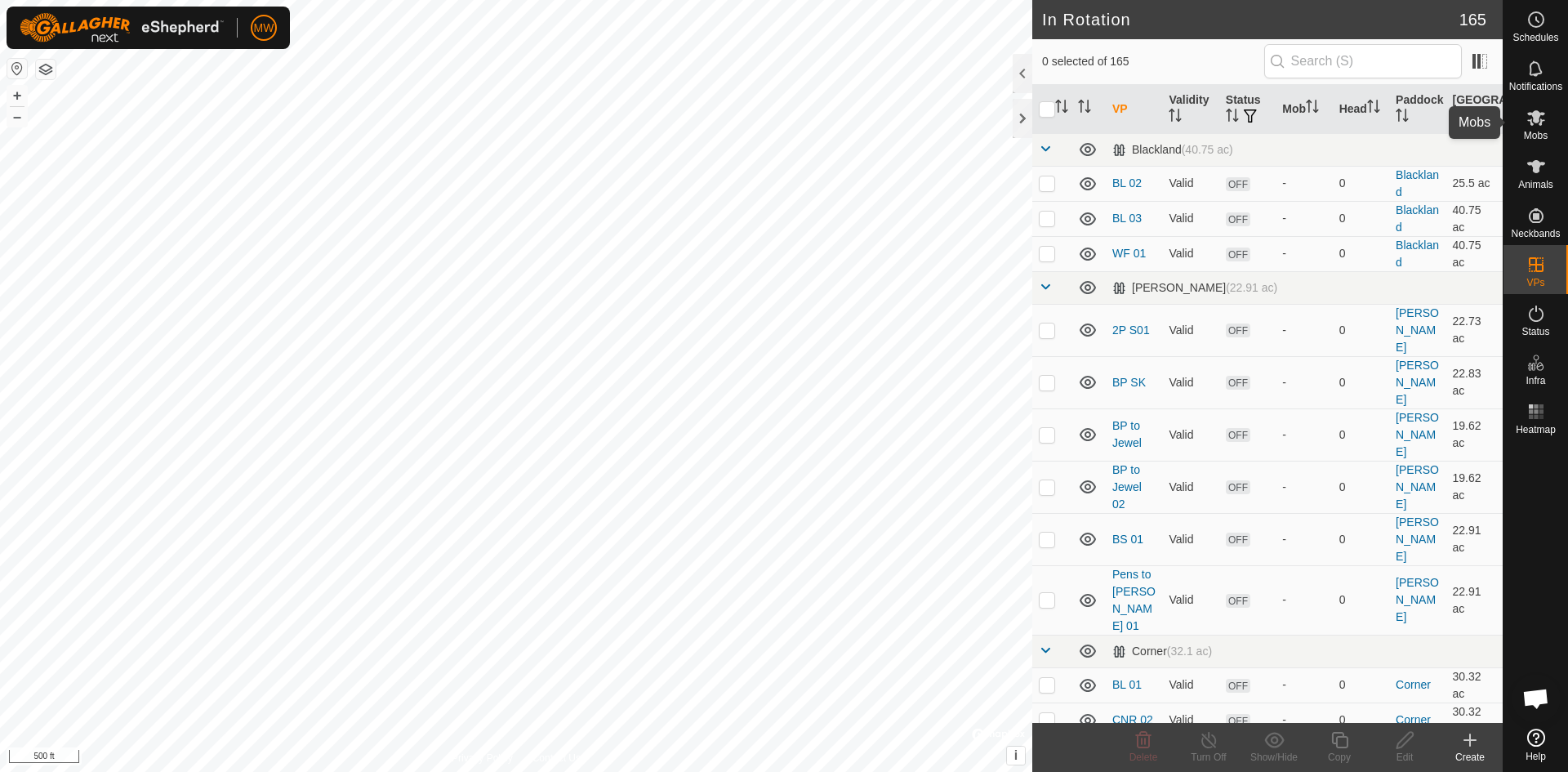
click at [1536, 119] on icon at bounding box center [1536, 118] width 18 height 15
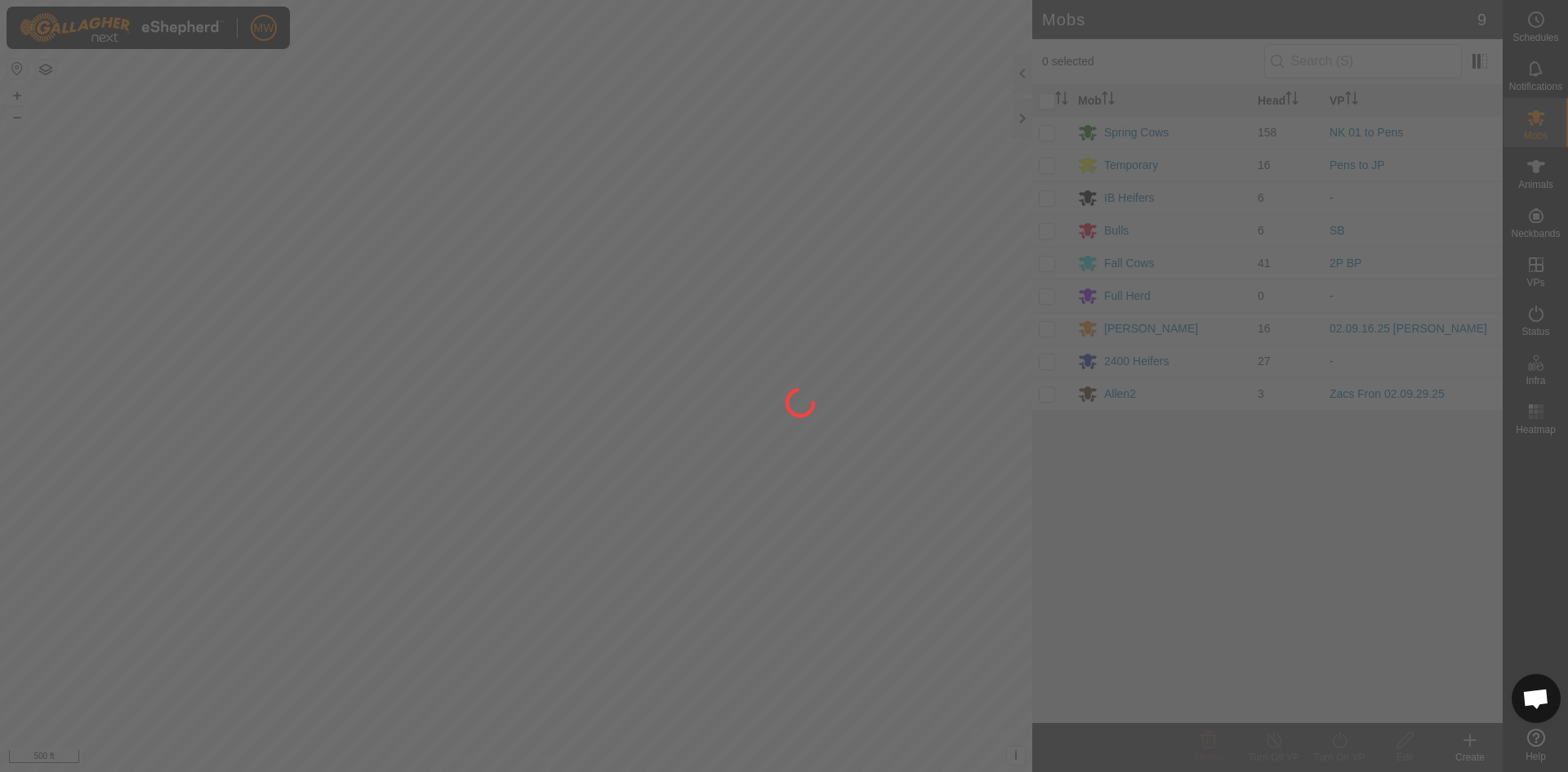
click at [1117, 133] on div at bounding box center [784, 386] width 1568 height 772
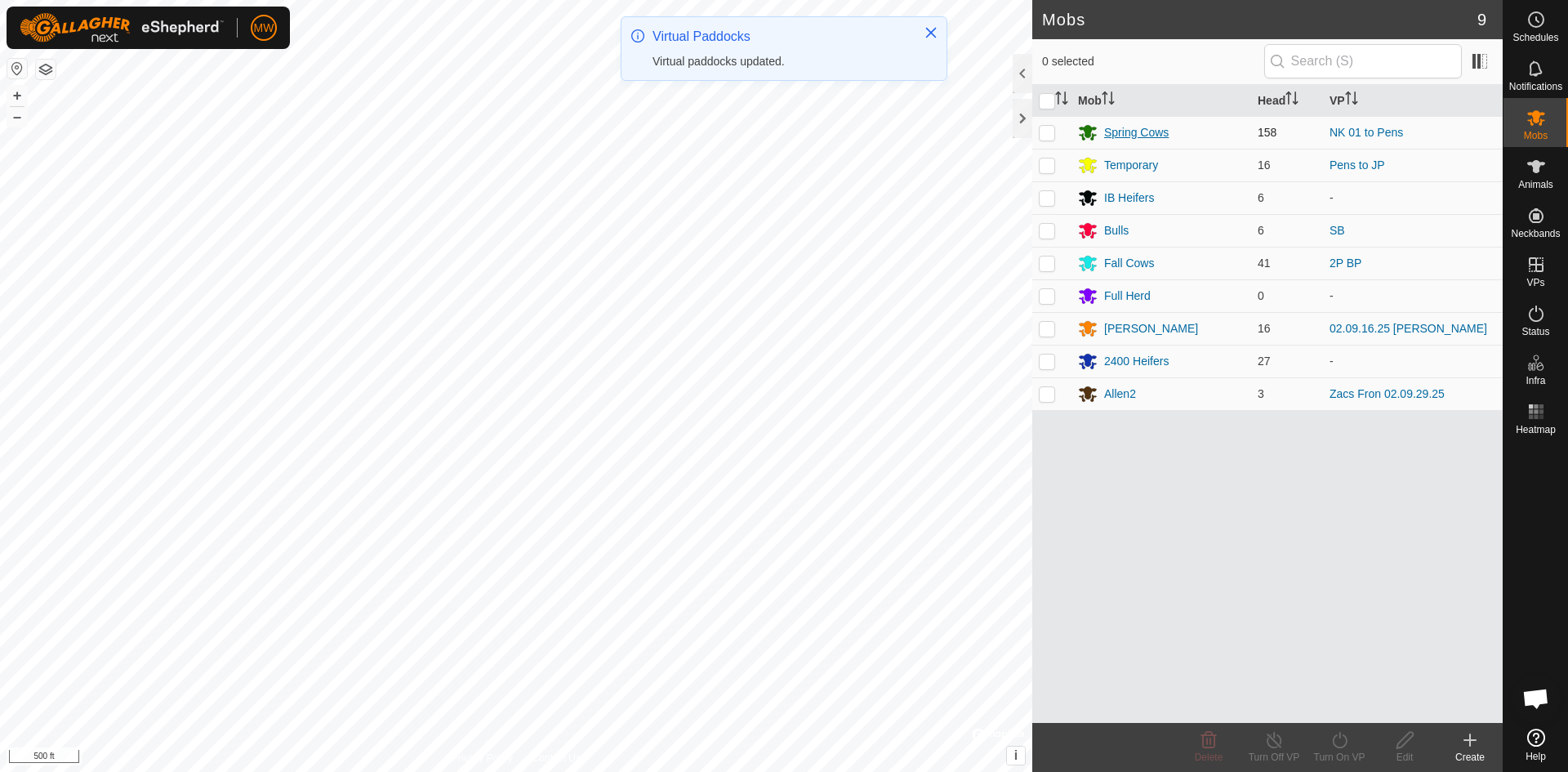
click at [1115, 131] on div "Spring Cows" at bounding box center [1136, 133] width 65 height 17
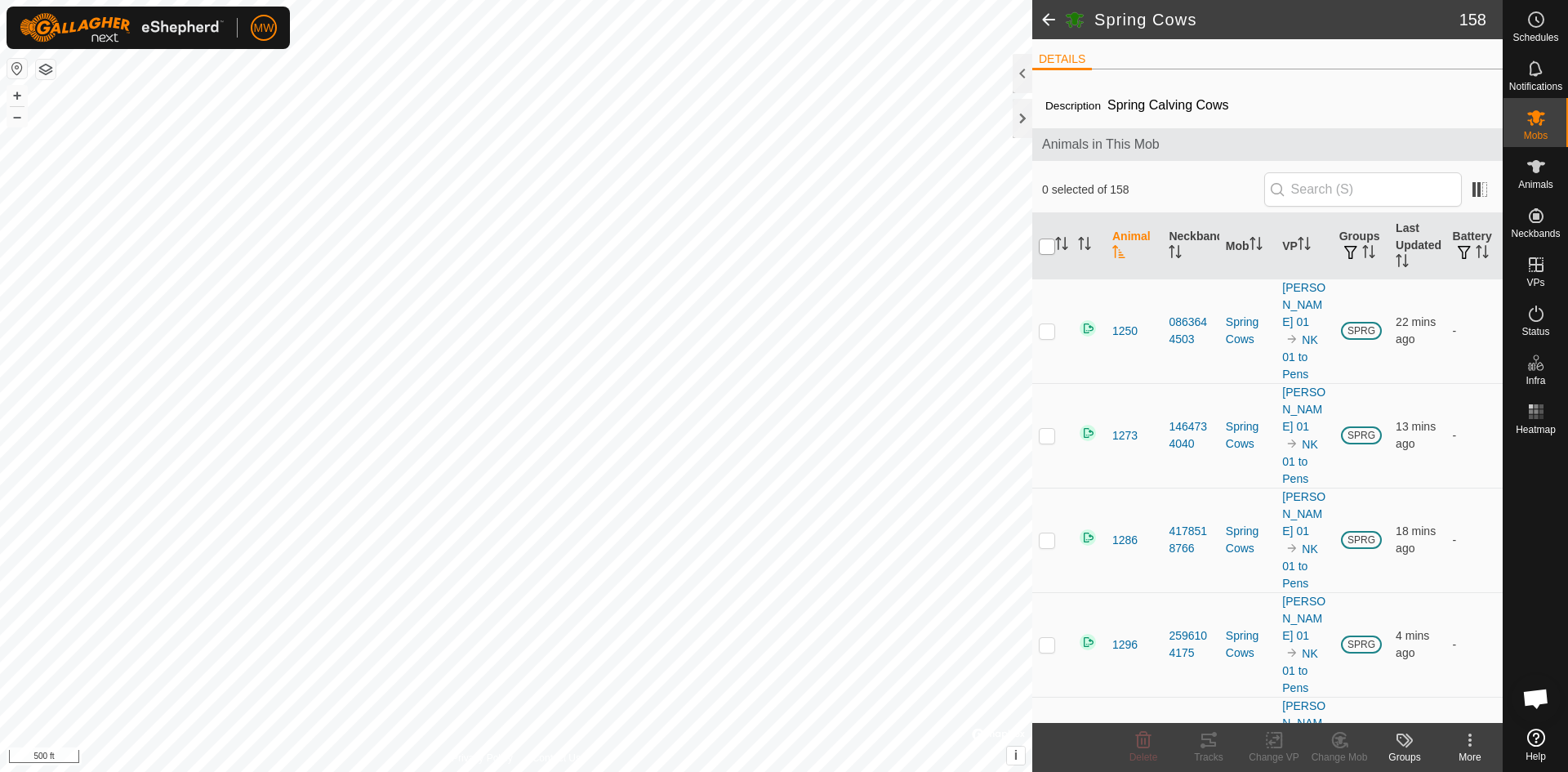
click at [1043, 247] on input "checkbox" at bounding box center [1047, 247] width 16 height 16
checkbox input "true"
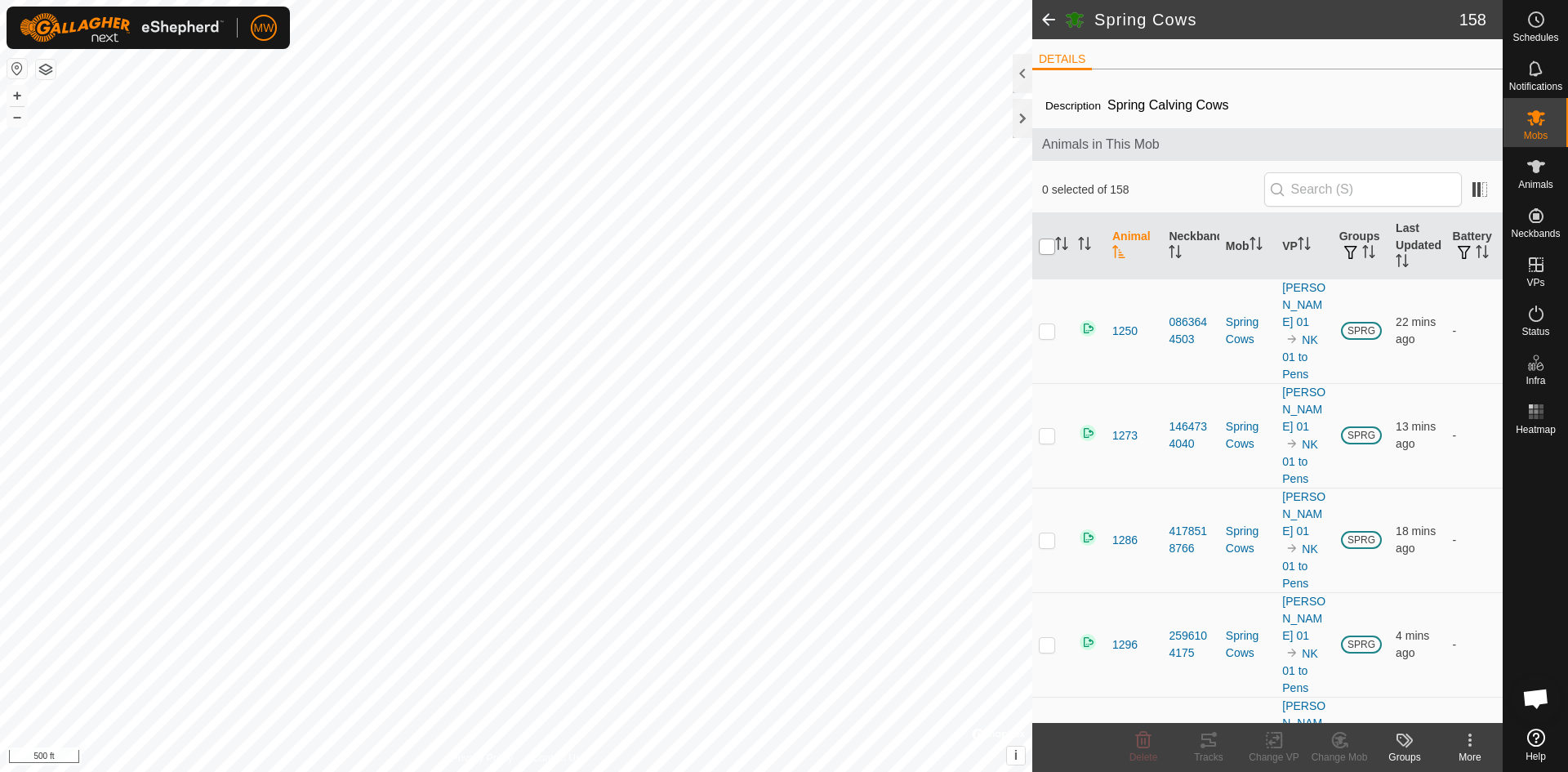
checkbox input "true"
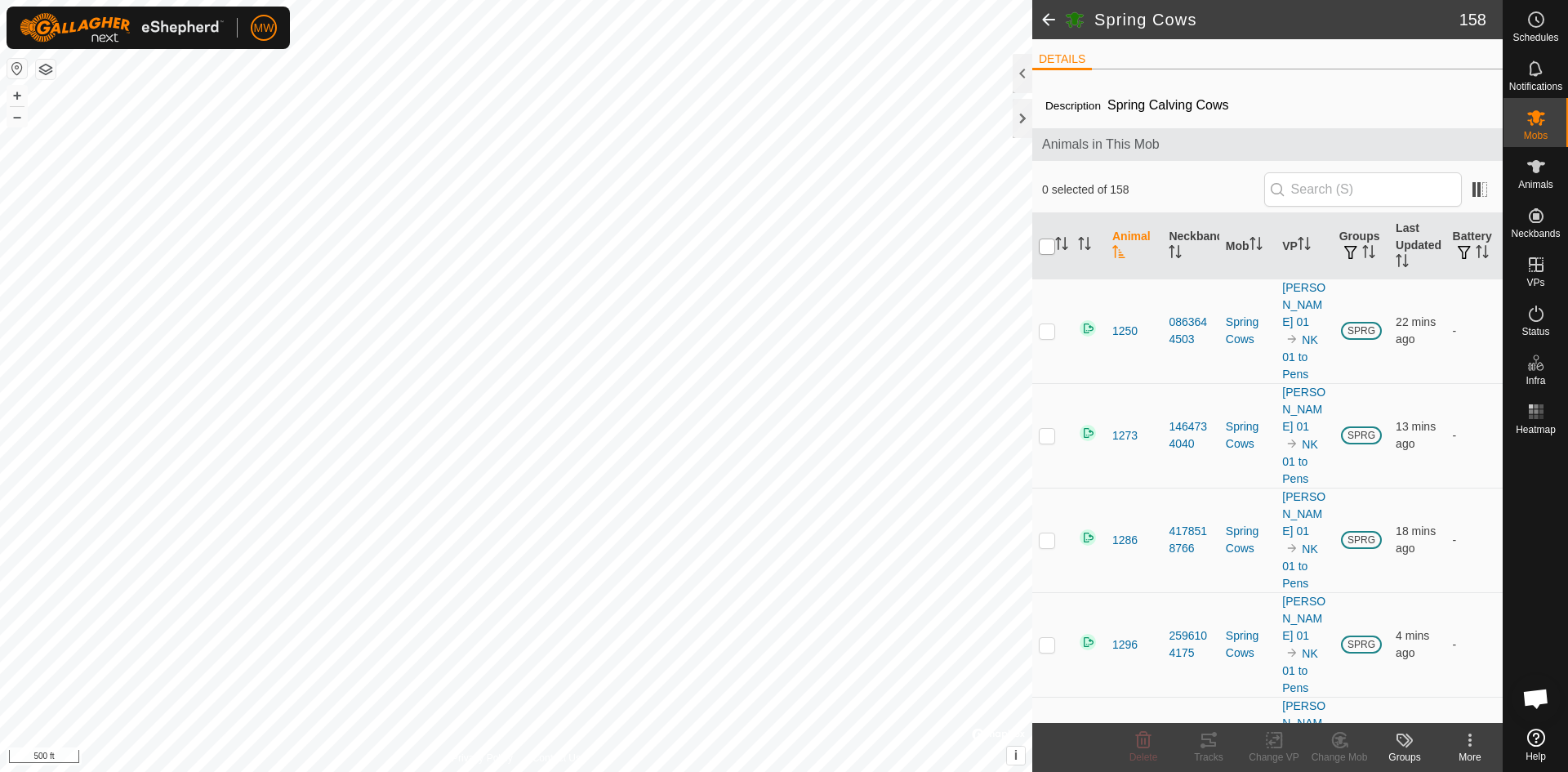
checkbox input "true"
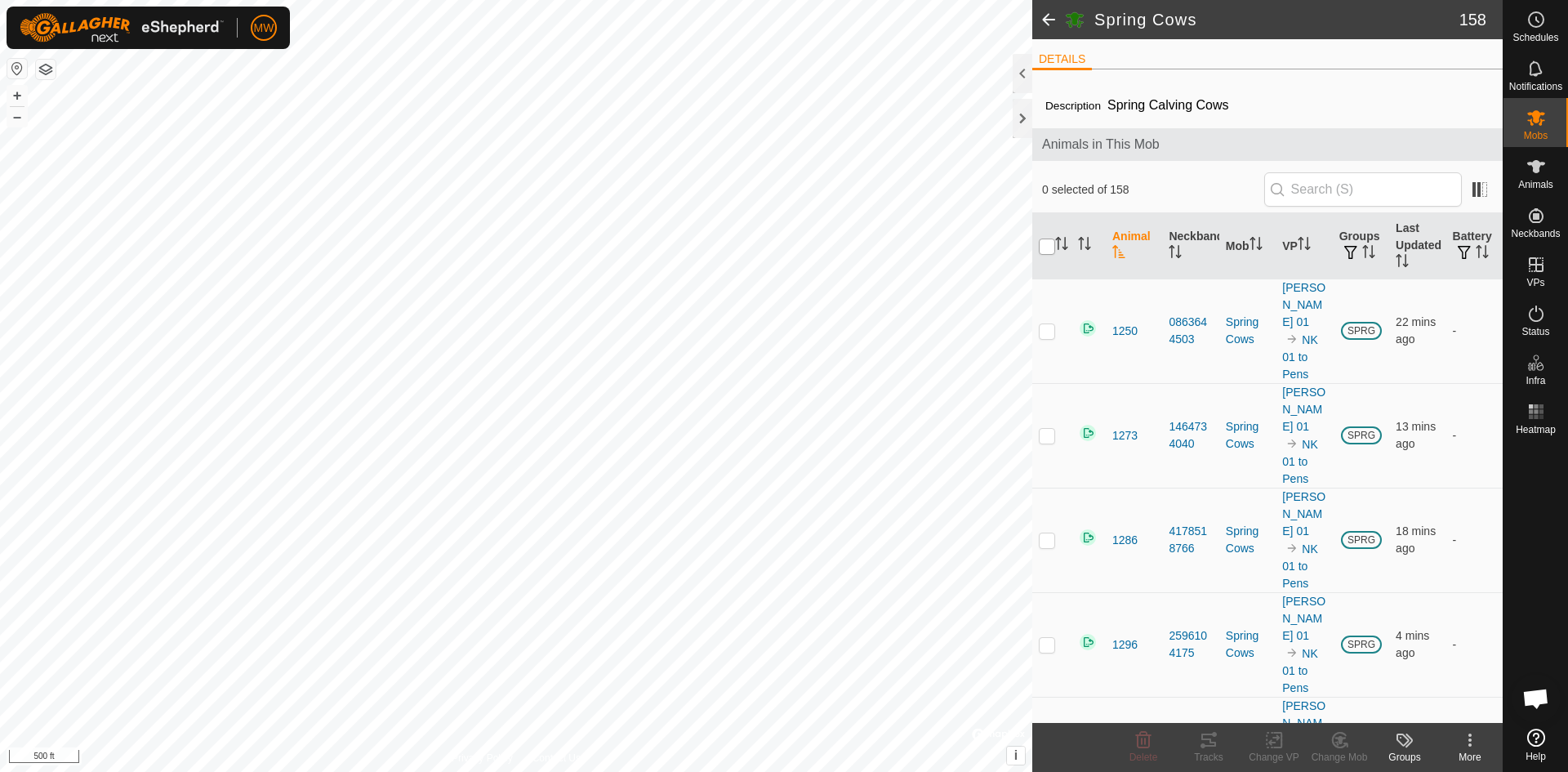
checkbox input "true"
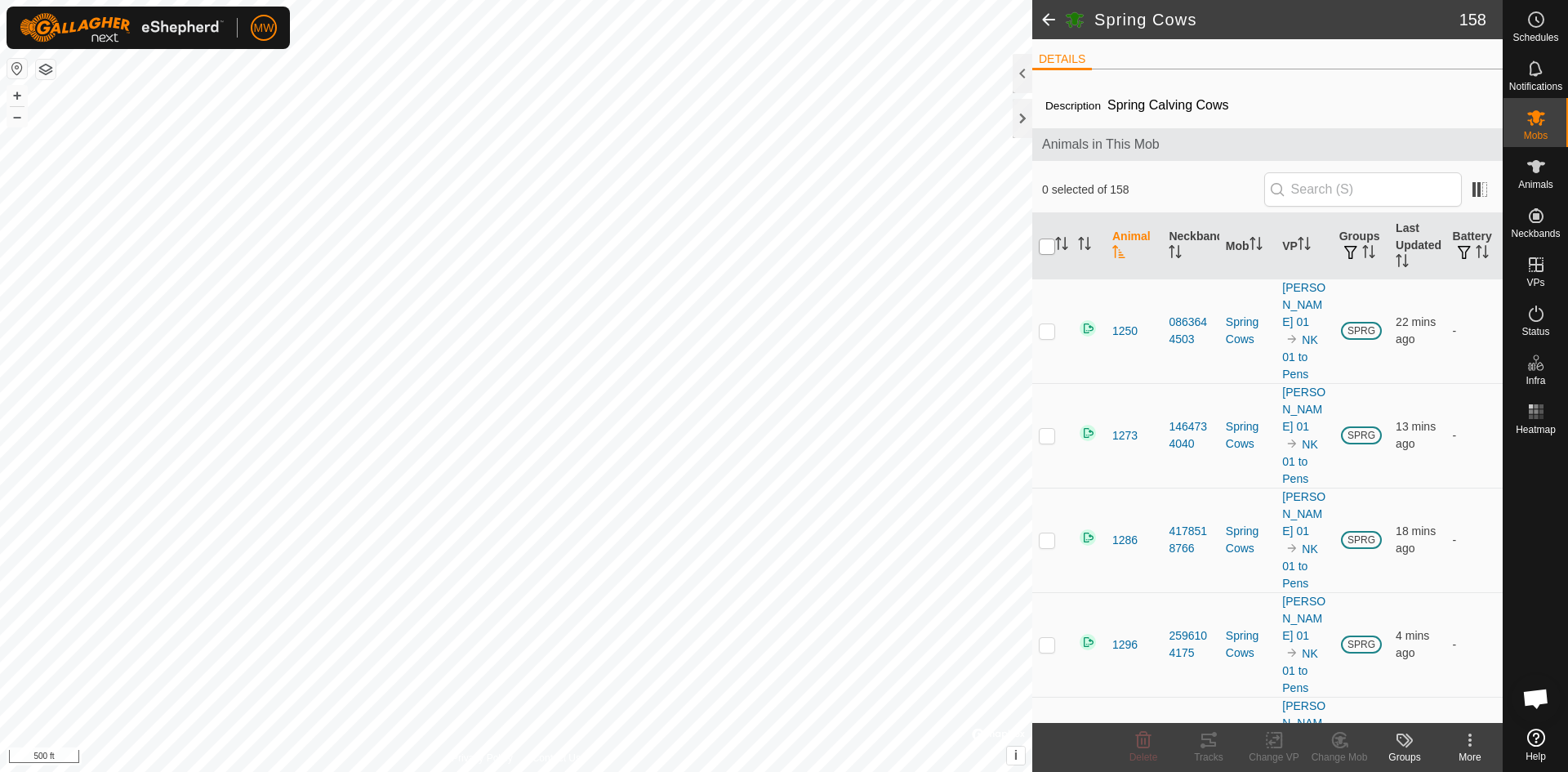
checkbox input "true"
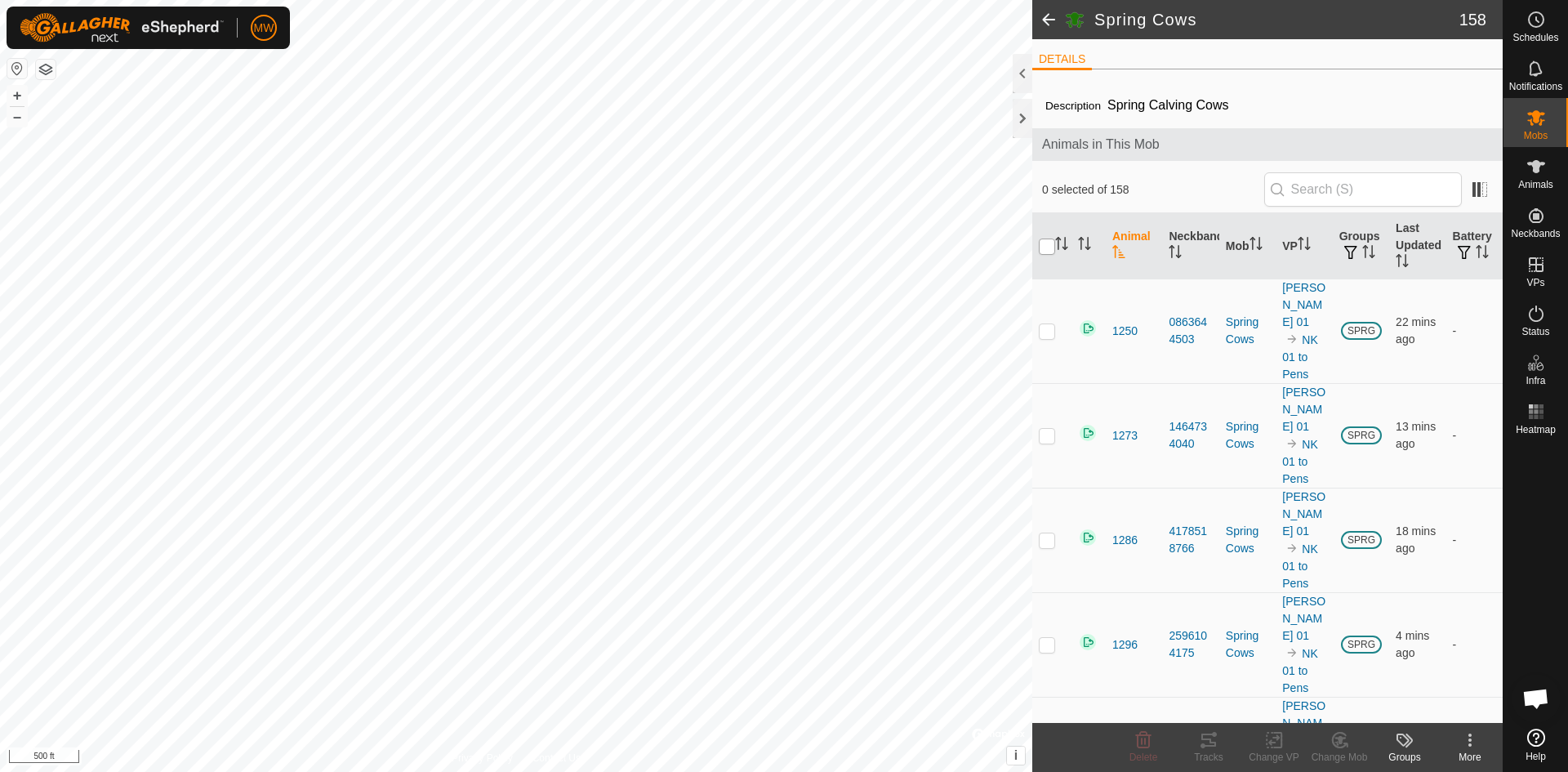
checkbox input "true"
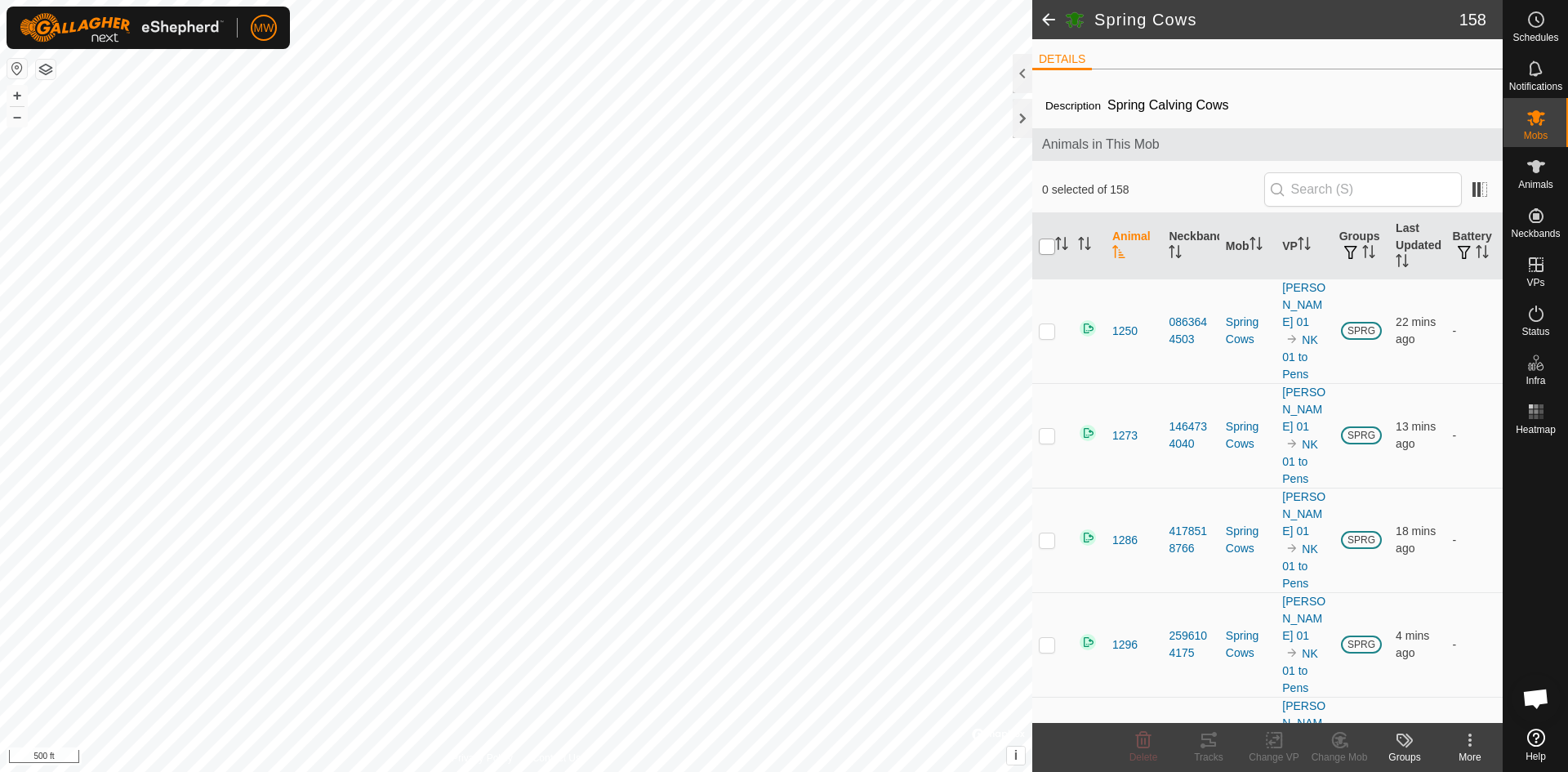
checkbox input "true"
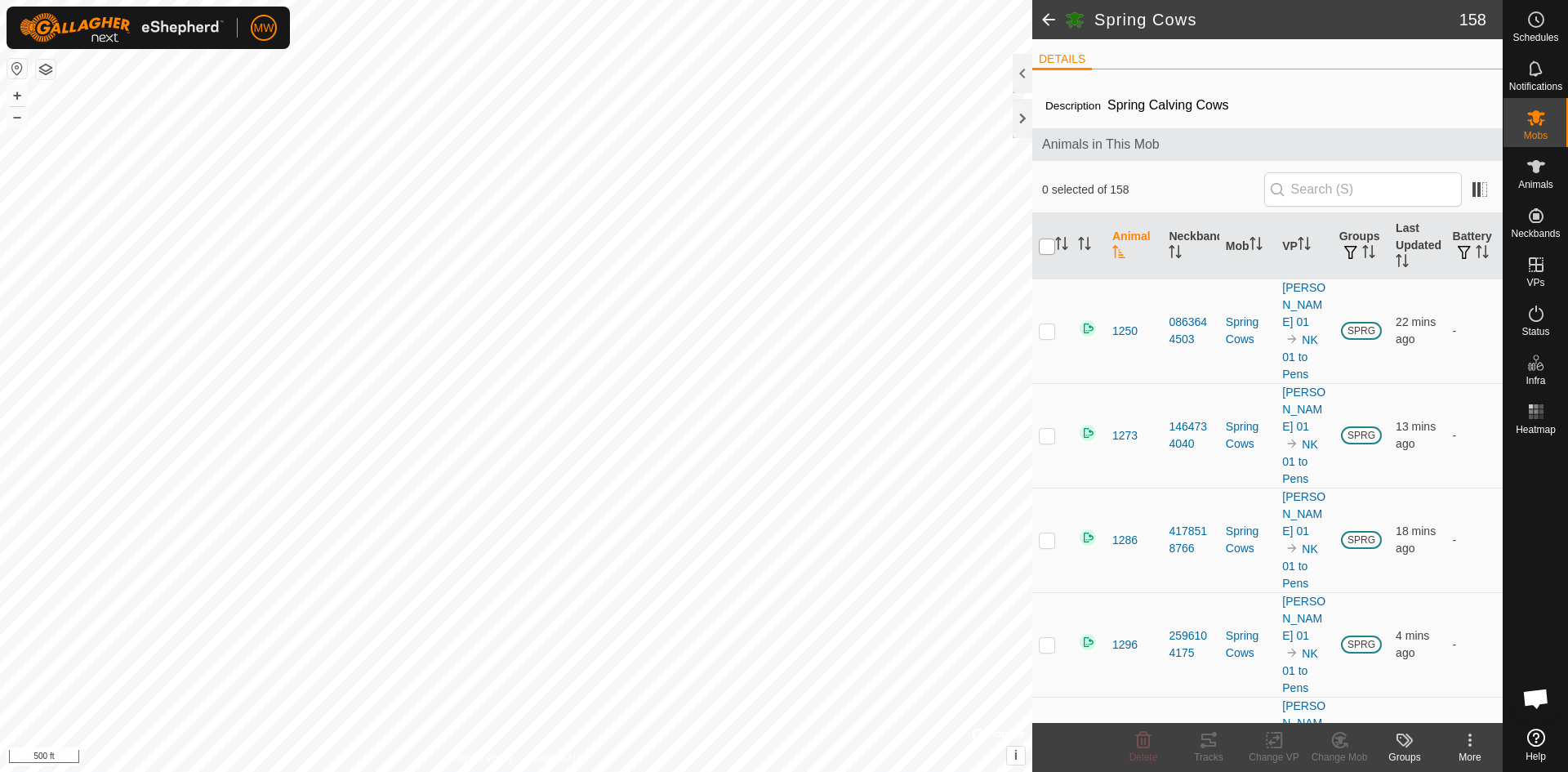
checkbox input "true"
click at [1278, 750] on div "Change VP" at bounding box center [1274, 757] width 66 height 15
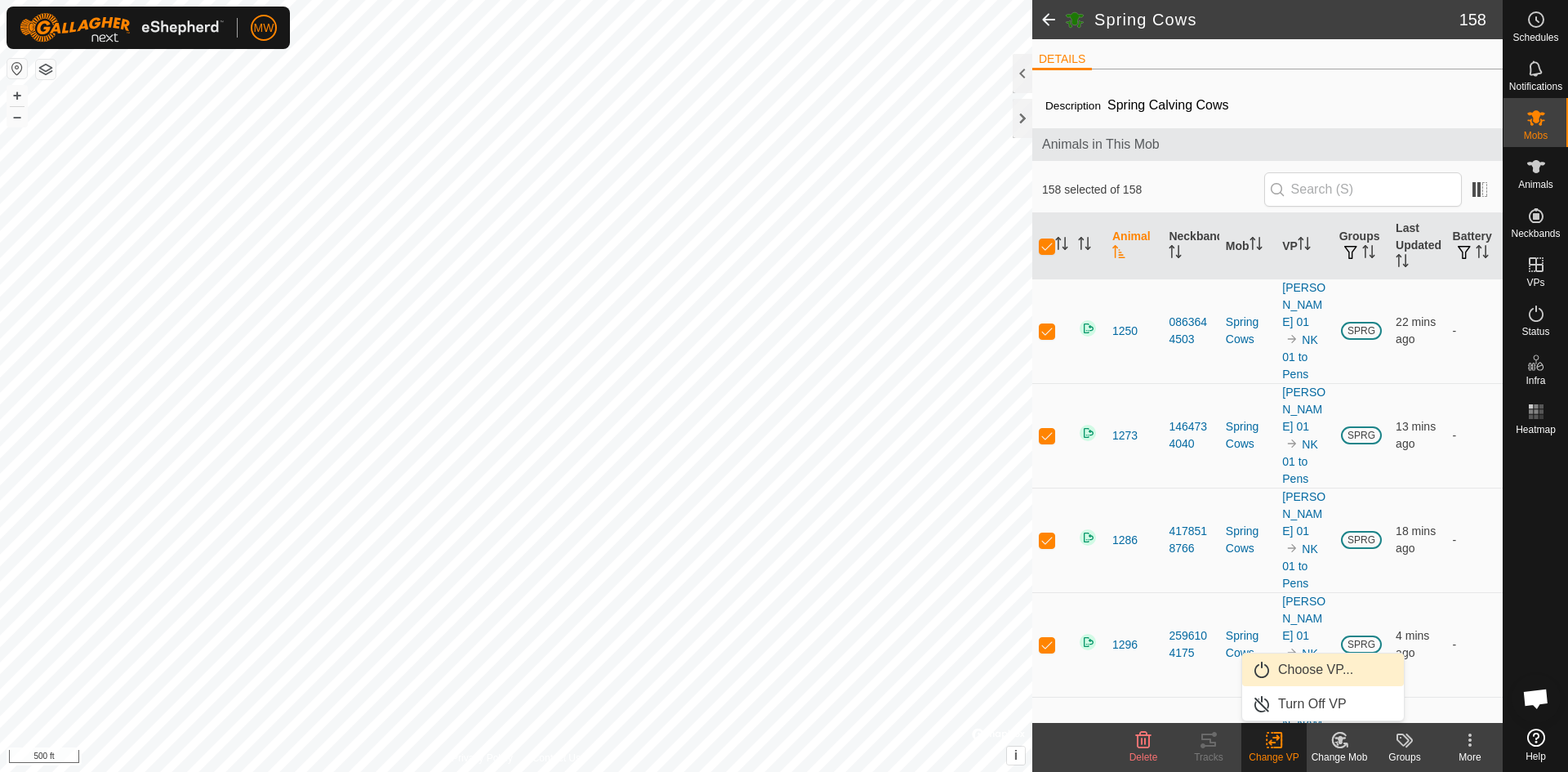
click at [1298, 665] on link "Choose VP..." at bounding box center [1323, 670] width 162 height 32
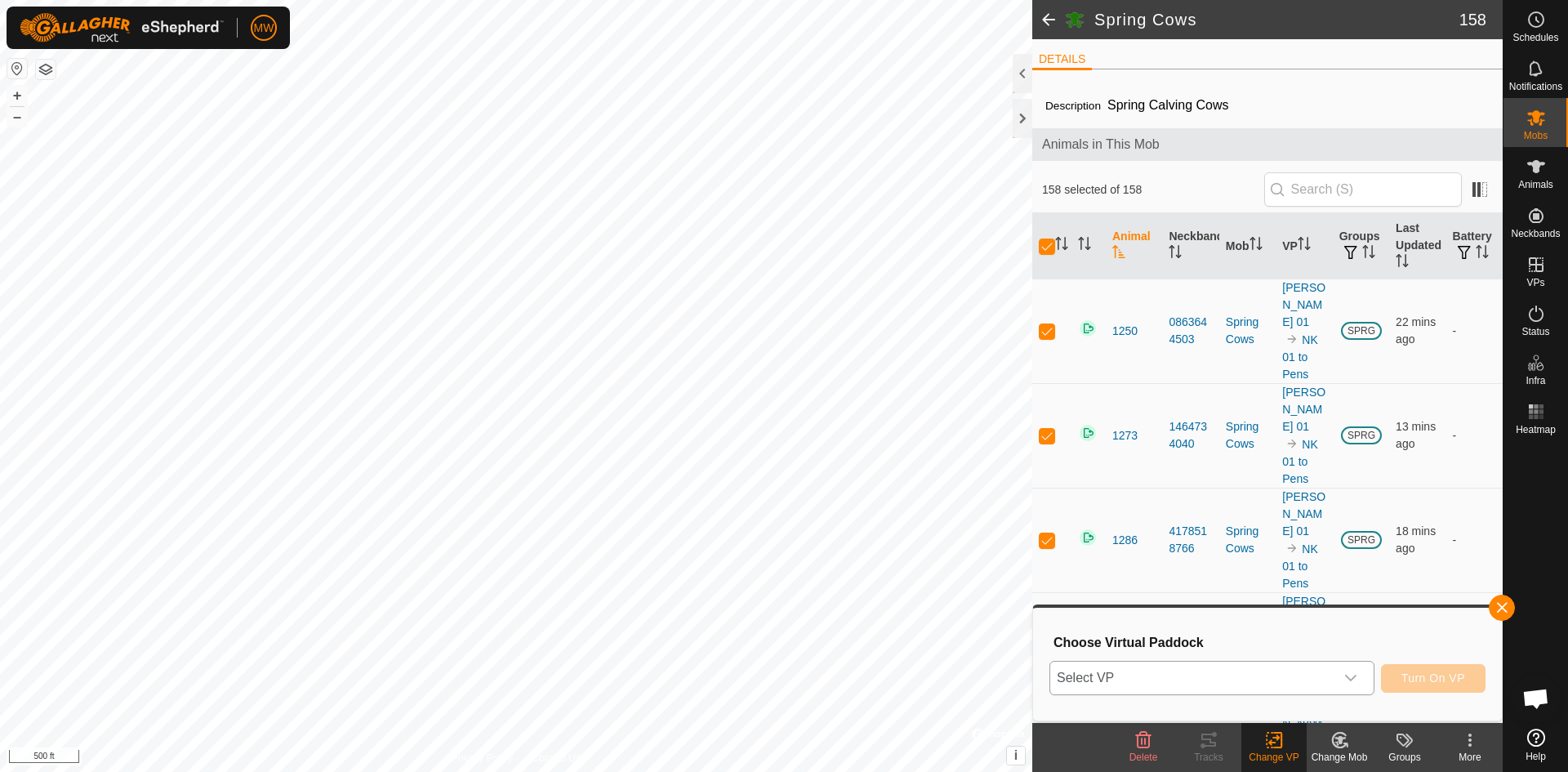
click at [1214, 679] on span "Select VP" at bounding box center [1192, 678] width 284 height 32
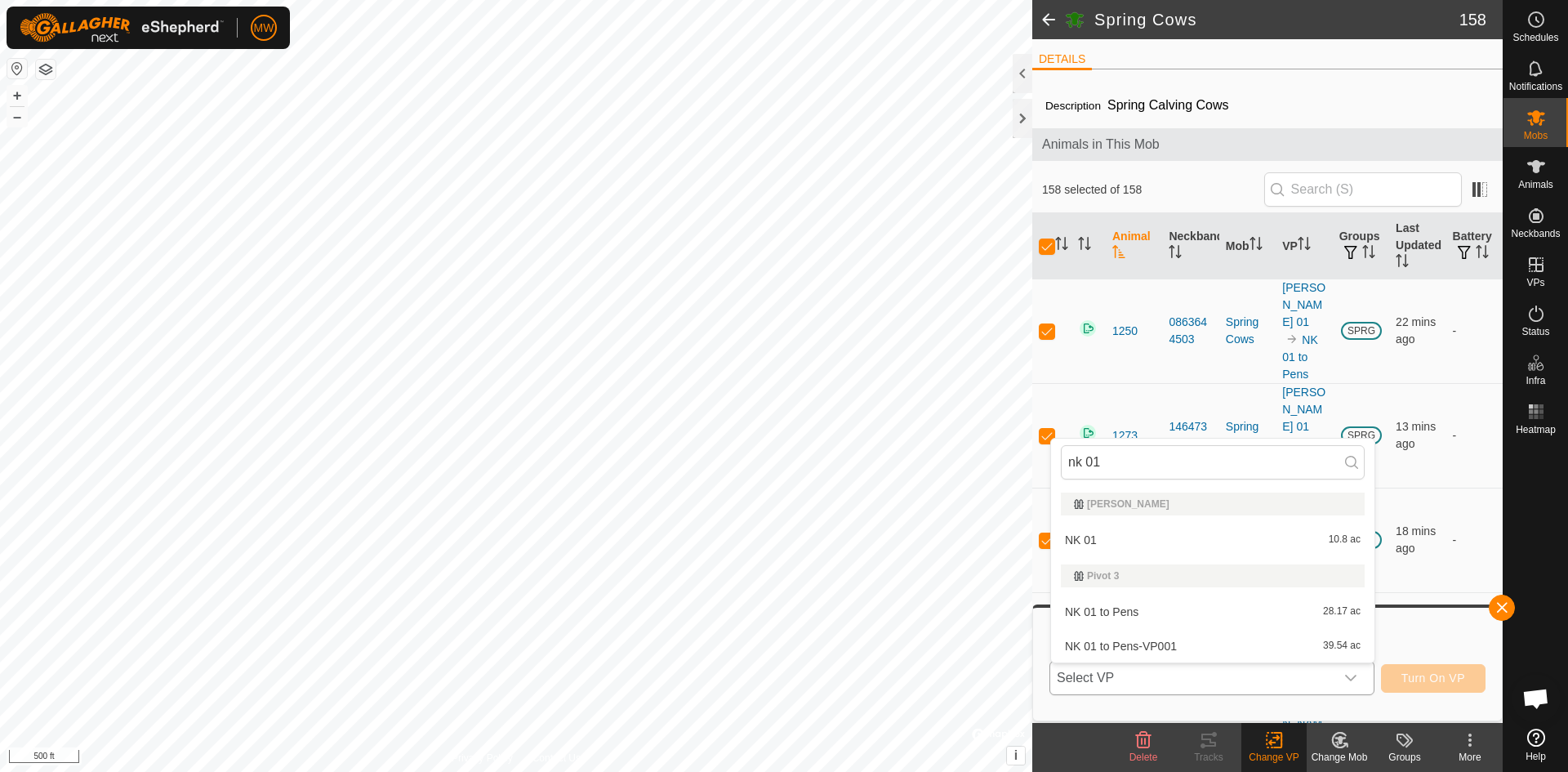
click at [1140, 647] on li "NK 01 to Pens-VP001 39.54 ac" at bounding box center [1212, 646] width 323 height 32
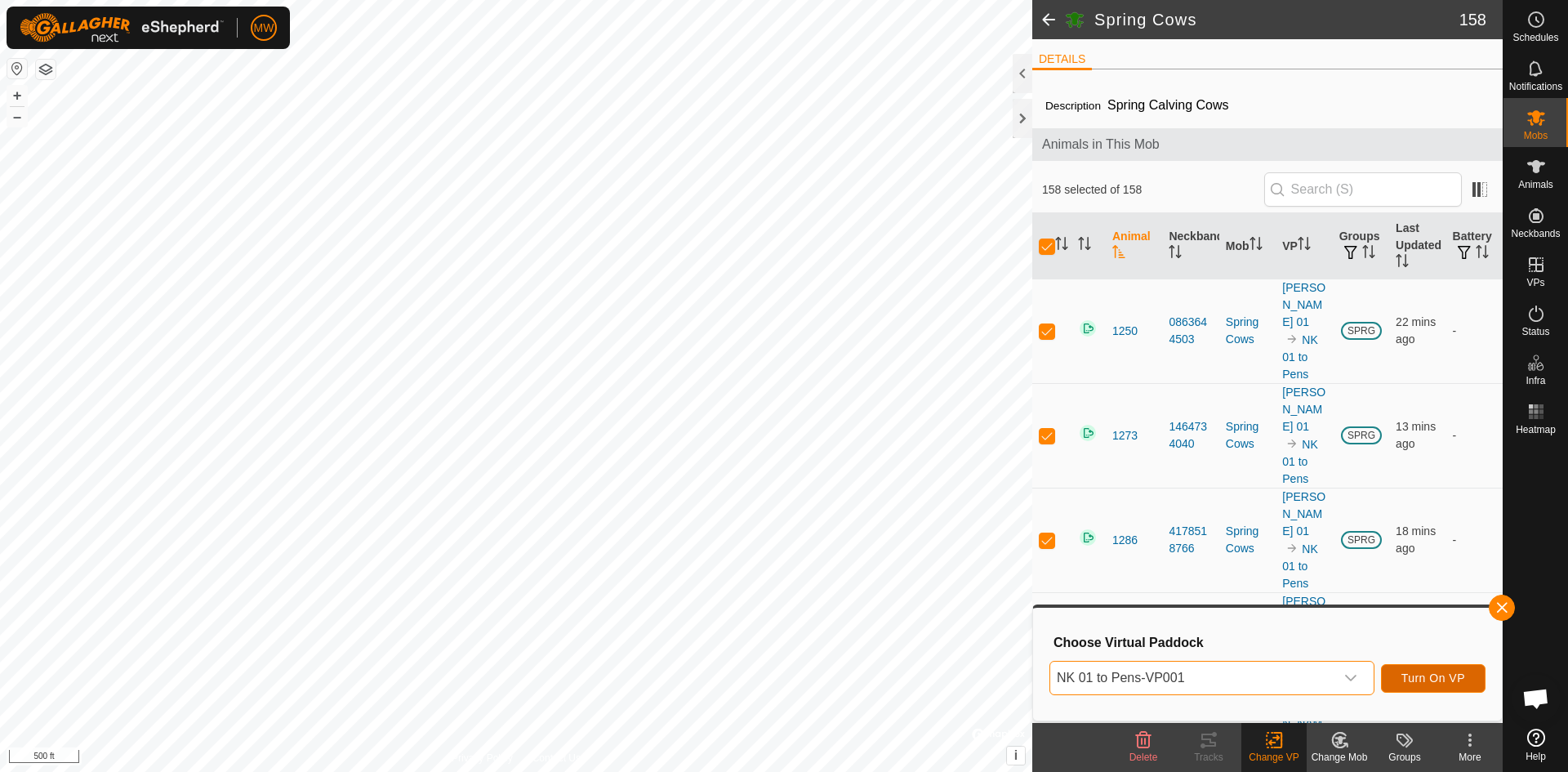
click at [1417, 678] on span "Turn On VP" at bounding box center [1433, 677] width 64 height 13
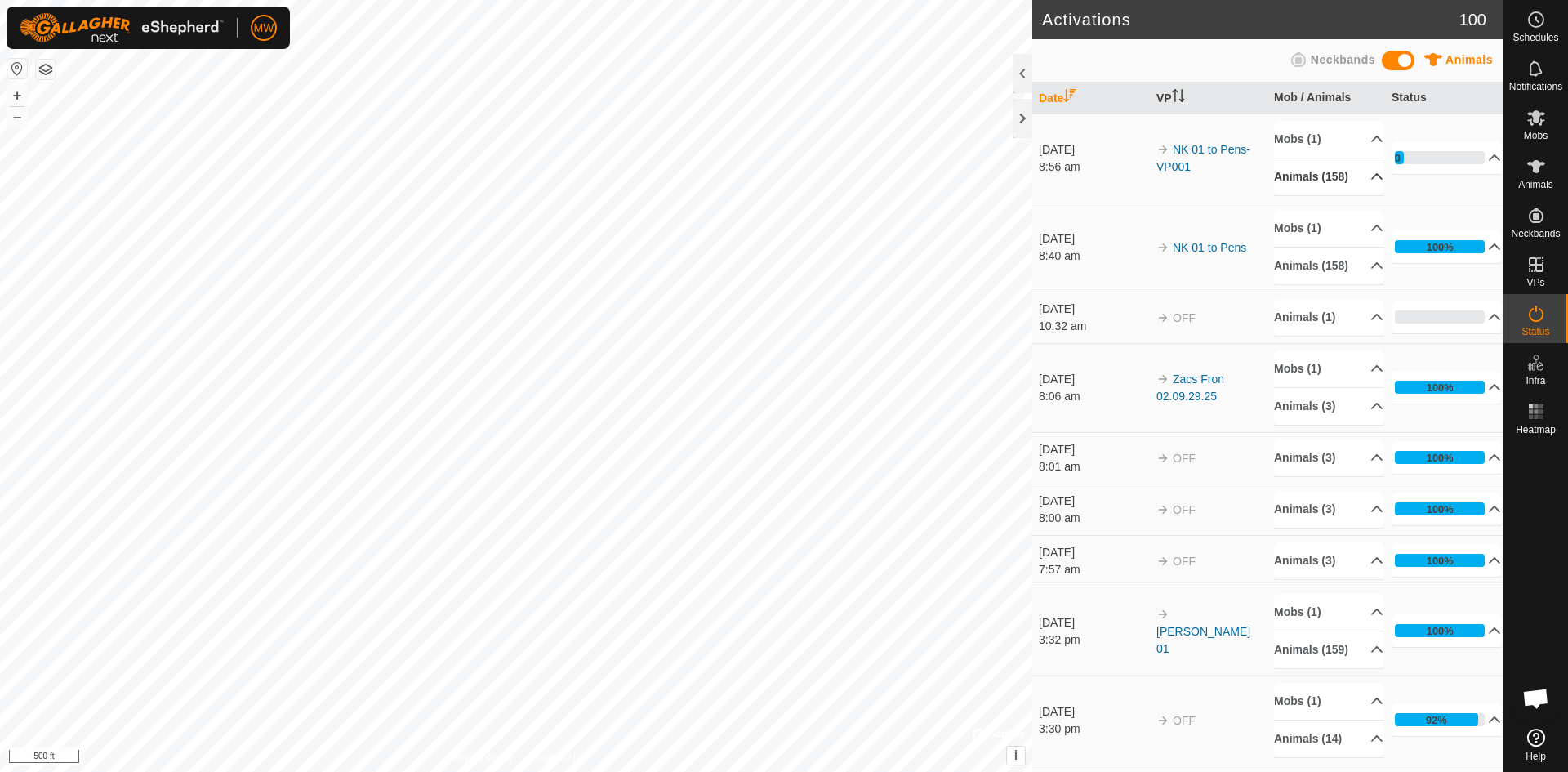
click at [1356, 183] on p-accordion-header "Animals (158)" at bounding box center [1329, 177] width 109 height 37
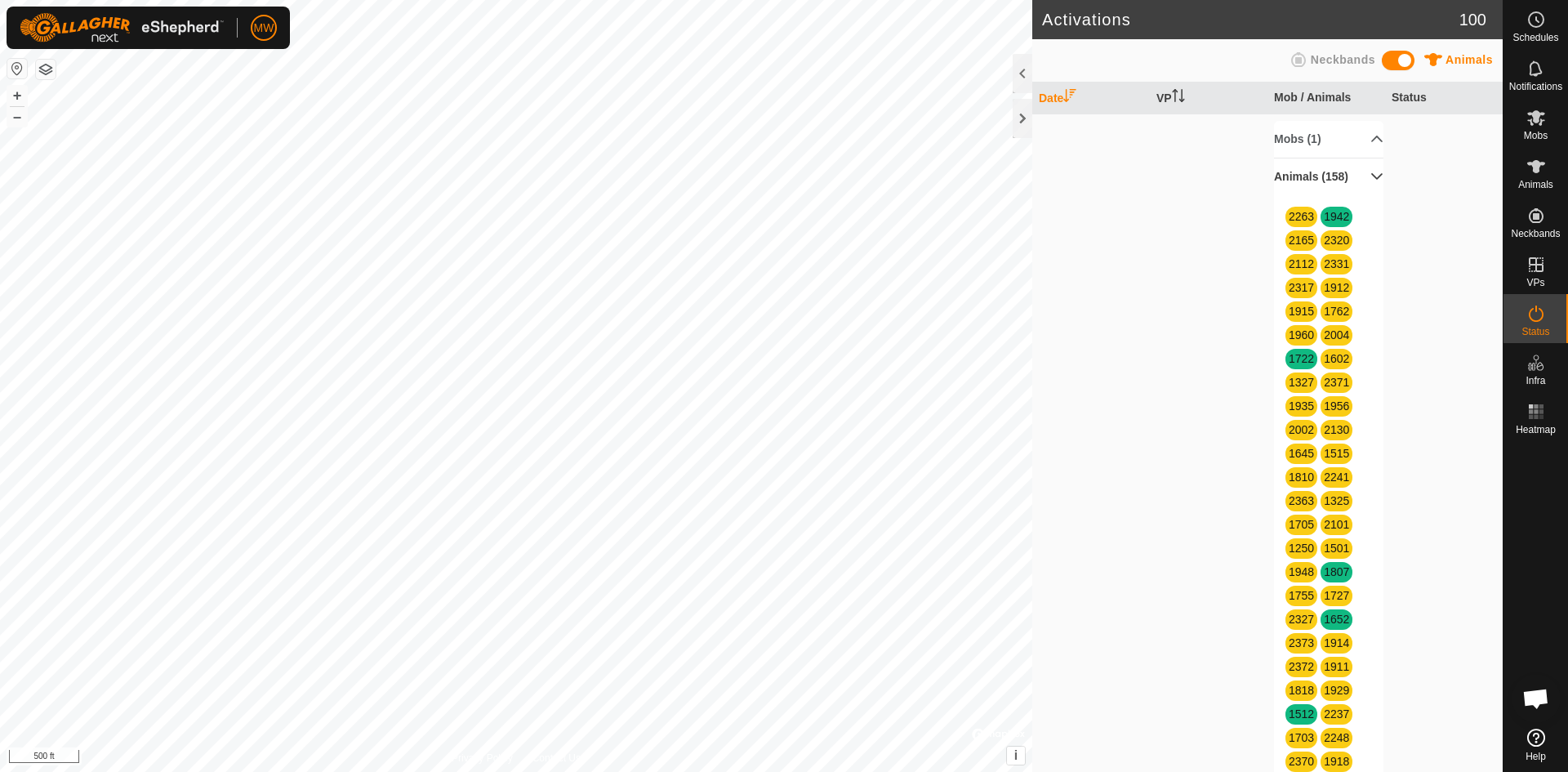
click at [1354, 181] on p-accordion-header "Animals (158)" at bounding box center [1329, 177] width 109 height 37
